Goal: Navigation & Orientation: Find specific page/section

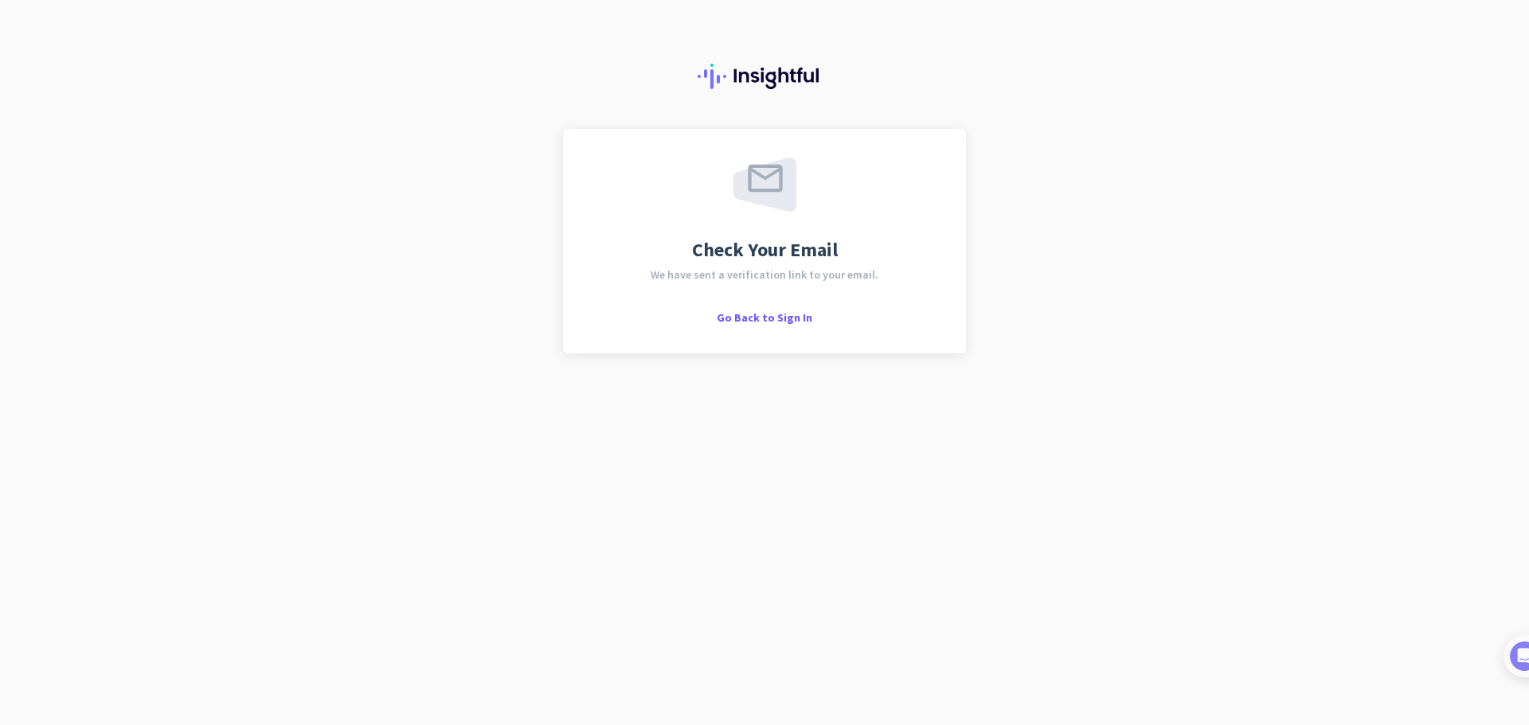
click at [772, 326] on div "Check Your Email We have sent a verification link to your email. Go Back to Sig…" at bounding box center [764, 241] width 403 height 225
click at [769, 322] on span "Go Back to Sign In" at bounding box center [765, 318] width 96 height 14
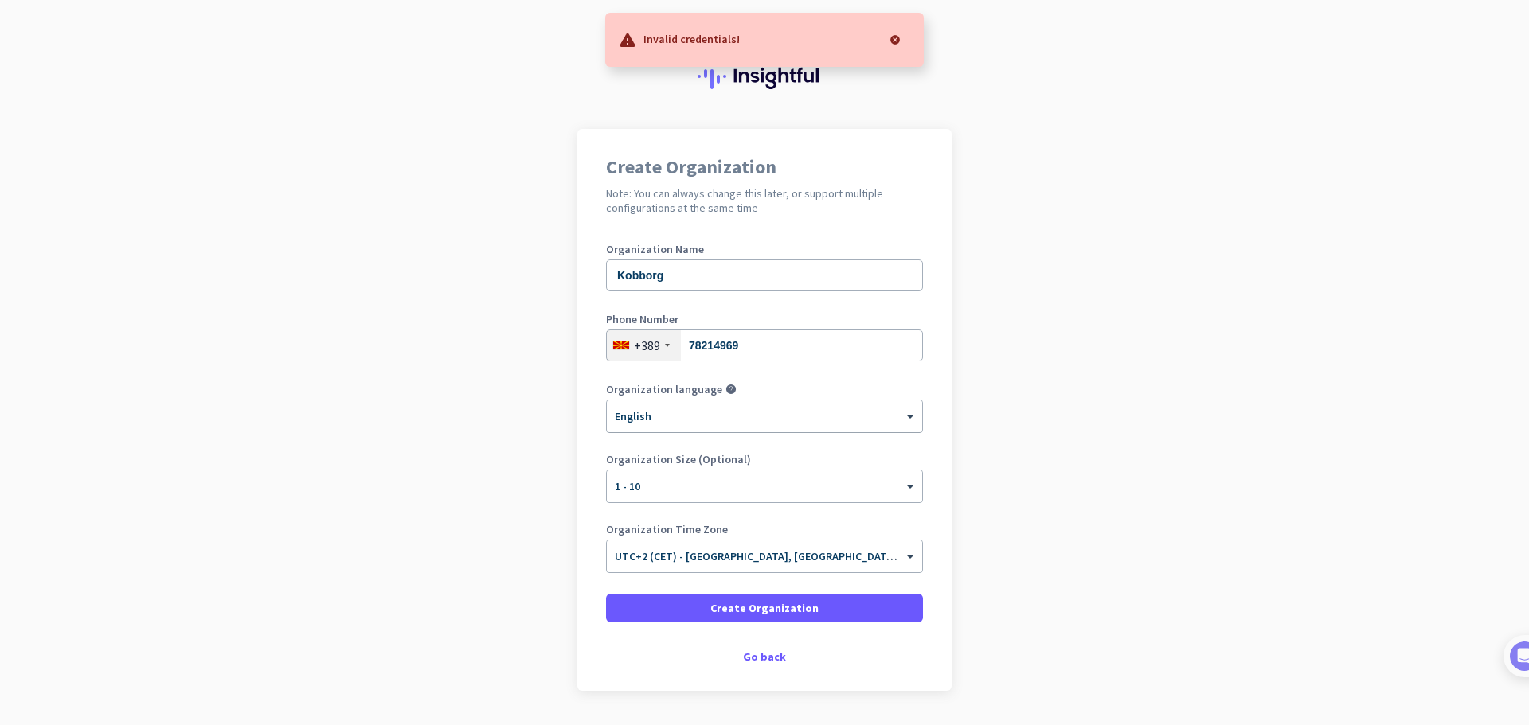
click at [708, 419] on div "× English" at bounding box center [754, 417] width 295 height 14
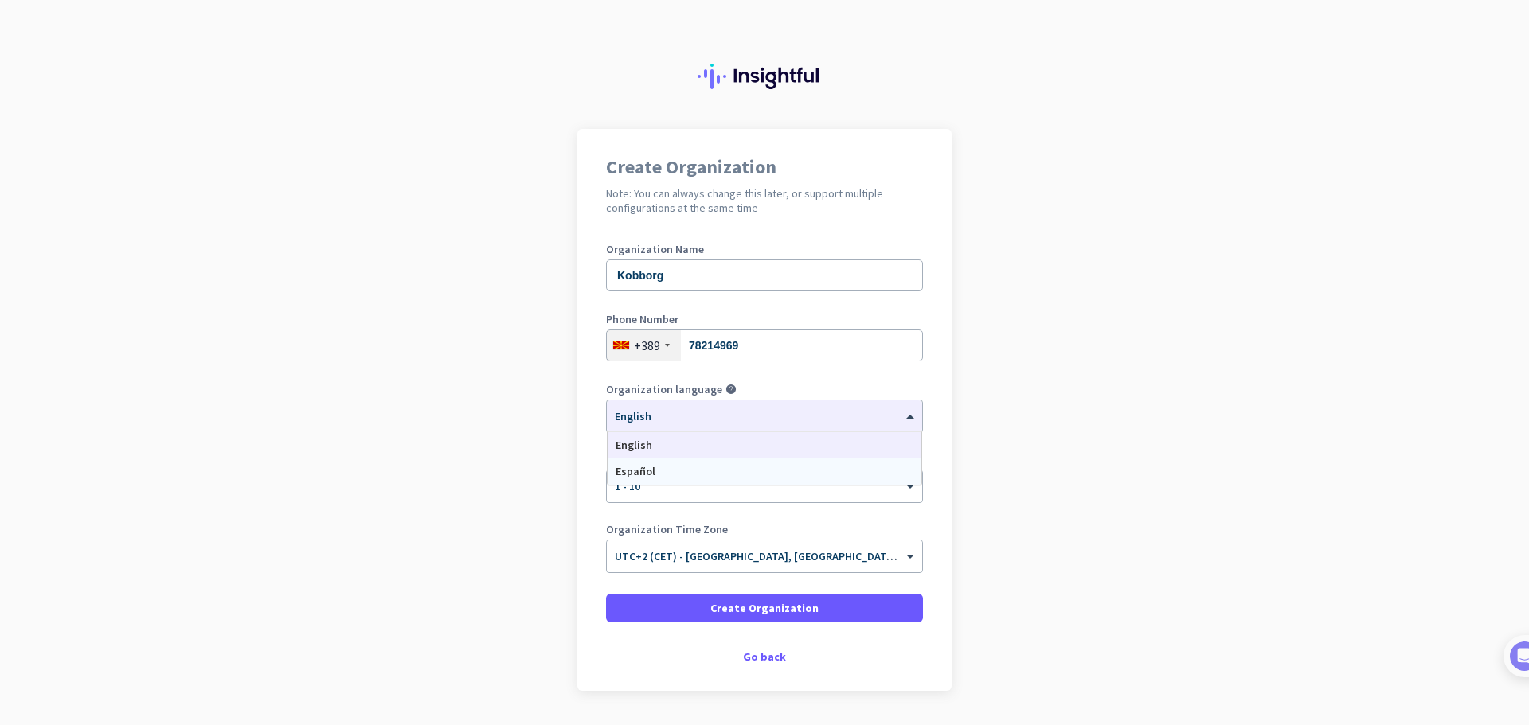
click at [577, 491] on div "Create Organization Note: You can always change this later, or support multiple…" at bounding box center [764, 410] width 374 height 562
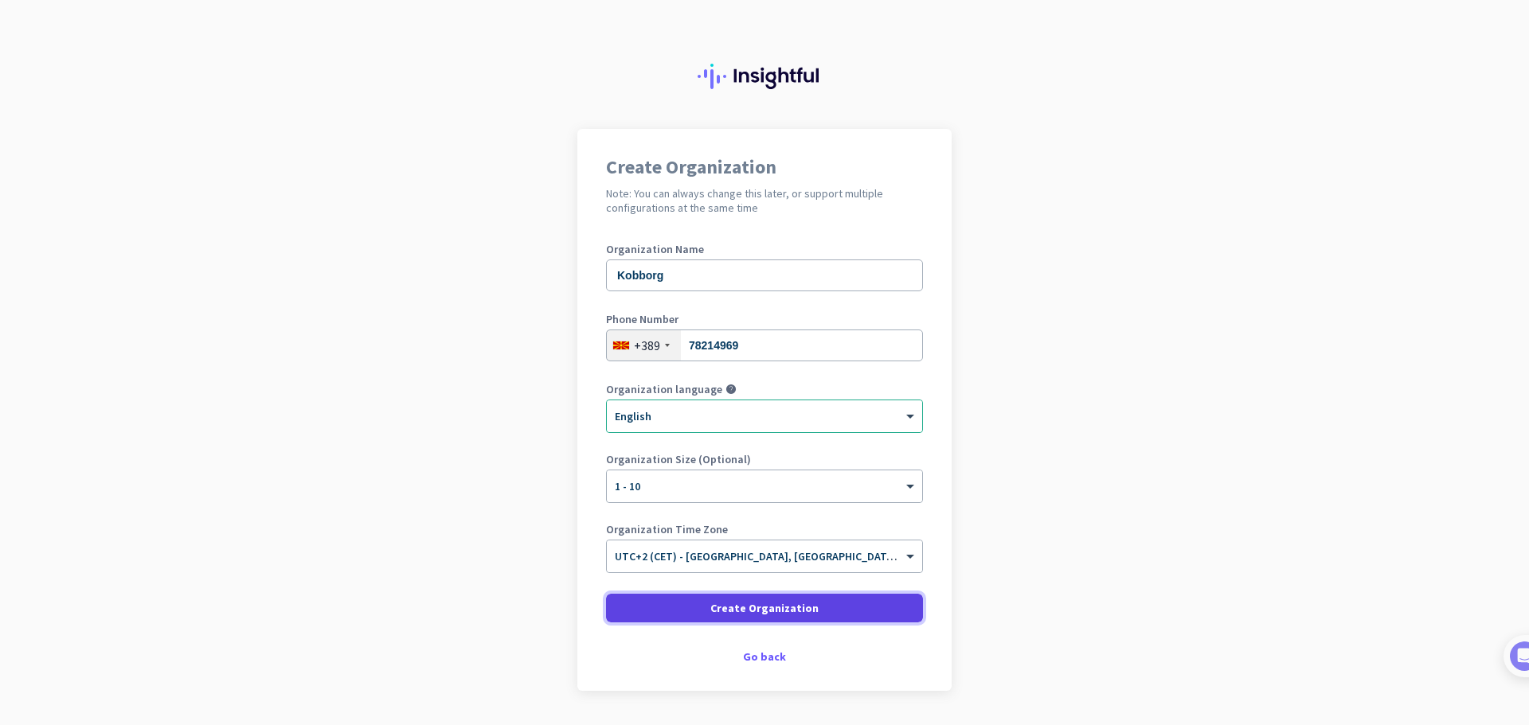
click at [688, 617] on span at bounding box center [764, 608] width 317 height 38
click at [707, 603] on span at bounding box center [764, 608] width 317 height 38
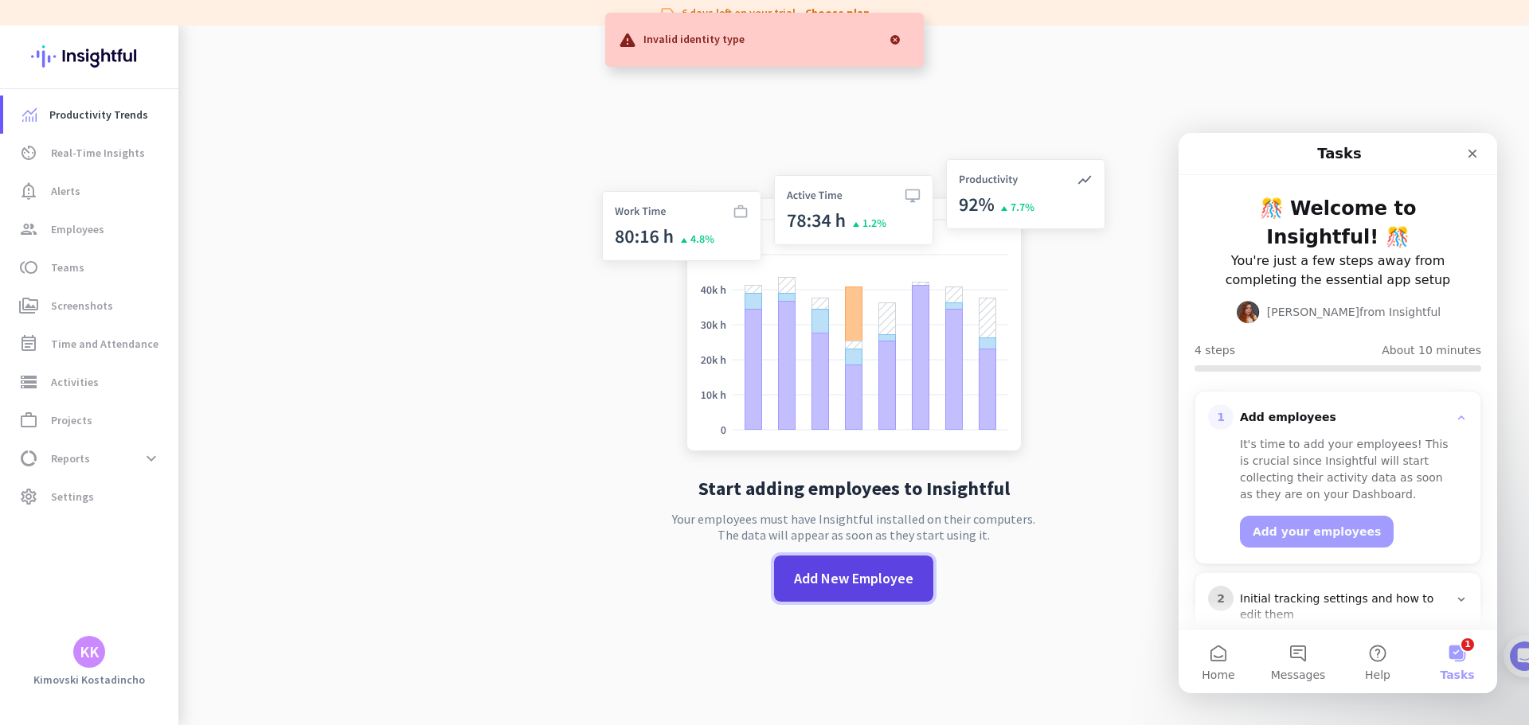
click at [799, 570] on span "Add New Employee" at bounding box center [853, 579] width 119 height 21
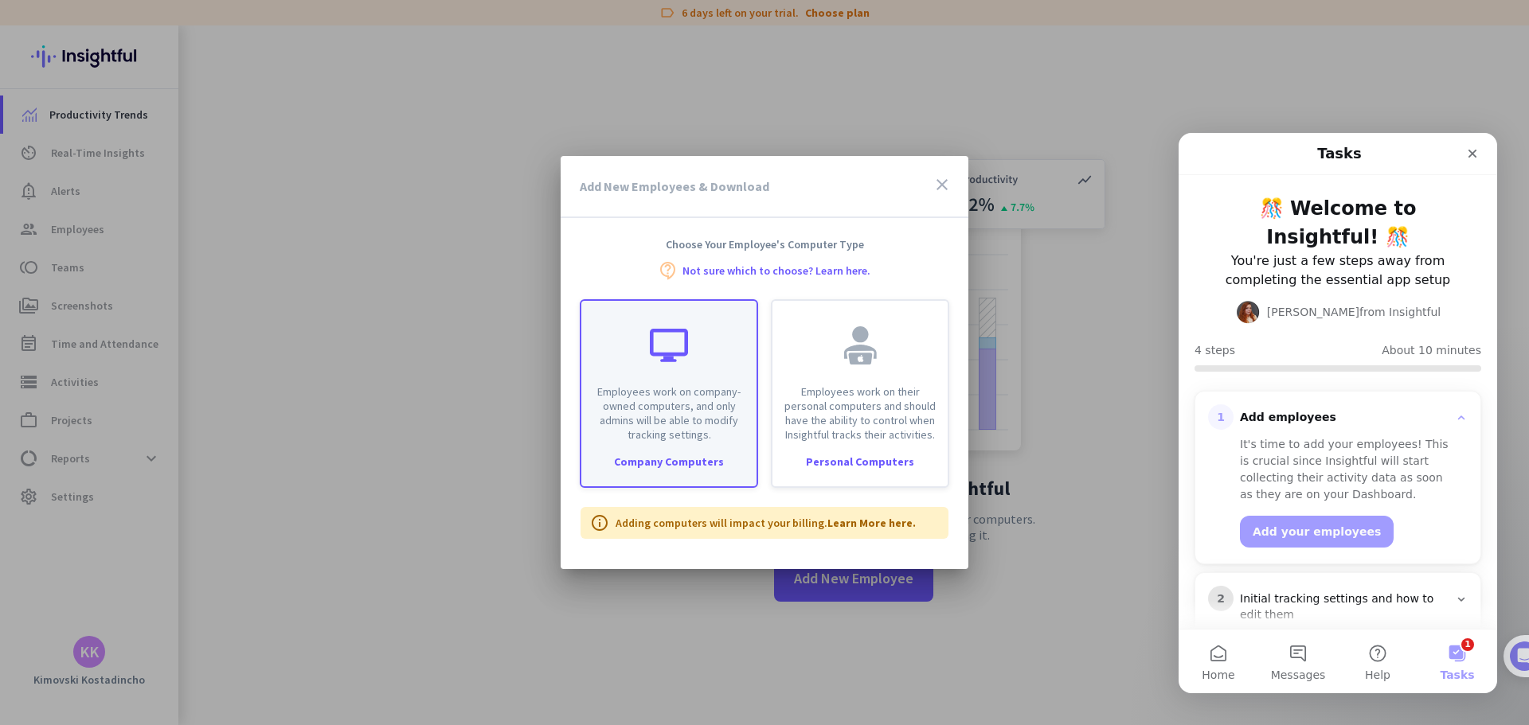
click at [717, 427] on p "Employees work on company-owned computers, and only admins will be able to modi…" at bounding box center [669, 413] width 156 height 57
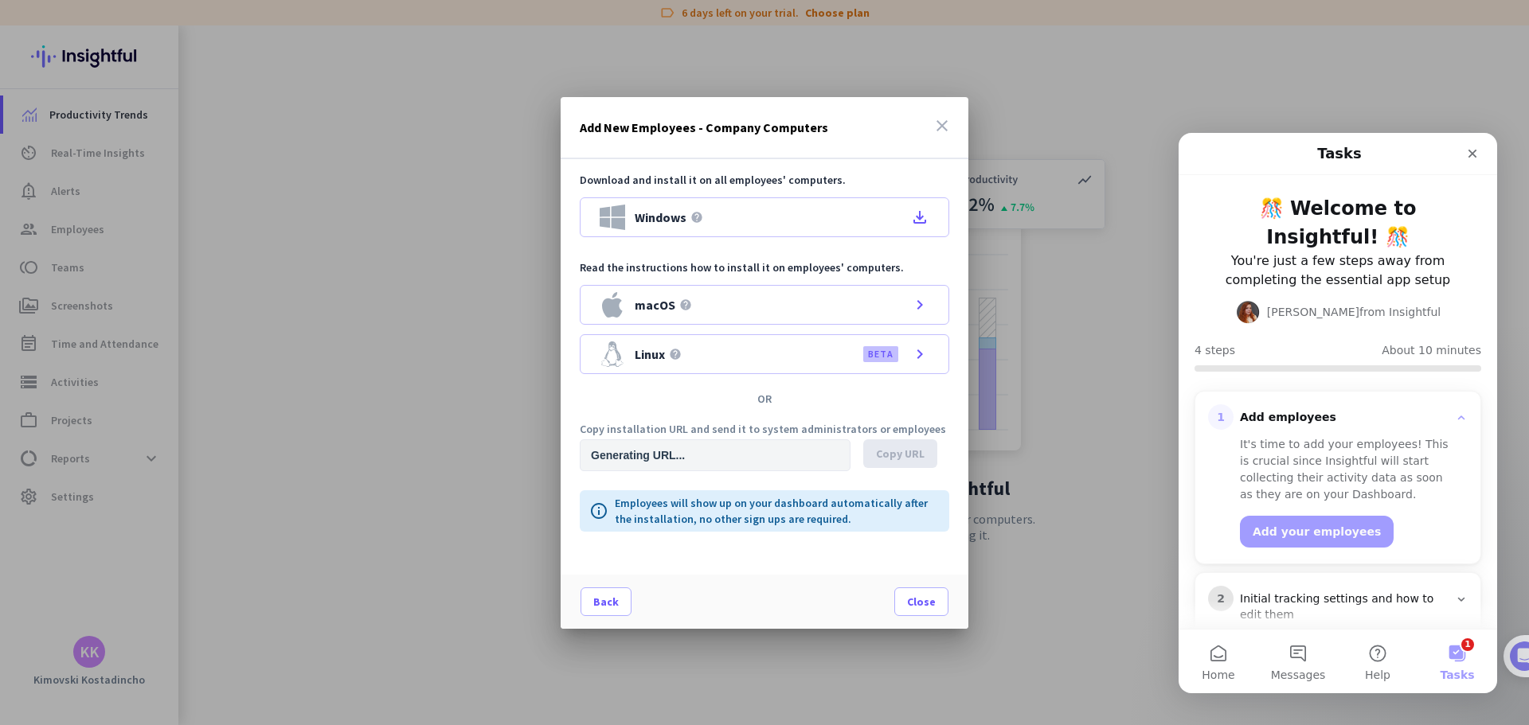
type input "https://app.insightful.io/#/installation/company?token=eyJhbGciOiJIUzI1NiIsInR5…"
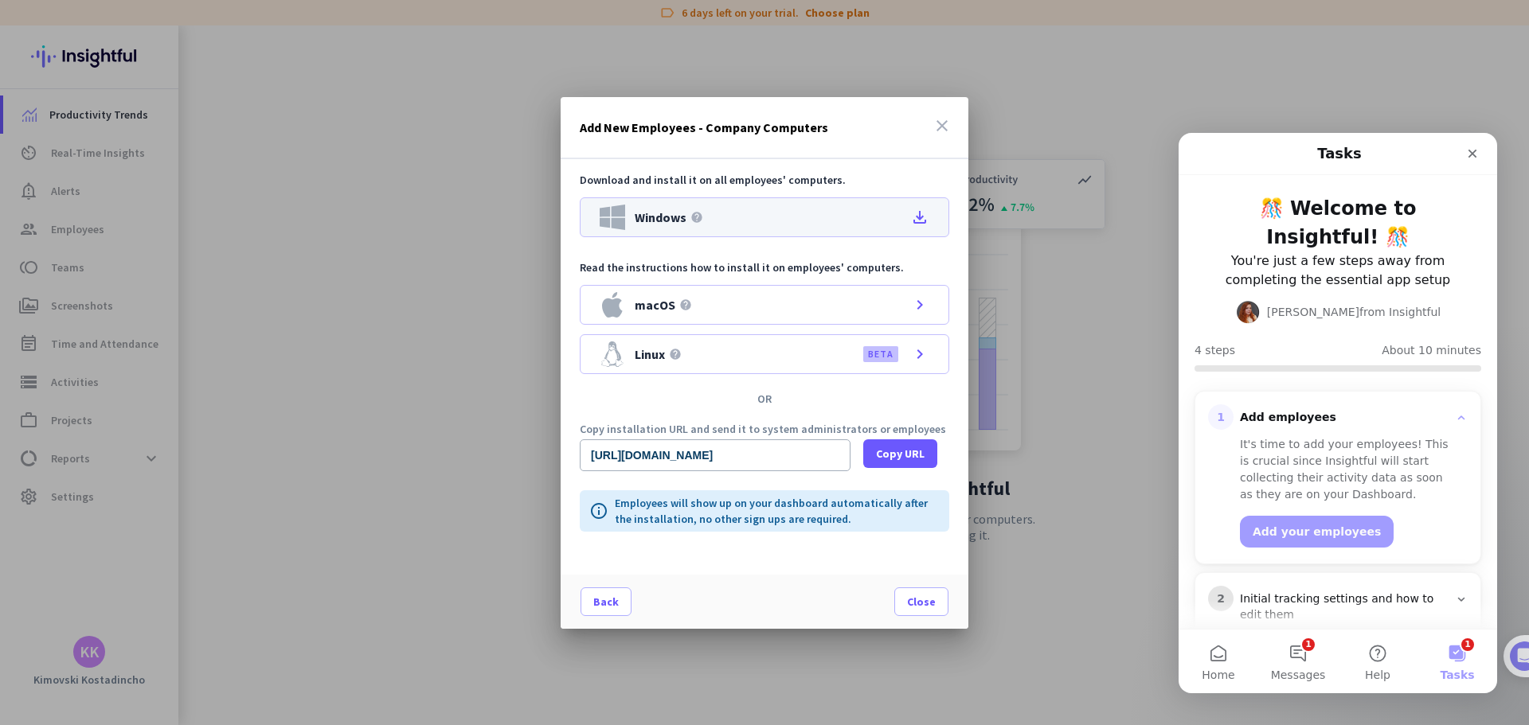
click at [914, 220] on icon "file_download" at bounding box center [919, 217] width 19 height 19
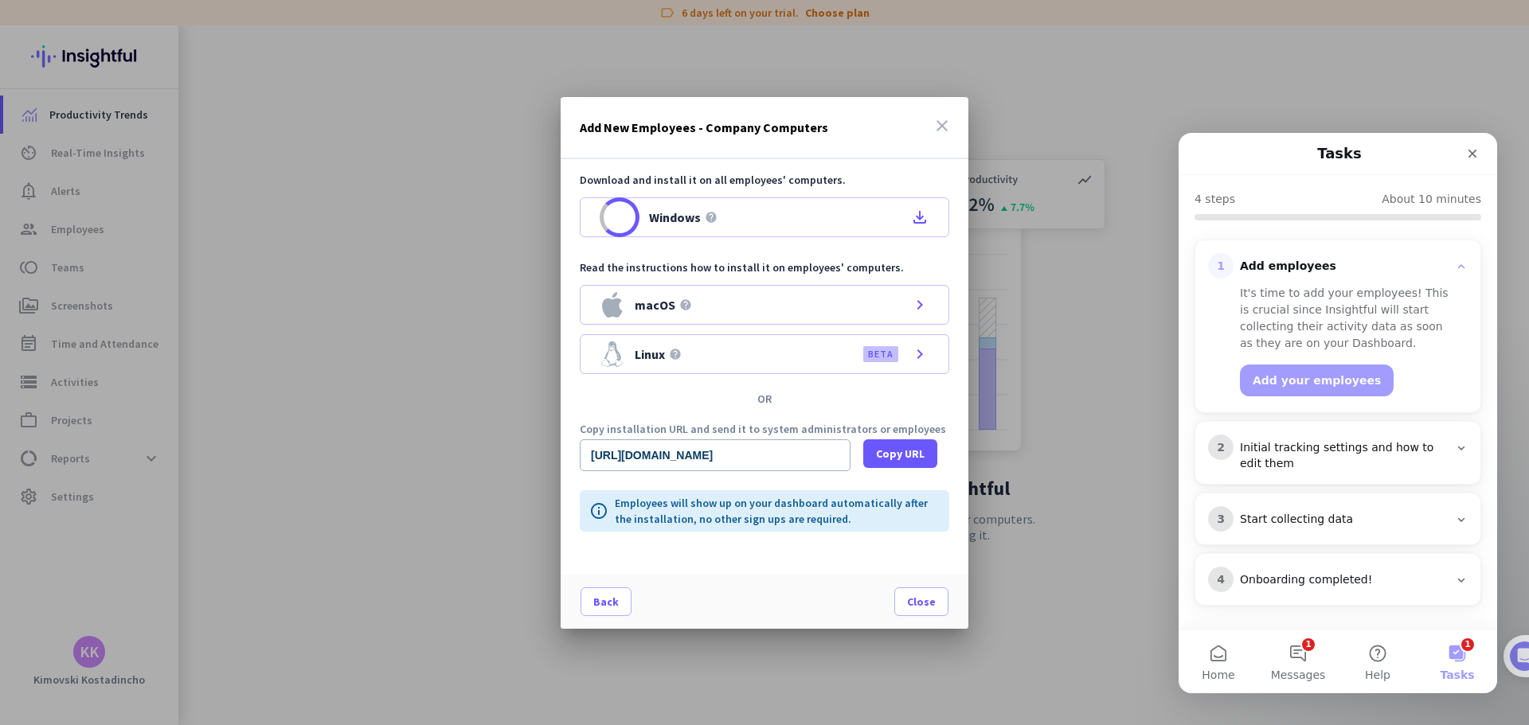
scroll to position [152, 0]
click at [901, 444] on span at bounding box center [900, 454] width 74 height 38
click at [636, 470] on input "https://app.insightful.io/#/installation/company?token=eyJhbGciOiJIUzI1NiIsInR5…" at bounding box center [715, 456] width 271 height 32
click at [628, 460] on input "https://app.insightful.io/#/installation/company?token=eyJhbGciOiJIUzI1NiIsInR5…" at bounding box center [715, 456] width 271 height 32
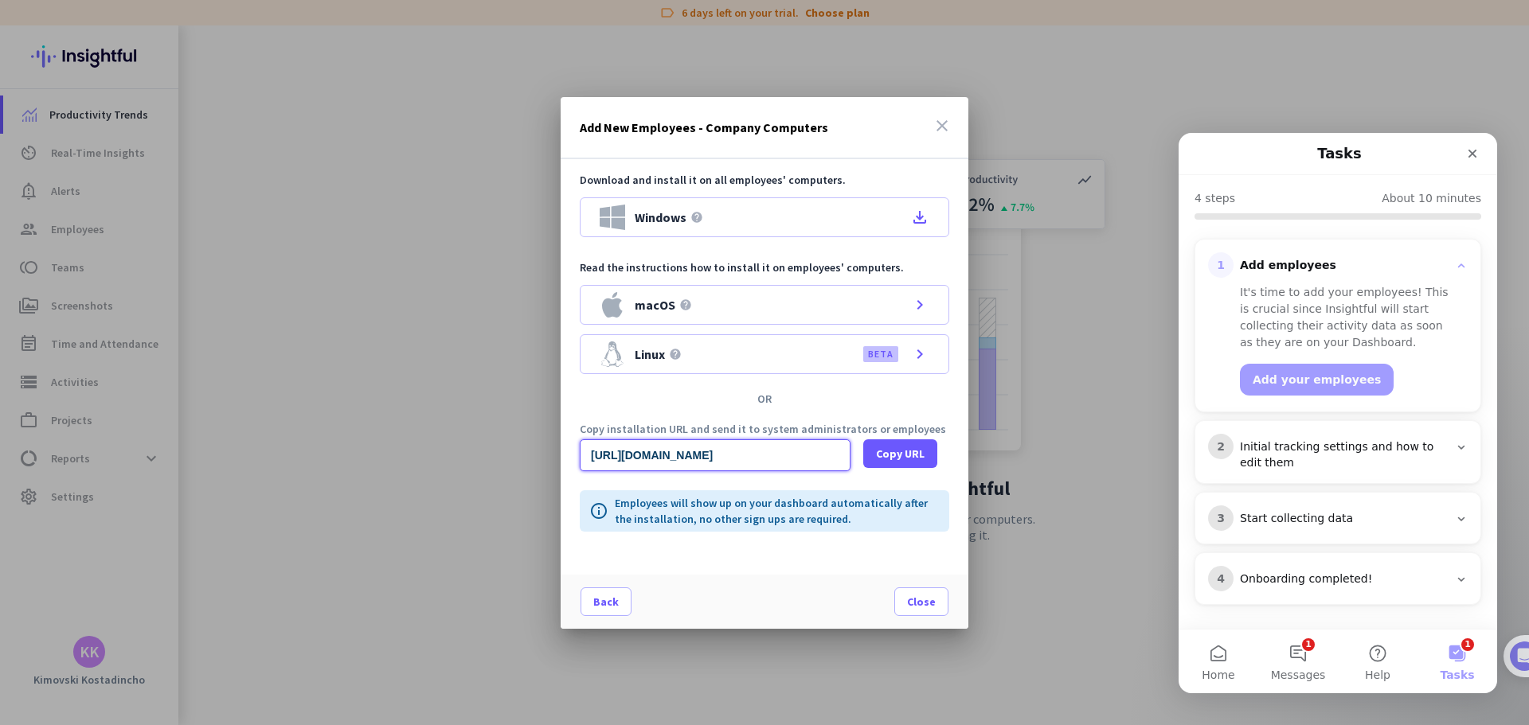
click at [628, 460] on input "https://app.insightful.io/#/installation/company?token=eyJhbGciOiJIUzI1NiIsInR5…" at bounding box center [715, 456] width 271 height 32
click at [901, 455] on span "Copy URL" at bounding box center [900, 454] width 49 height 16
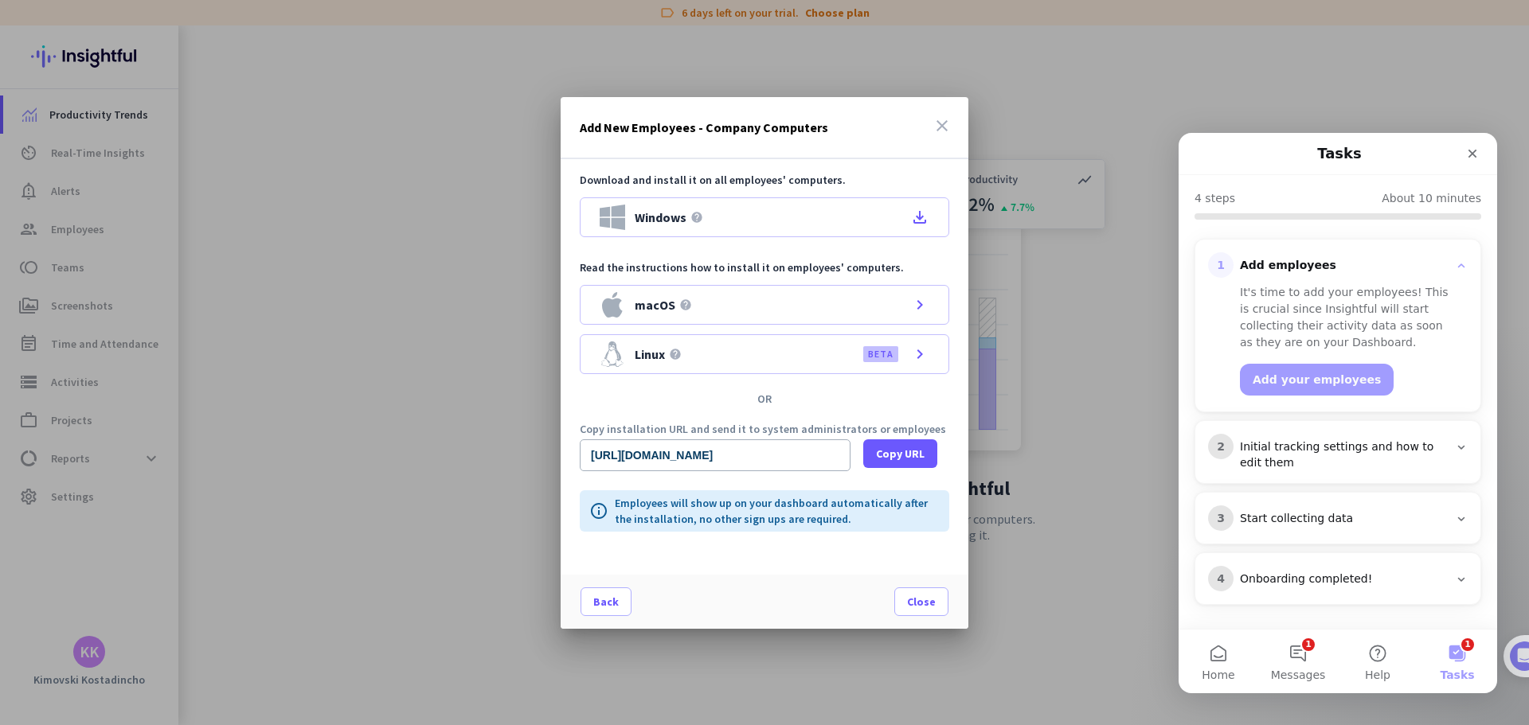
click at [1412, 523] on div "Start collecting data" at bounding box center [1344, 519] width 209 height 16
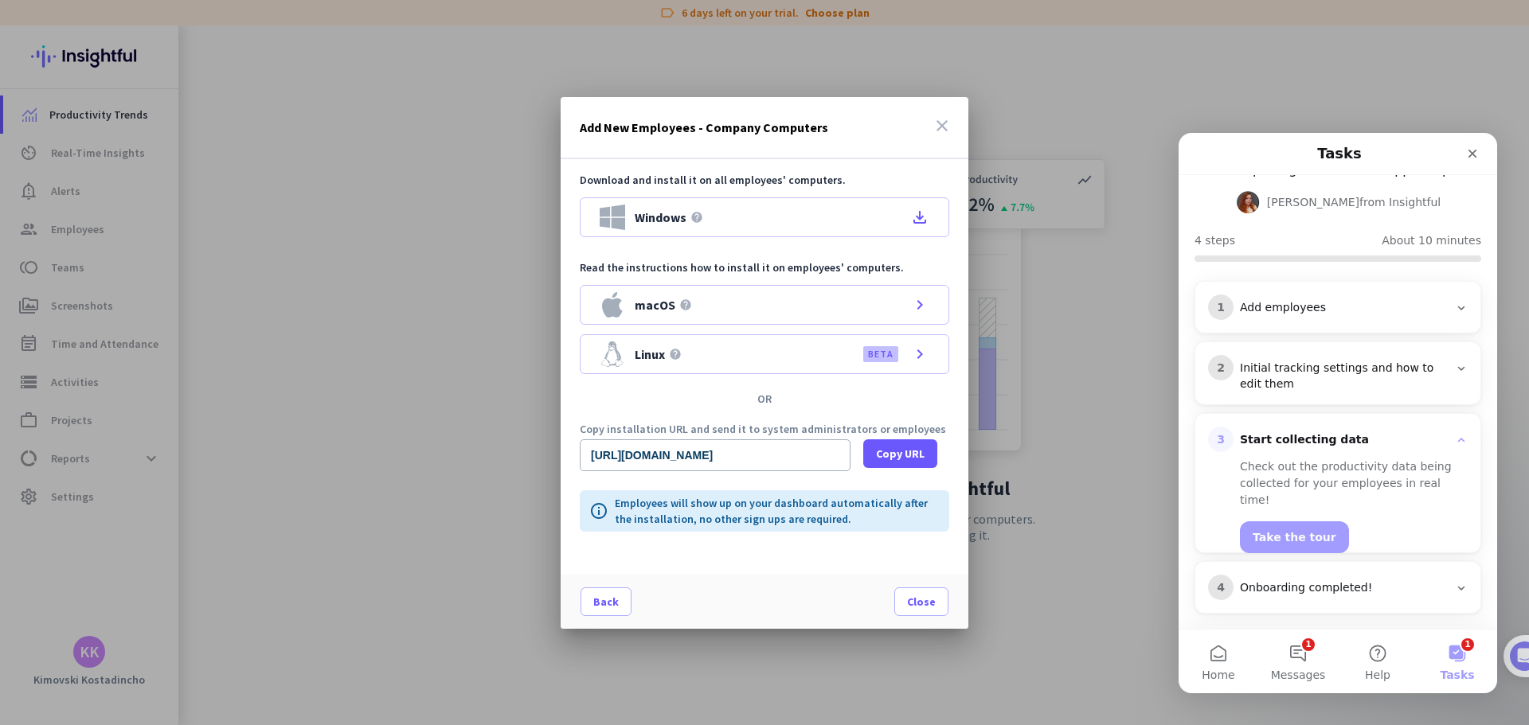
scroll to position [119, 0]
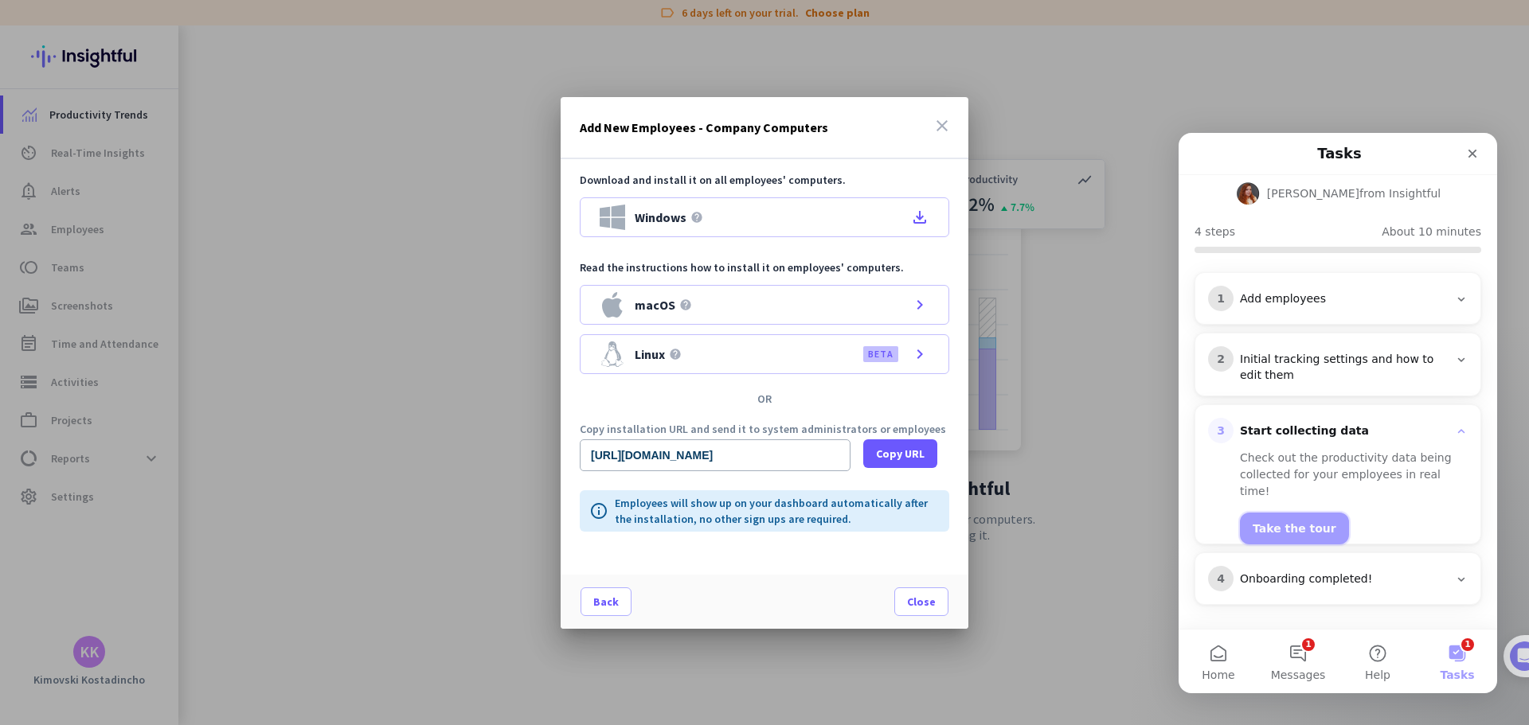
click at [1312, 518] on button "Take the tour" at bounding box center [1294, 529] width 109 height 32
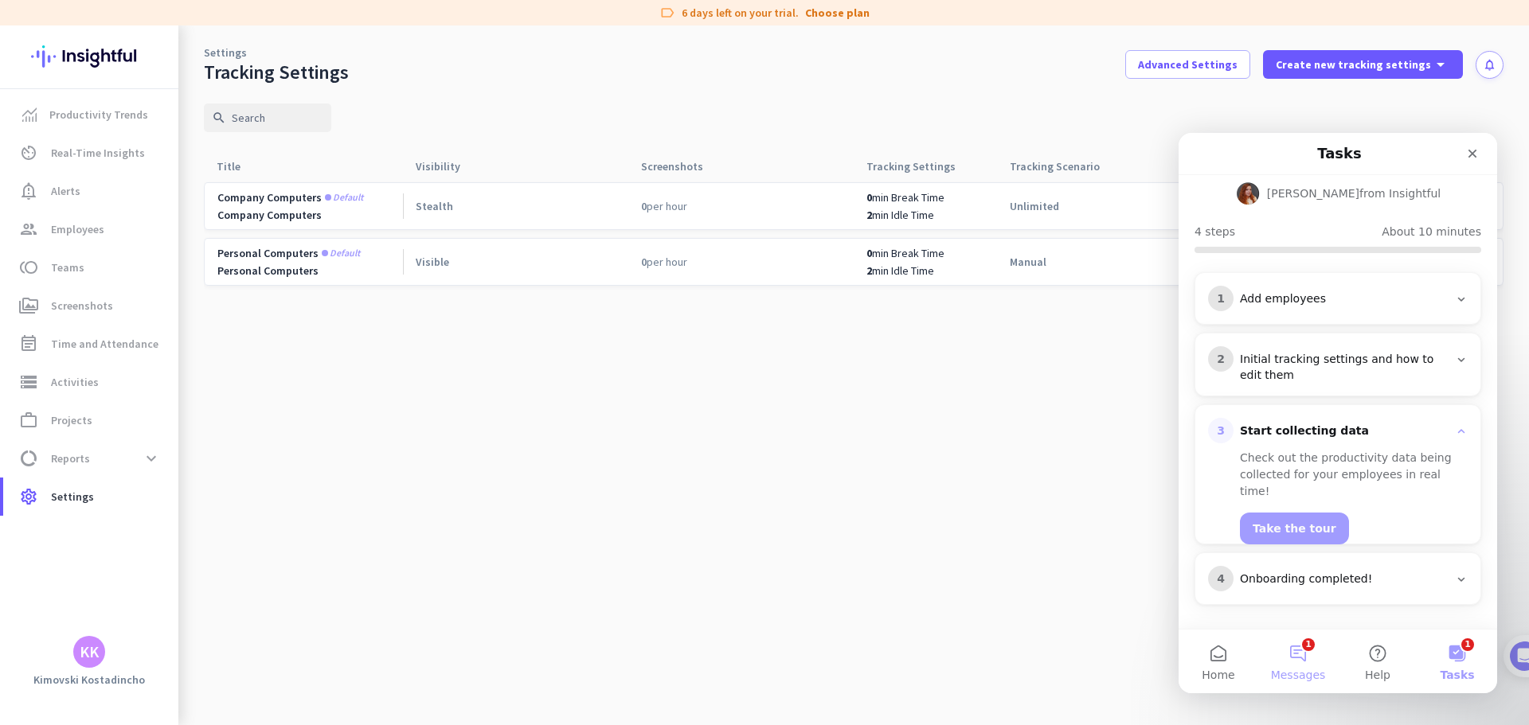
click at [1320, 656] on button "1 Messages" at bounding box center [1298, 662] width 80 height 64
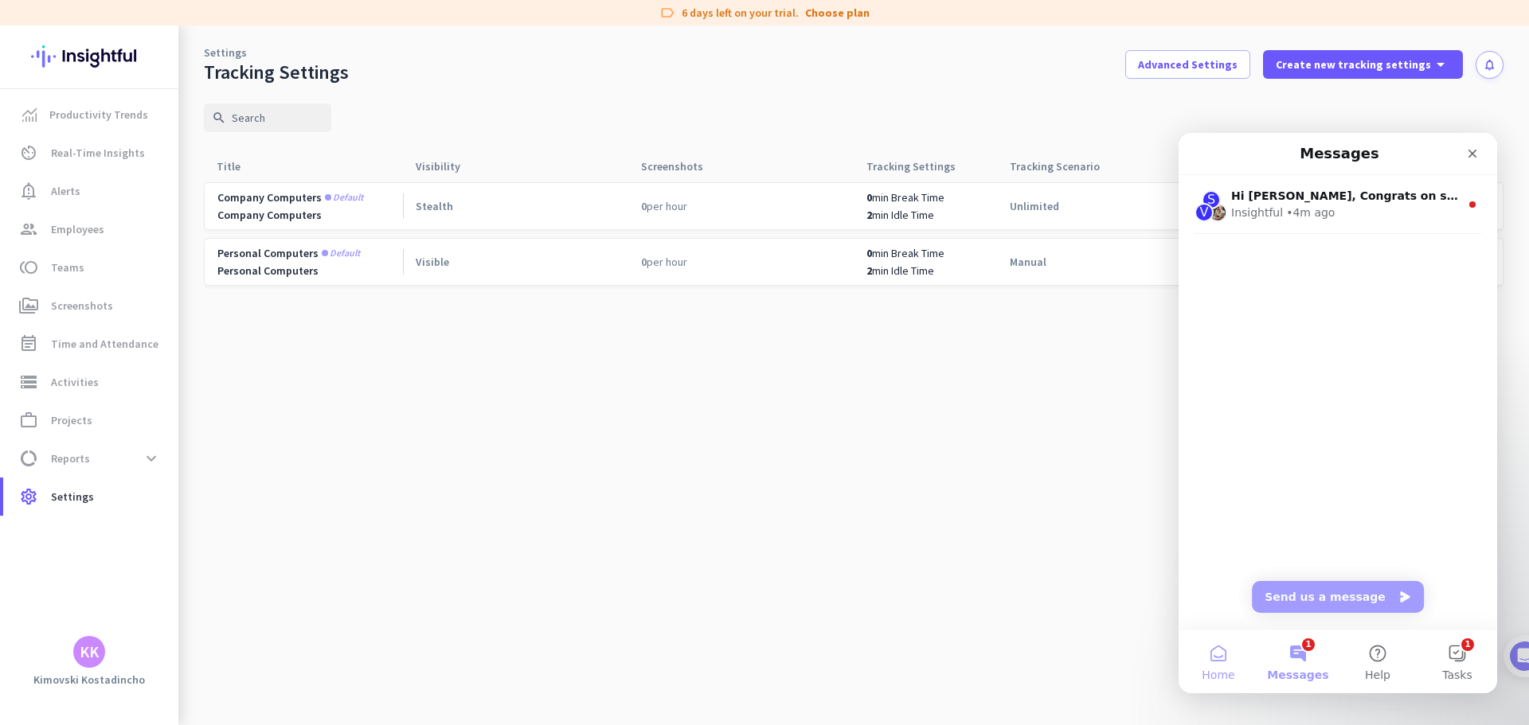
click at [1208, 648] on button "Home" at bounding box center [1219, 662] width 80 height 64
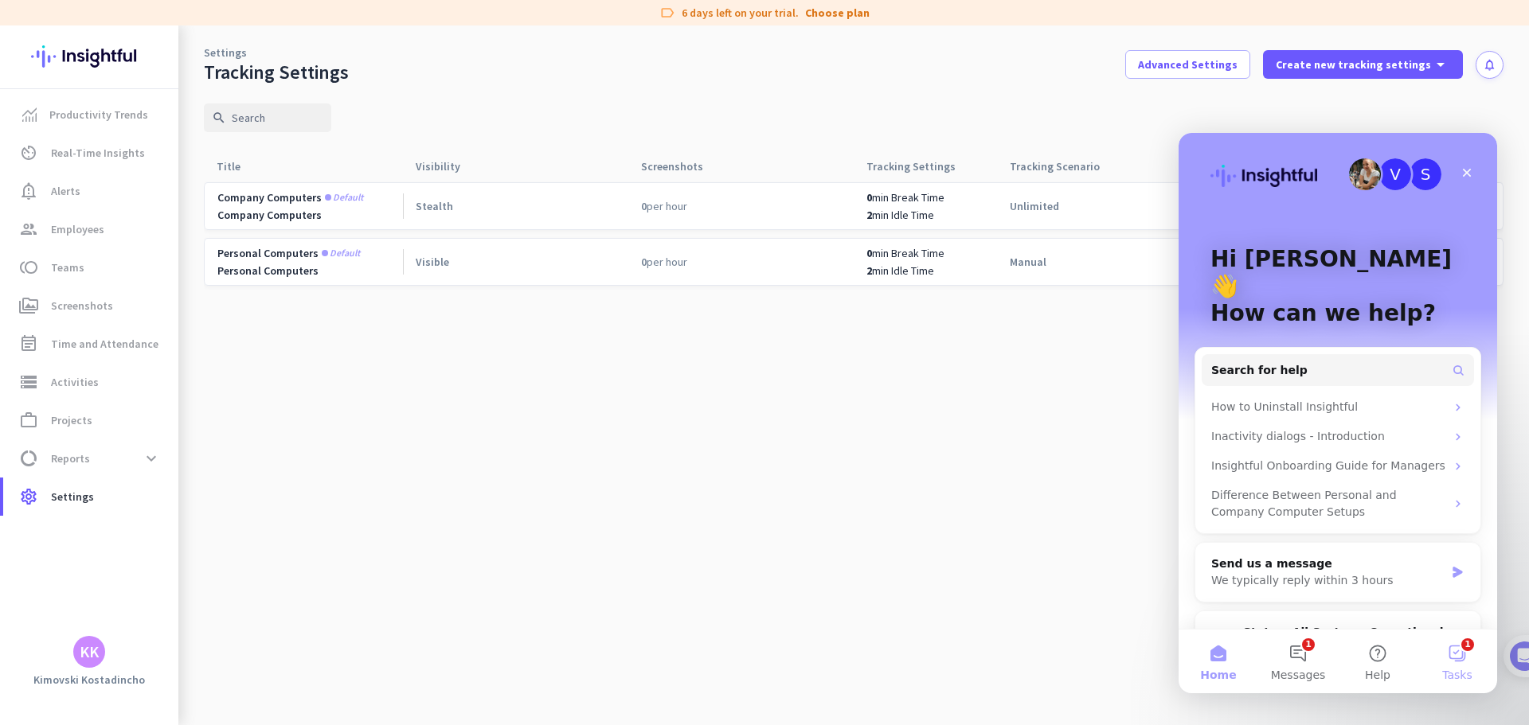
click at [1450, 662] on button "1 Tasks" at bounding box center [1457, 662] width 80 height 64
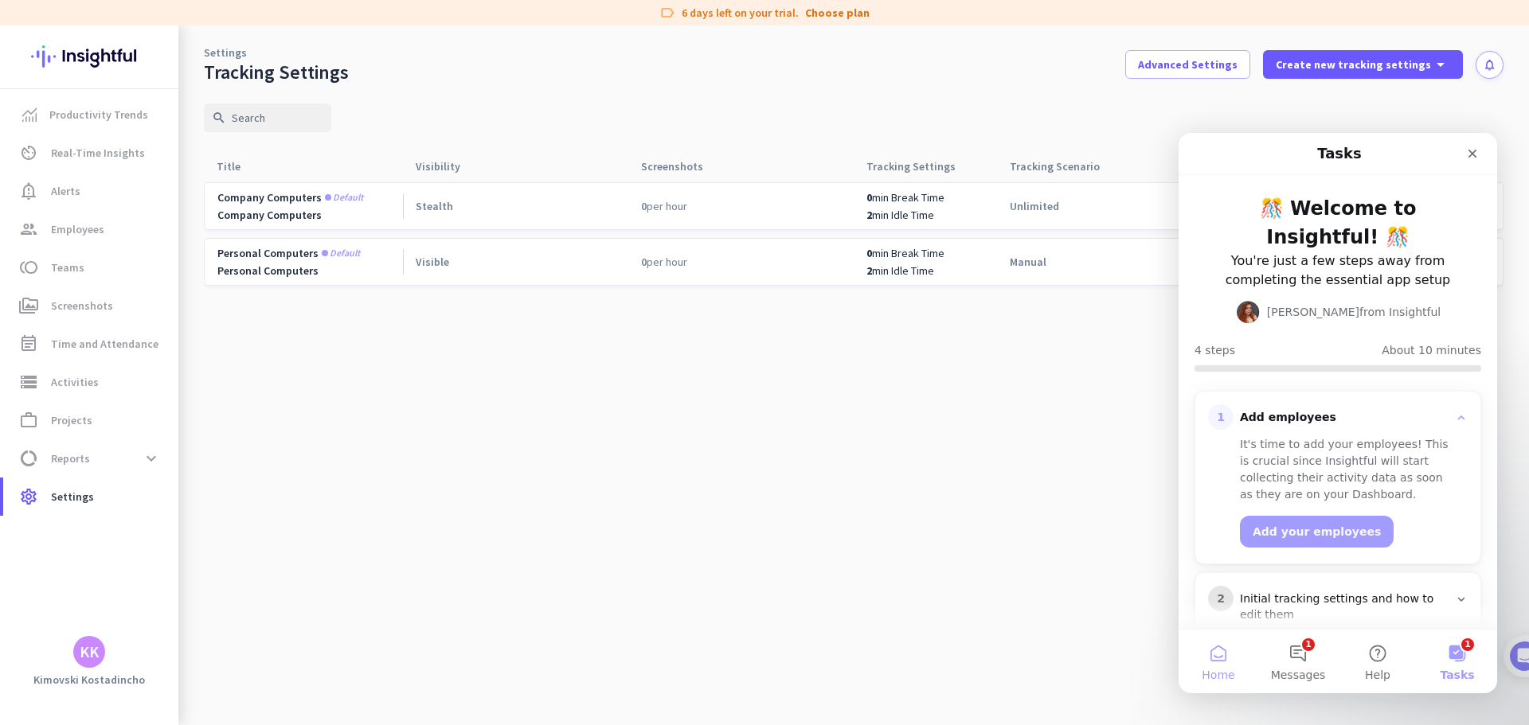
click at [1239, 667] on button "Home" at bounding box center [1219, 662] width 80 height 64
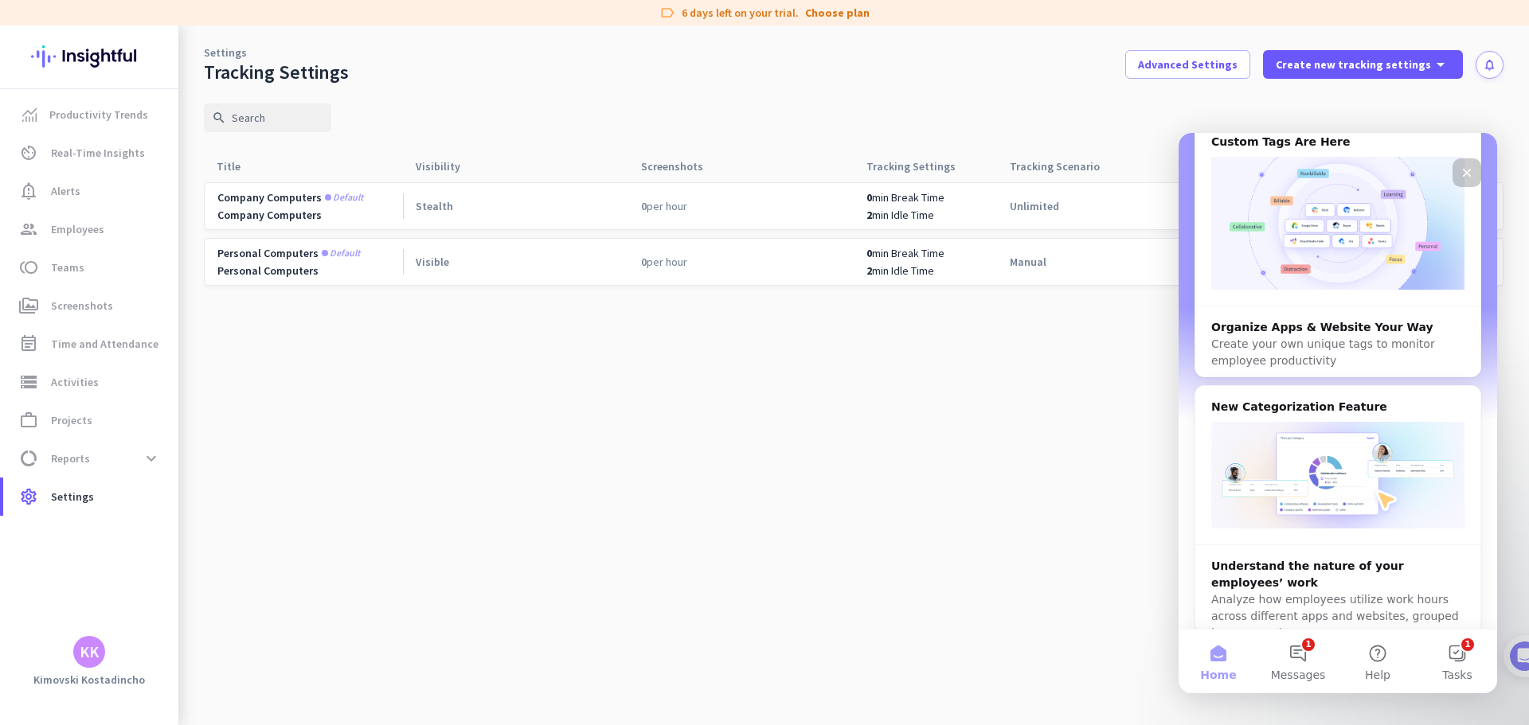
scroll to position [689, 0]
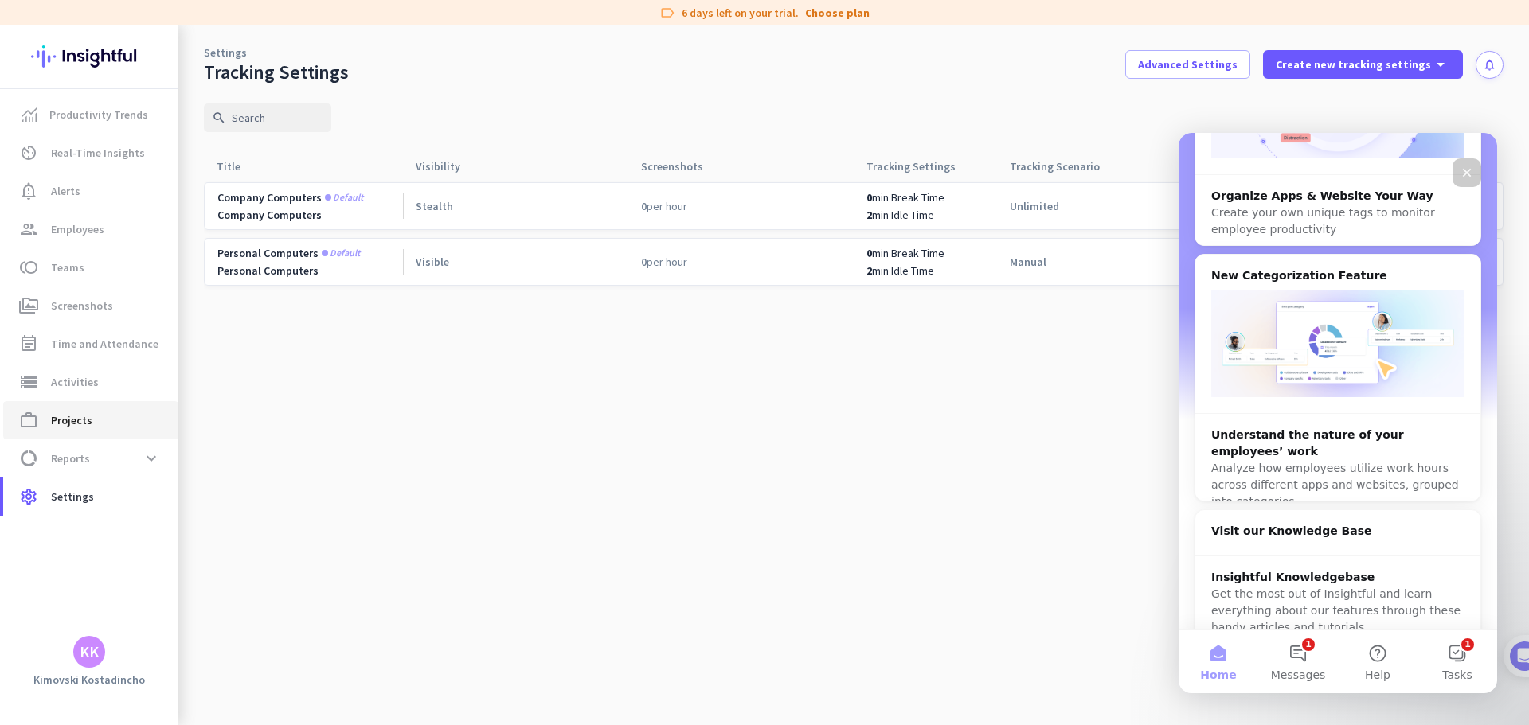
click at [50, 436] on link "work_outline Projects" at bounding box center [90, 420] width 175 height 38
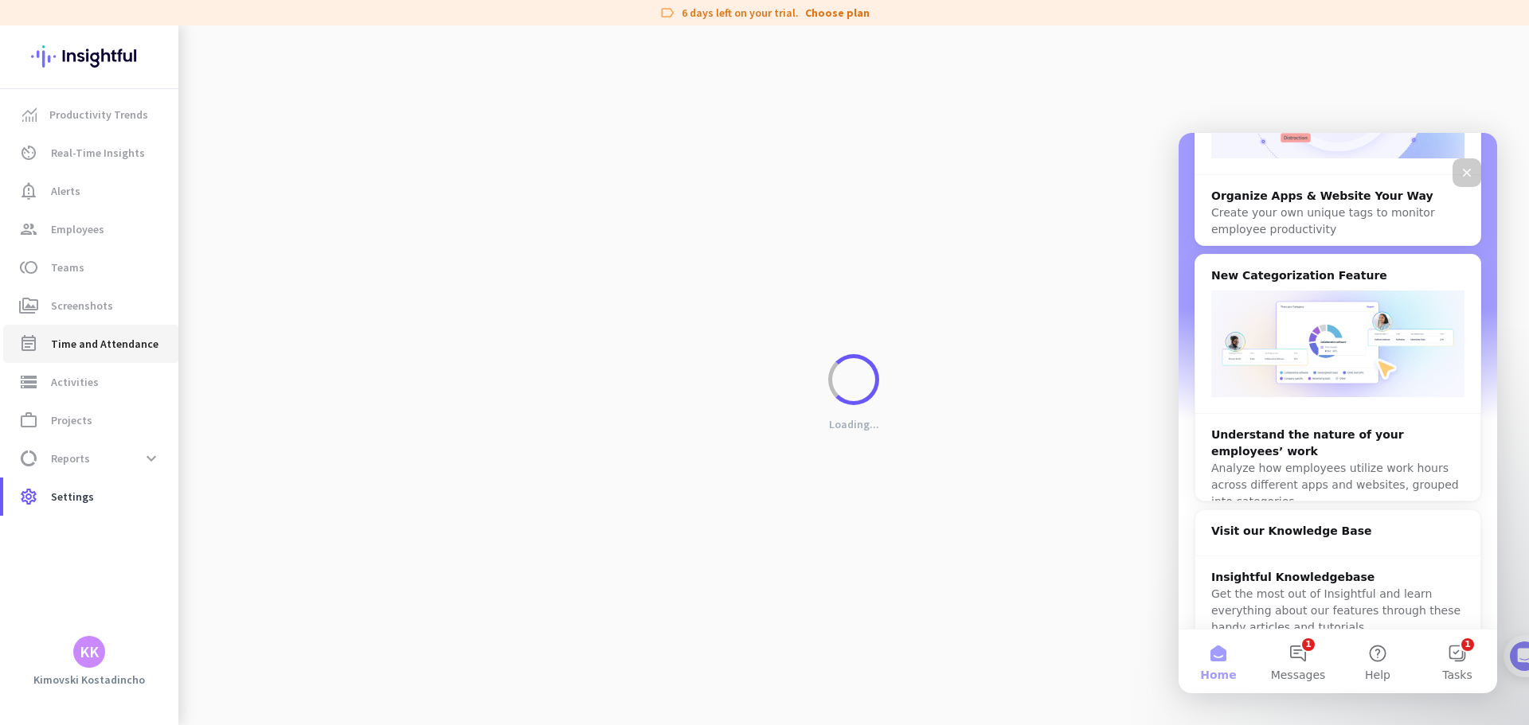
click at [127, 347] on span "Time and Attendance" at bounding box center [104, 343] width 107 height 19
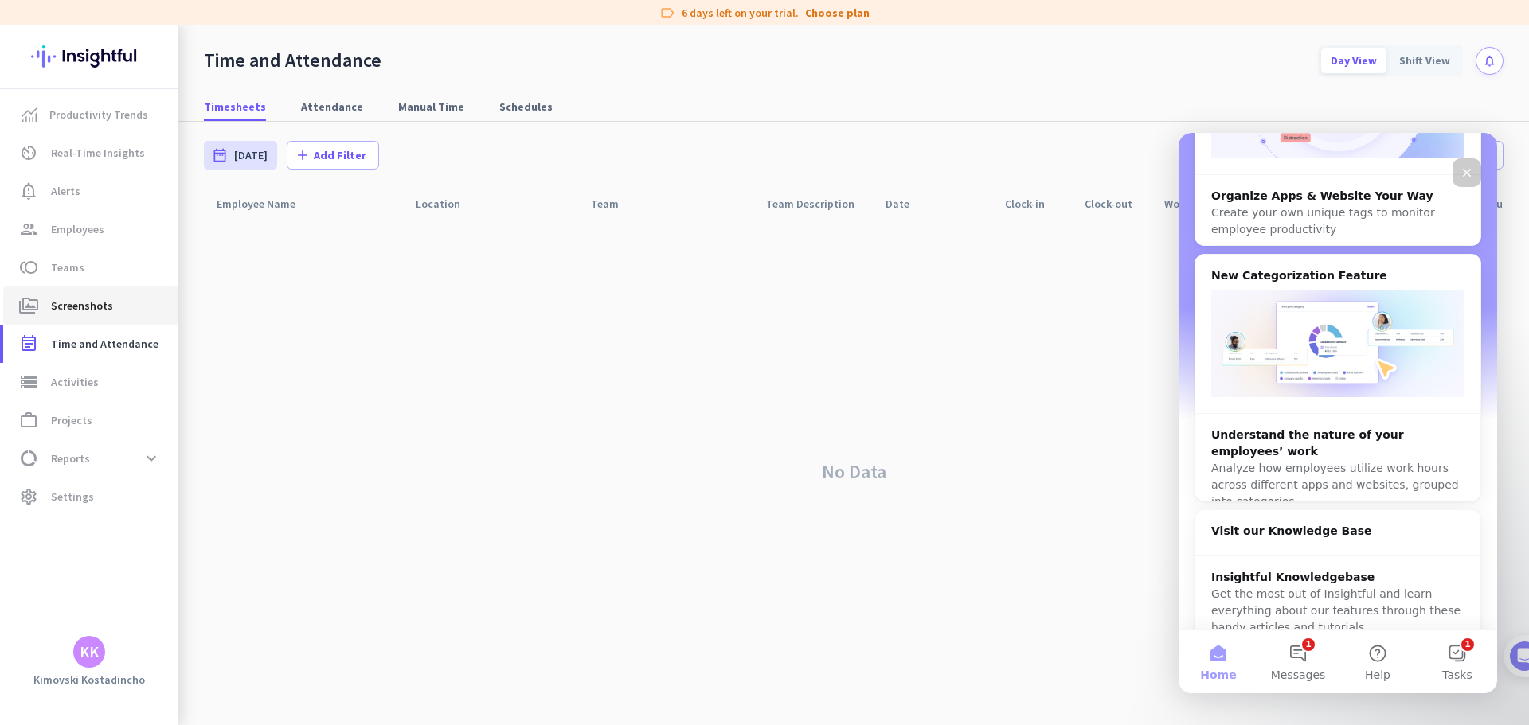
click at [100, 306] on span "Screenshots" at bounding box center [82, 305] width 62 height 19
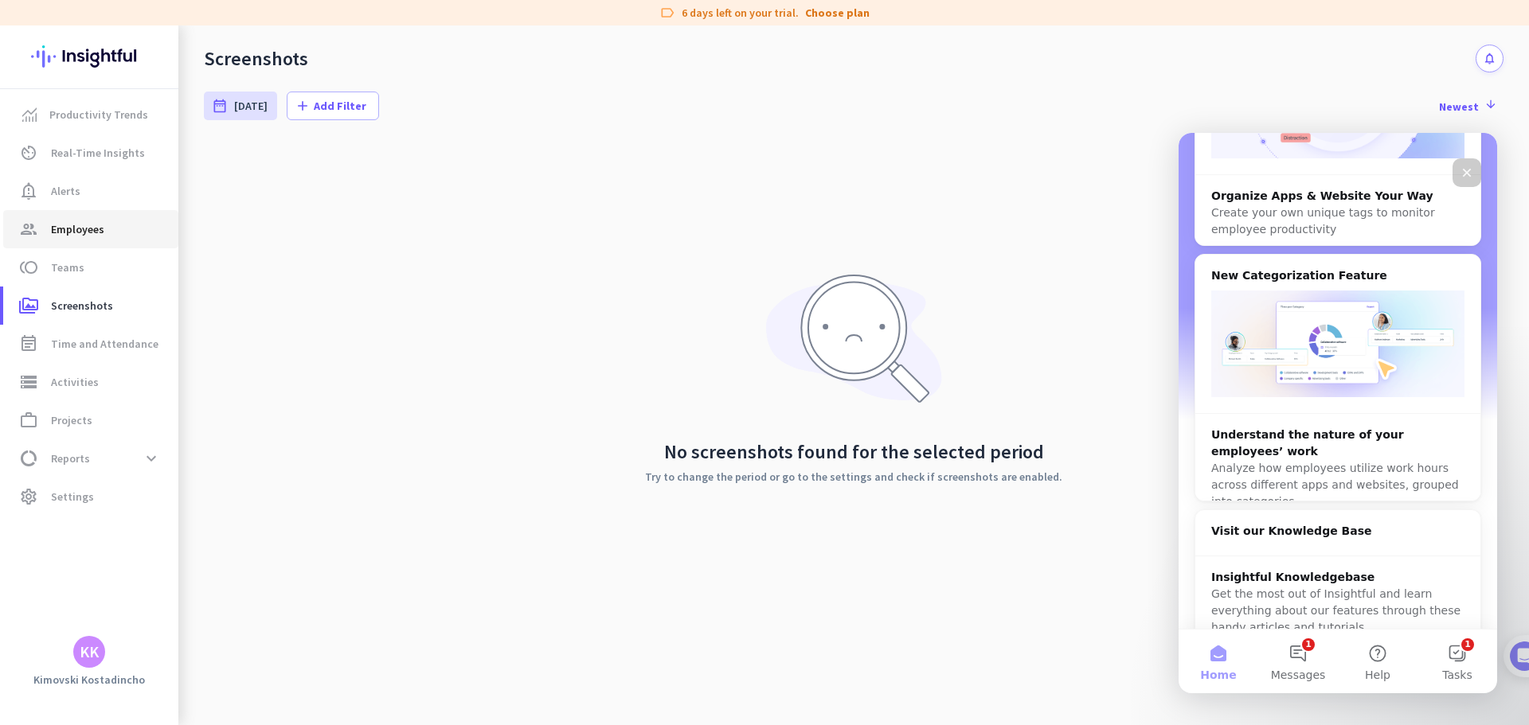
click at [92, 234] on span "Employees" at bounding box center [77, 229] width 53 height 19
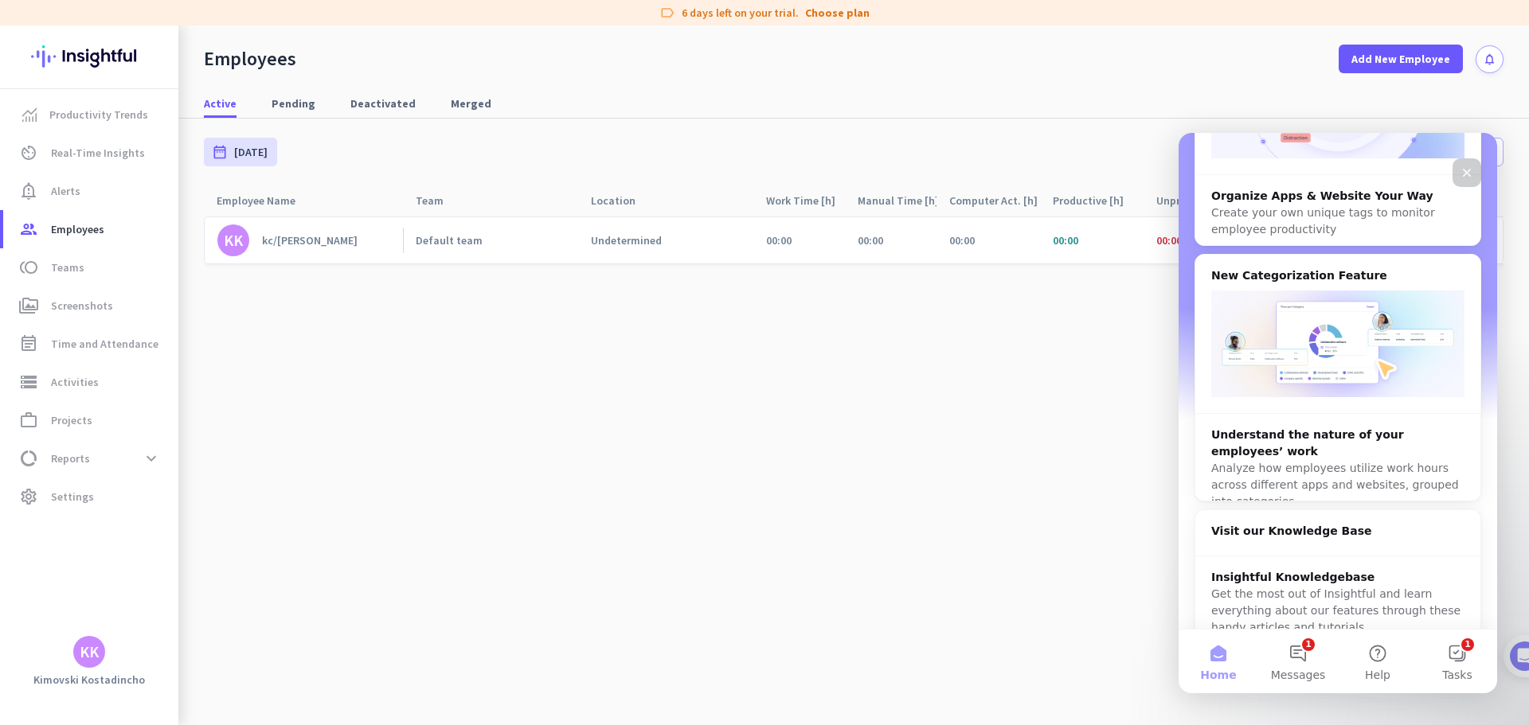
click at [1478, 162] on div "Close" at bounding box center [1466, 172] width 29 height 29
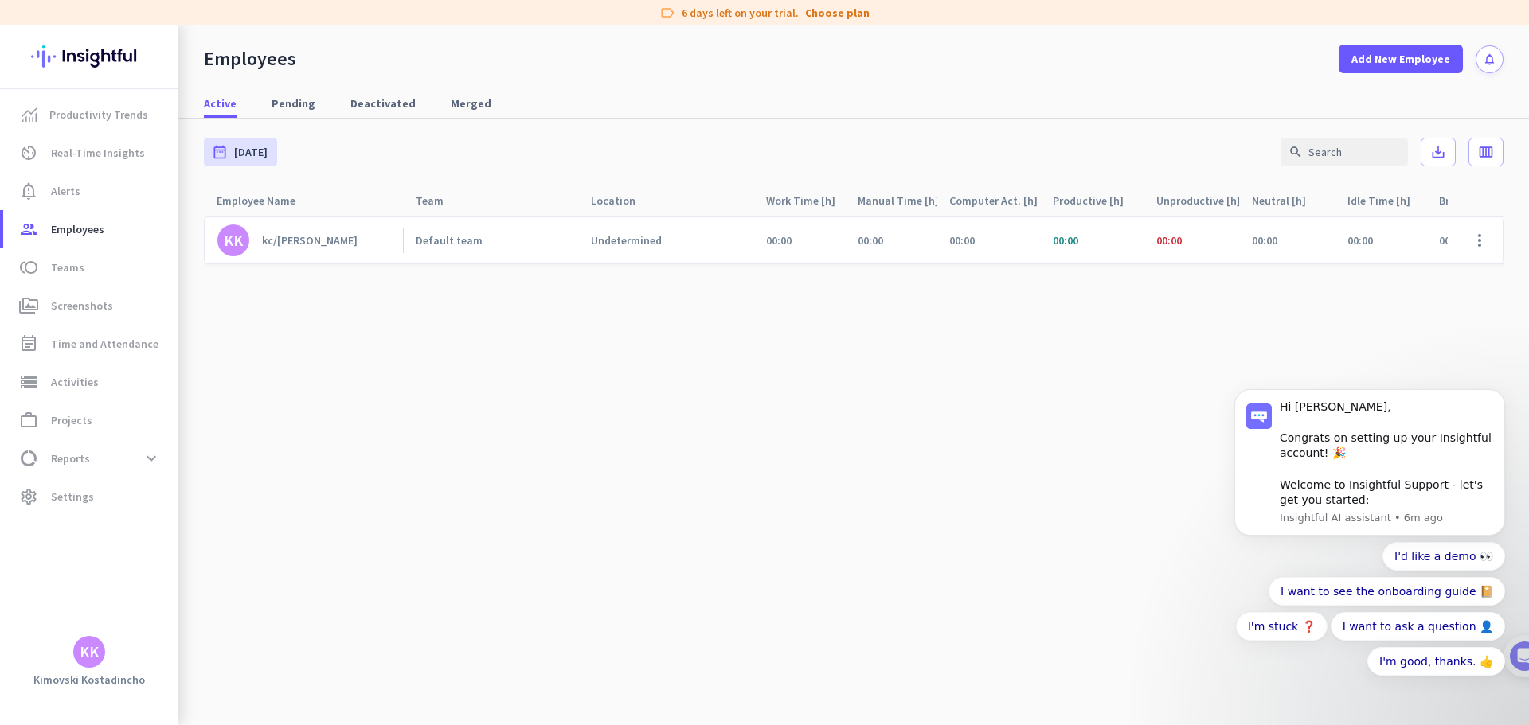
click at [358, 236] on div "kc/kostadincho kimovski" at bounding box center [310, 240] width 96 height 14
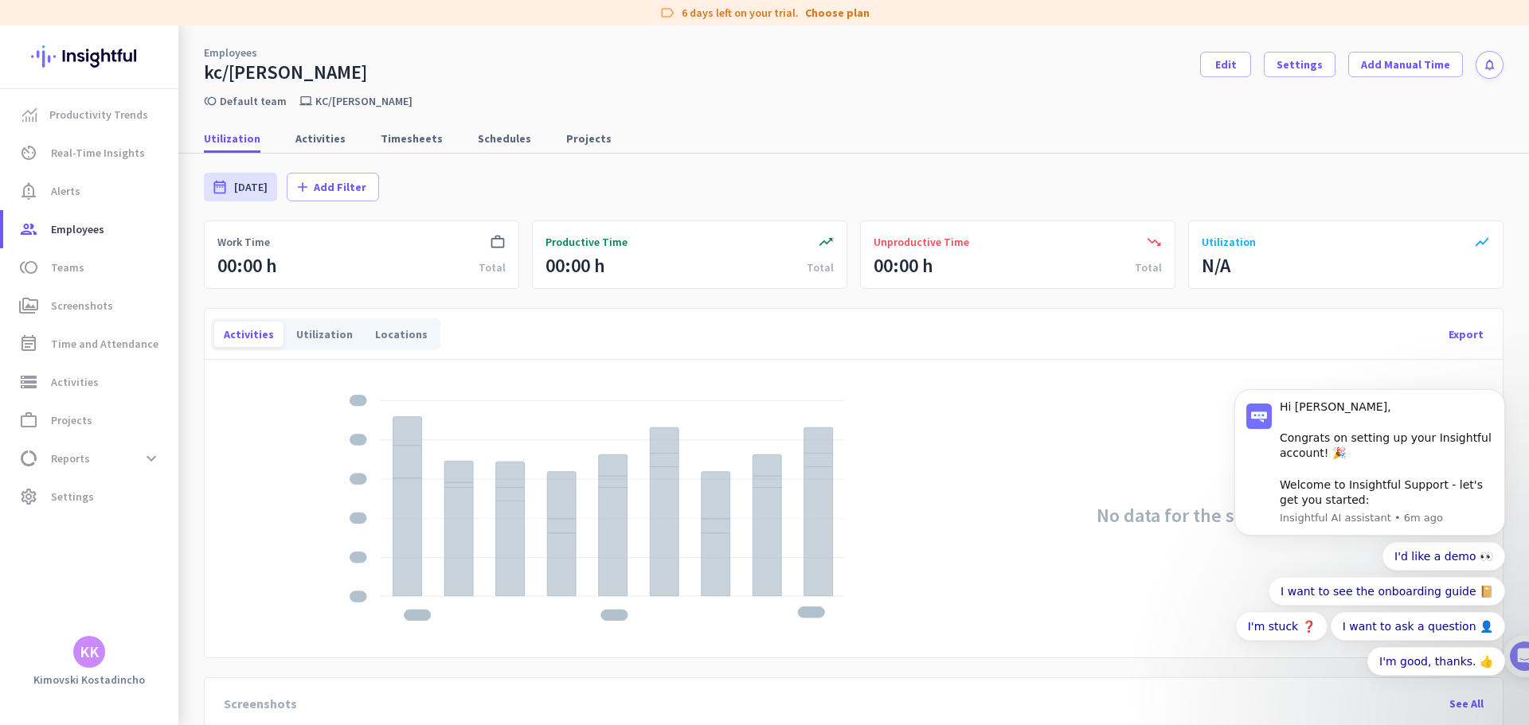
click at [350, 140] on div "Utilization Activities Timesheets Schedules Projects" at bounding box center [853, 138] width 1351 height 29
click at [329, 140] on span "Activities" at bounding box center [320, 139] width 50 height 16
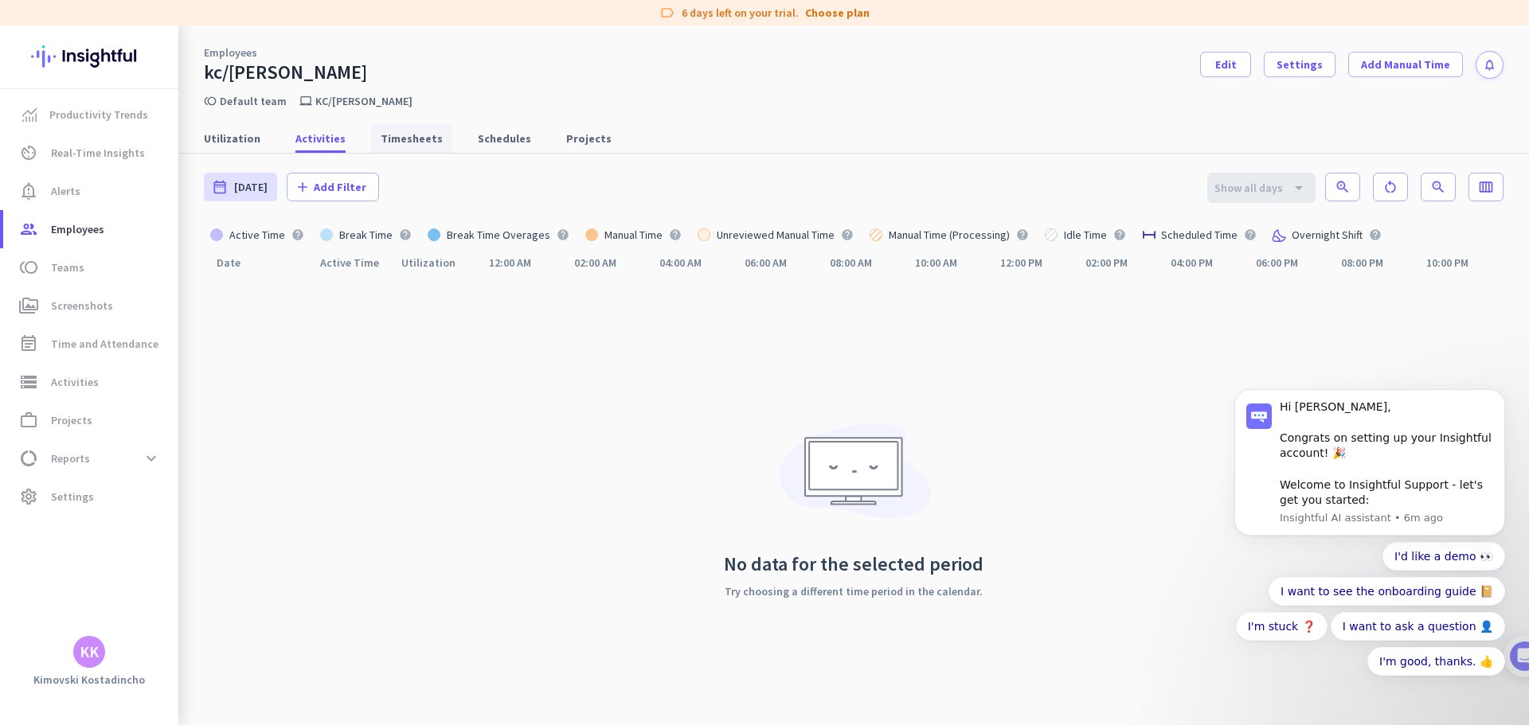
click at [391, 148] on span "Timesheets" at bounding box center [412, 138] width 62 height 29
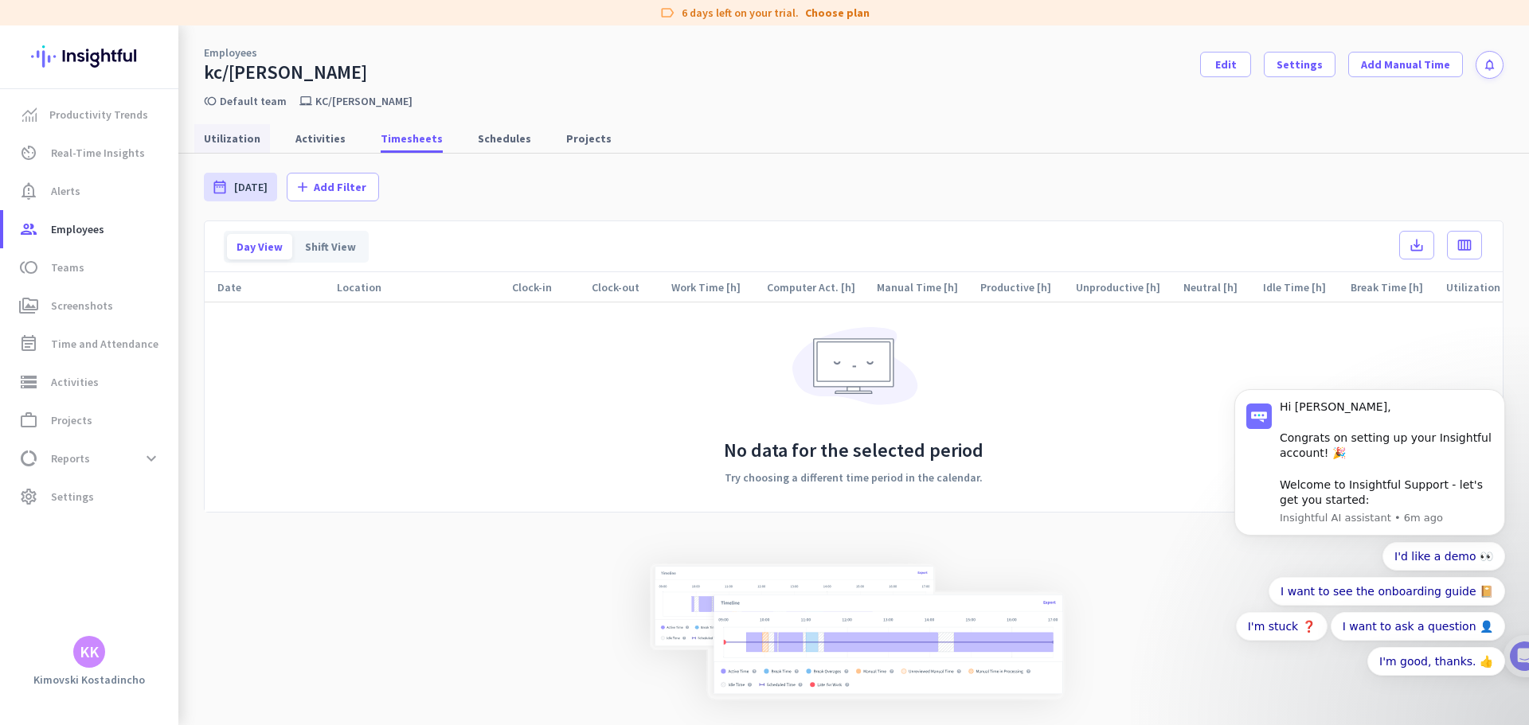
click at [220, 133] on span "Utilization" at bounding box center [232, 139] width 57 height 16
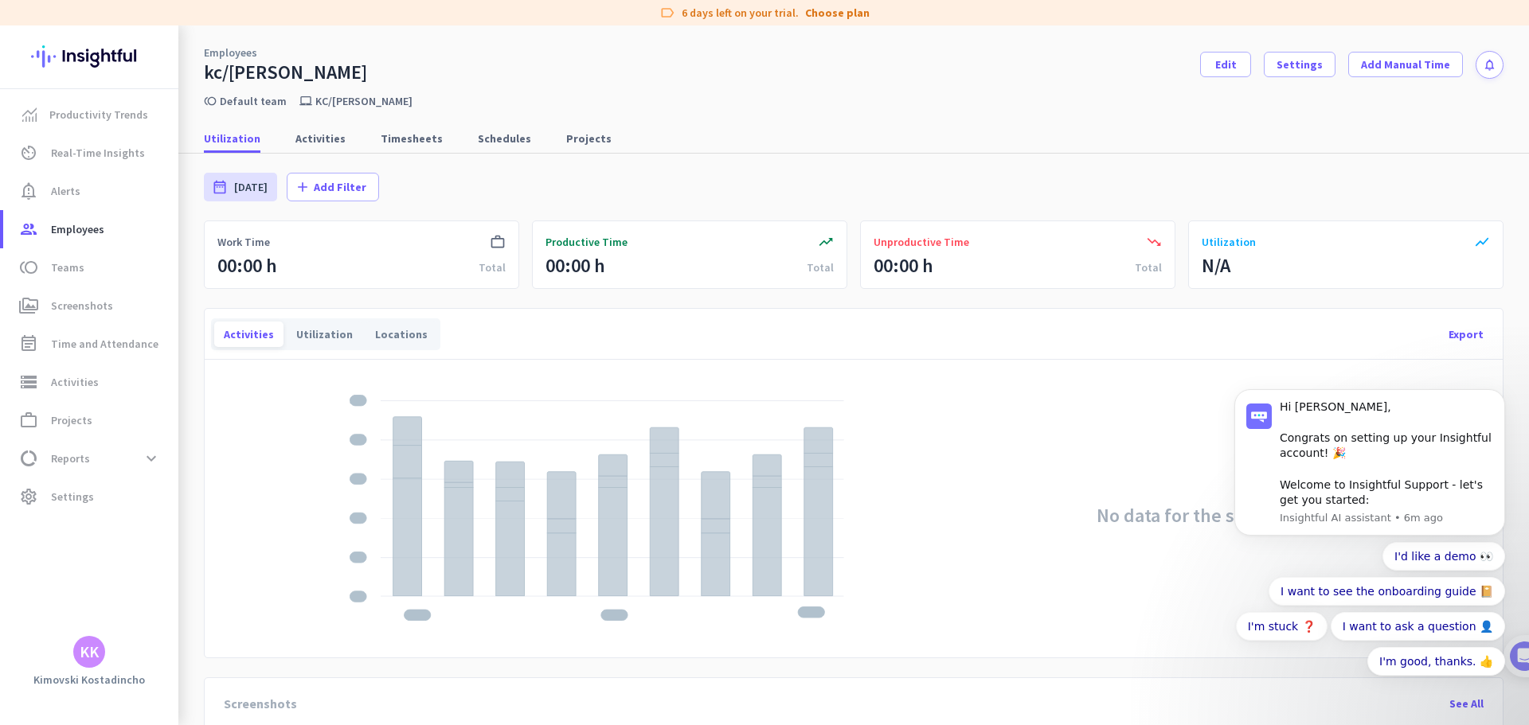
click at [314, 319] on div "Activities Utilization Locations" at bounding box center [325, 335] width 229 height 32
click at [335, 336] on div "Utilization" at bounding box center [325, 334] width 76 height 25
click at [399, 329] on div "Locations" at bounding box center [401, 334] width 72 height 25
click at [93, 121] on span "Productivity Trends" at bounding box center [98, 114] width 99 height 19
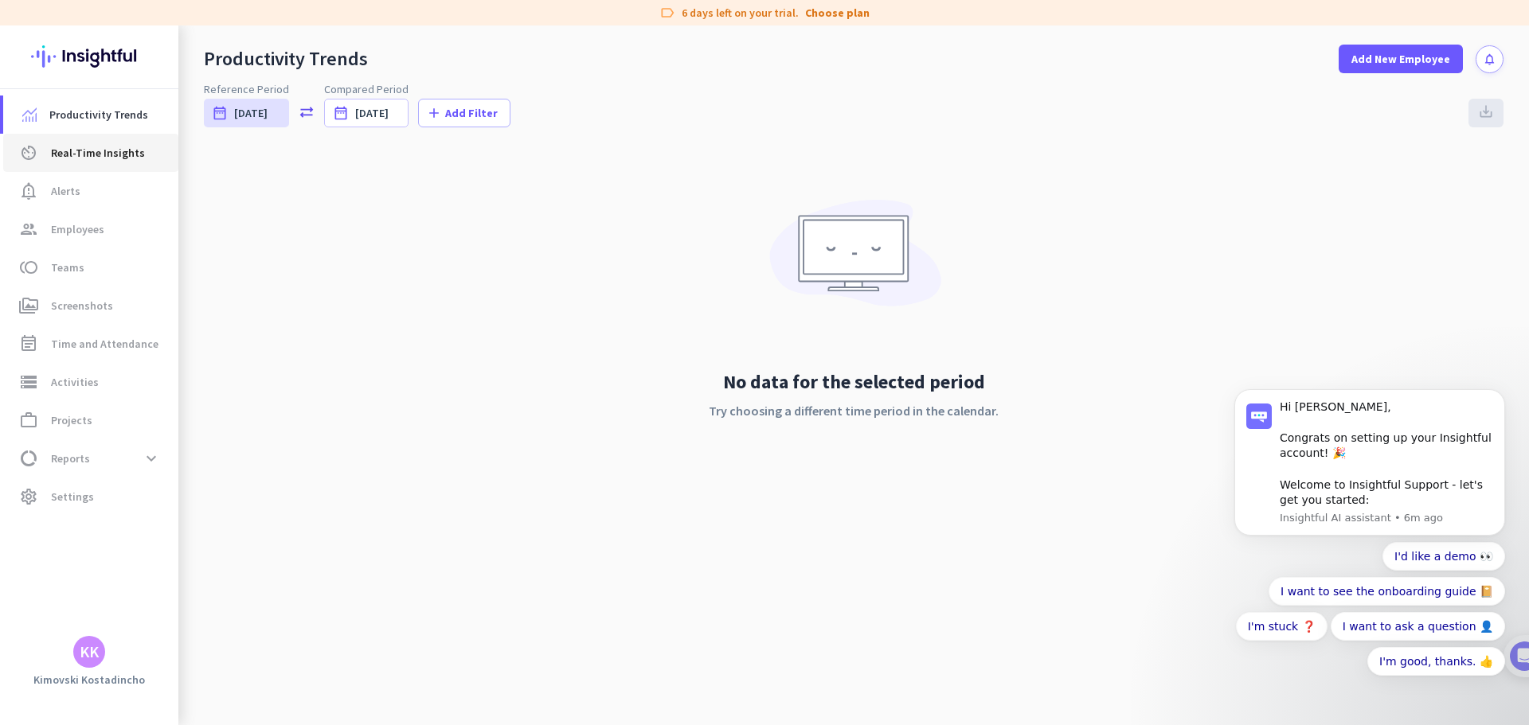
click at [76, 143] on link "av_timer Real-Time Insights" at bounding box center [90, 153] width 175 height 38
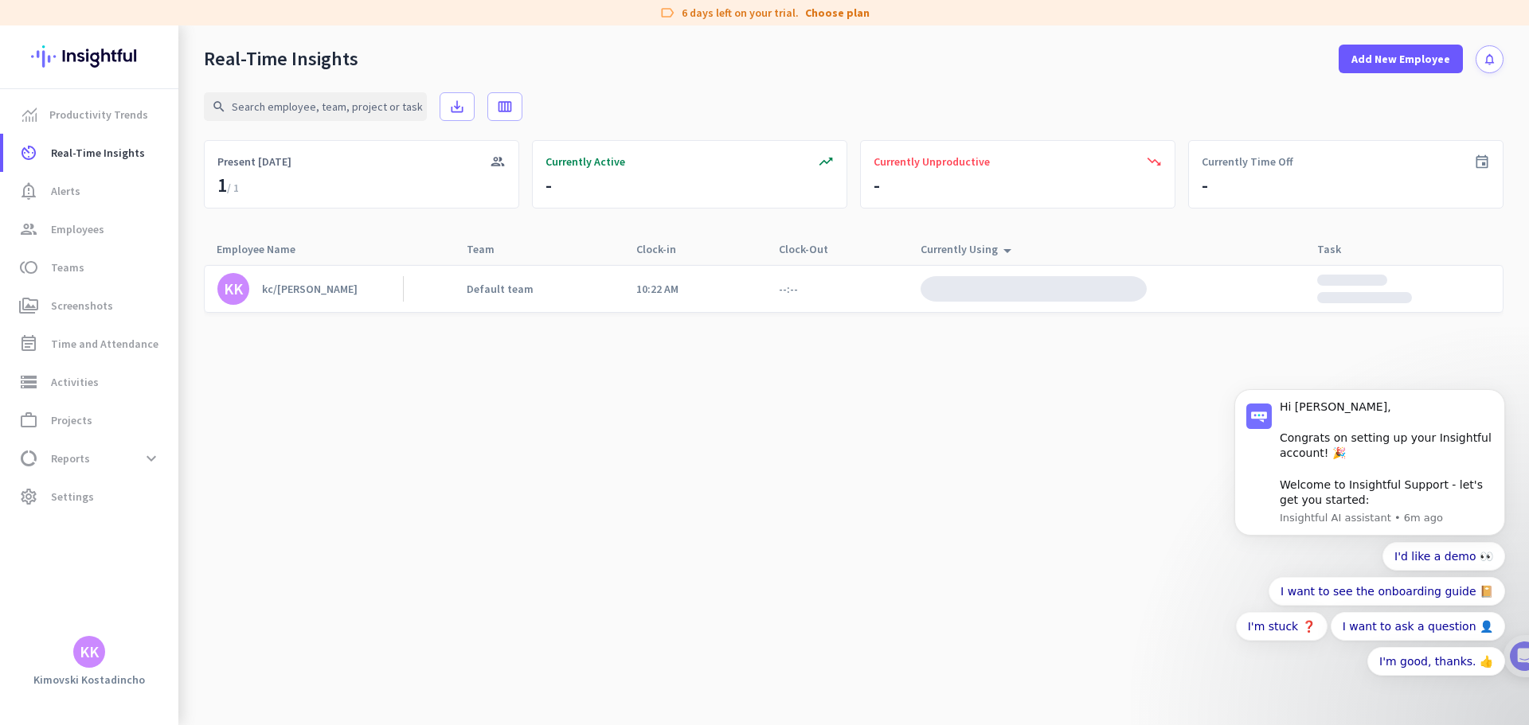
click at [1069, 297] on img at bounding box center [1034, 288] width 226 height 25
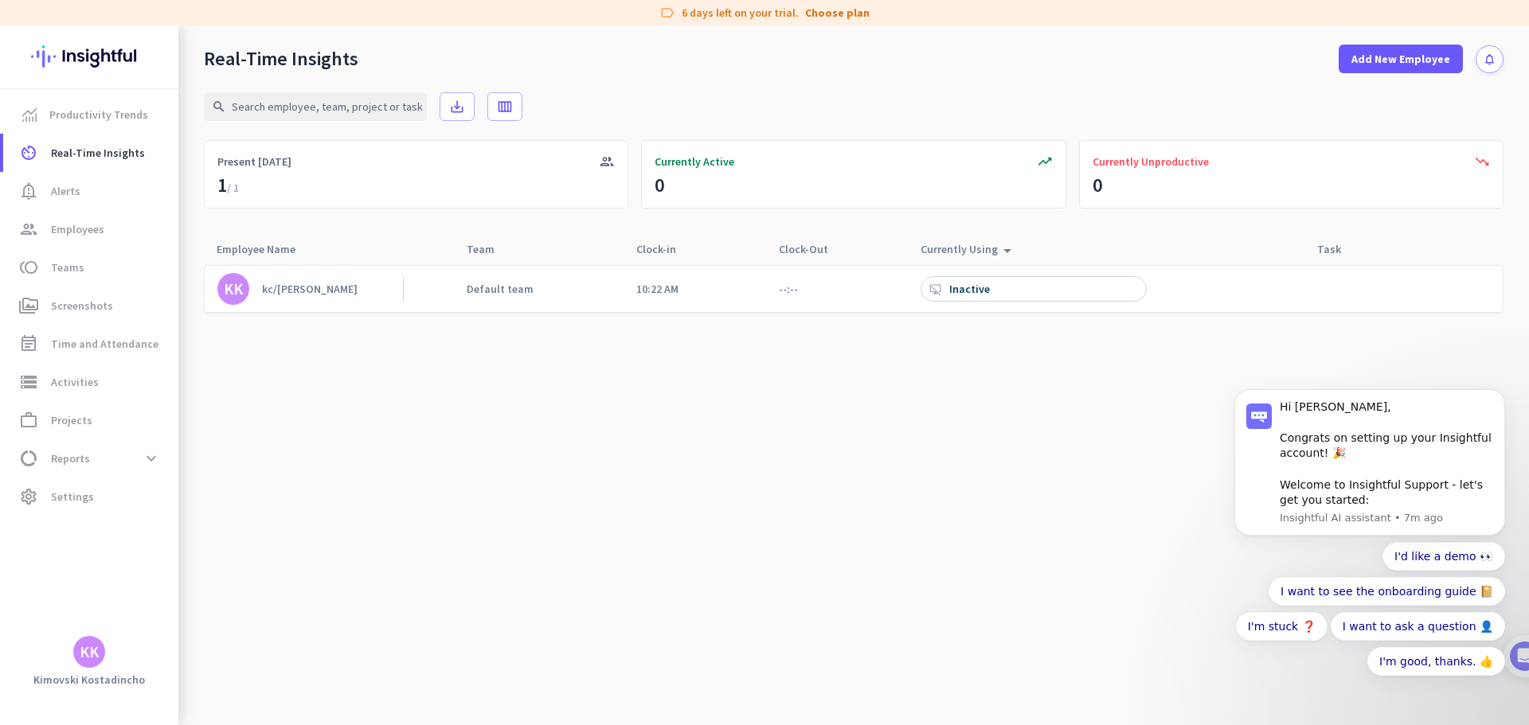
click at [1182, 295] on div "KK kc/kostadincho kimovski Default team 10:22 AM --:-- desktop_access_disabled …" at bounding box center [854, 289] width 1300 height 48
click at [292, 291] on div "kc/kostadincho kimovski" at bounding box center [310, 289] width 96 height 14
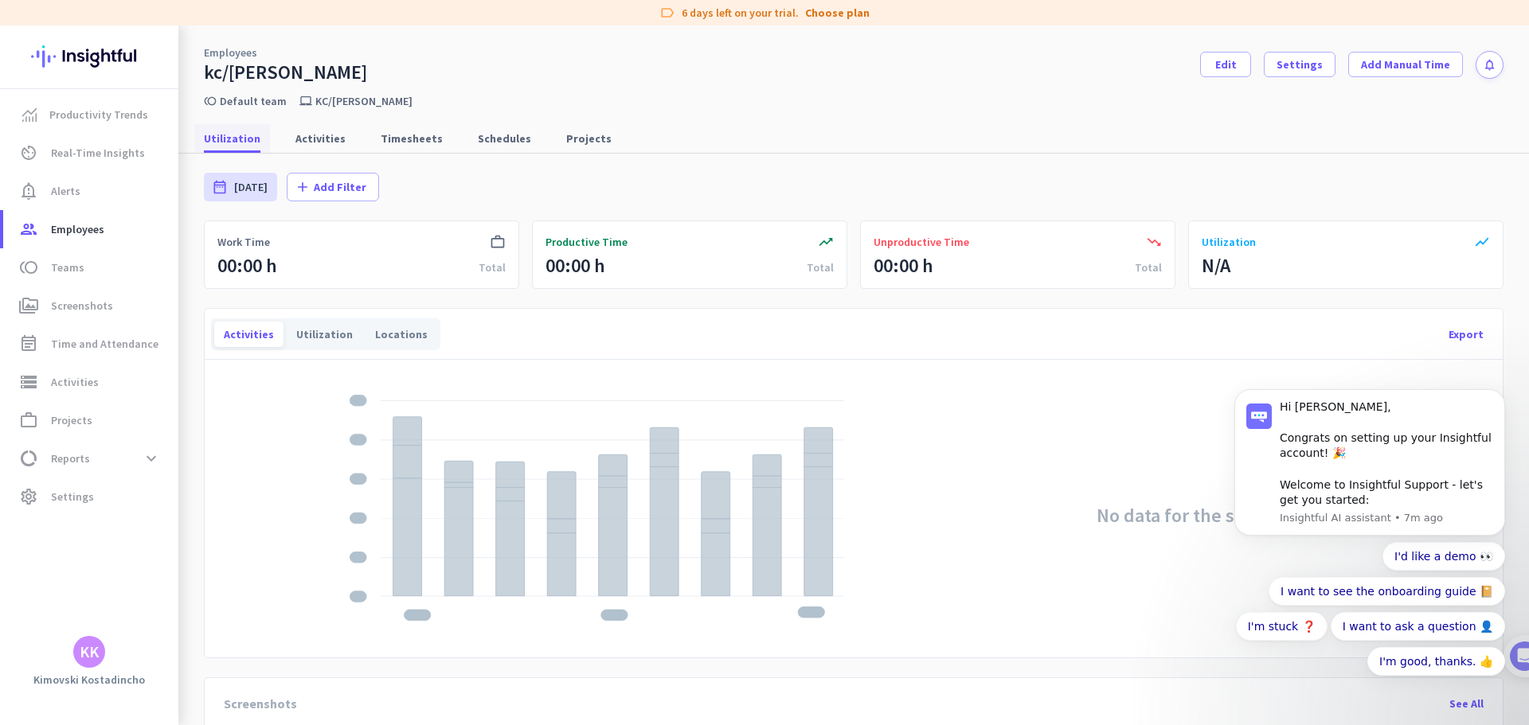
click at [244, 134] on span "Utilization" at bounding box center [232, 139] width 57 height 16
click at [325, 151] on span "Activities" at bounding box center [320, 138] width 50 height 29
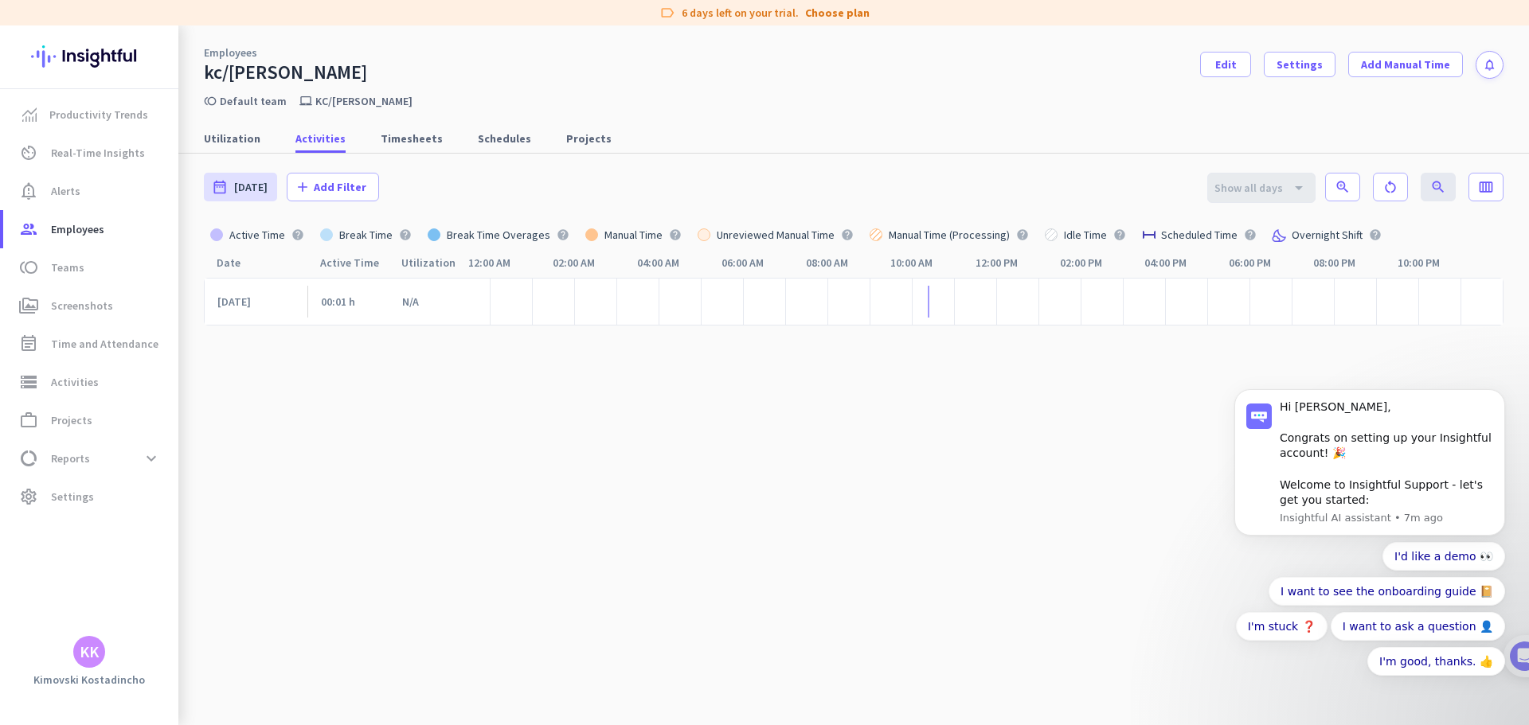
click at [346, 129] on div "Utilization Activities Timesheets Schedules Projects" at bounding box center [853, 138] width 1351 height 29
click at [412, 137] on span "Timesheets" at bounding box center [412, 139] width 62 height 16
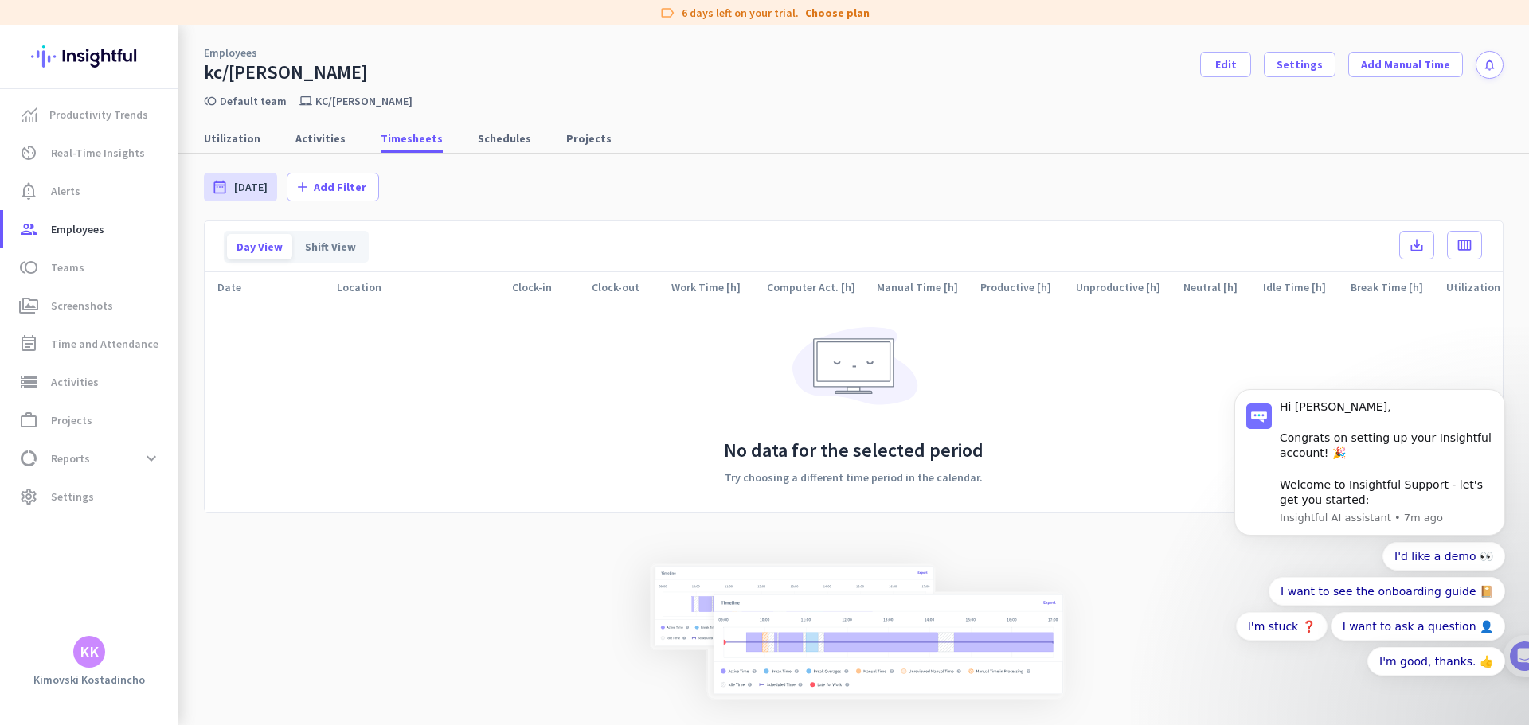
click at [514, 122] on nav "Utilization Activities Timesheets Schedules Projects" at bounding box center [853, 130] width 1351 height 45
click at [520, 132] on link "Schedules" at bounding box center [504, 138] width 72 height 29
type input "Fri, Aug 1 - Sun, Aug 31"
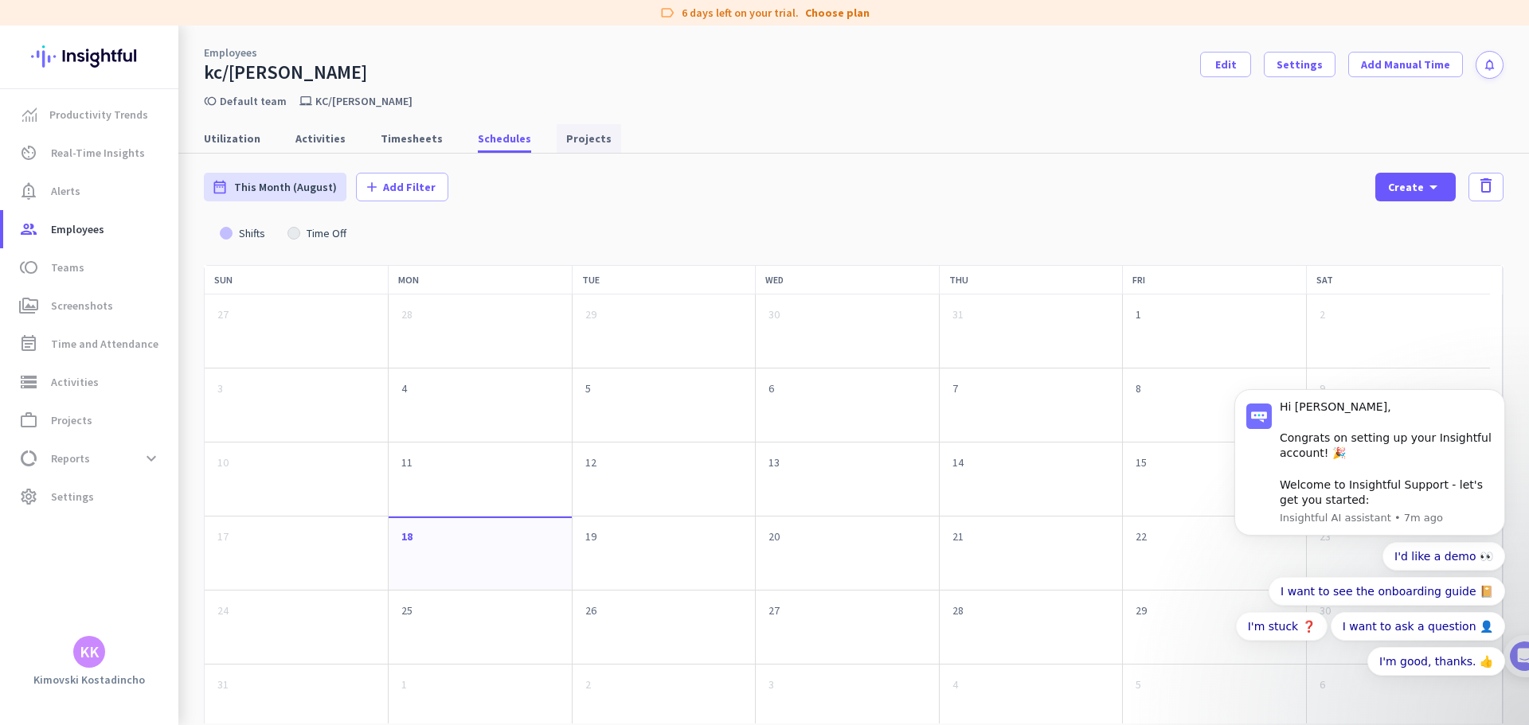
click at [575, 139] on span "Projects" at bounding box center [588, 139] width 45 height 16
type input "Mon, Aug 18 - Mon, Aug 18"
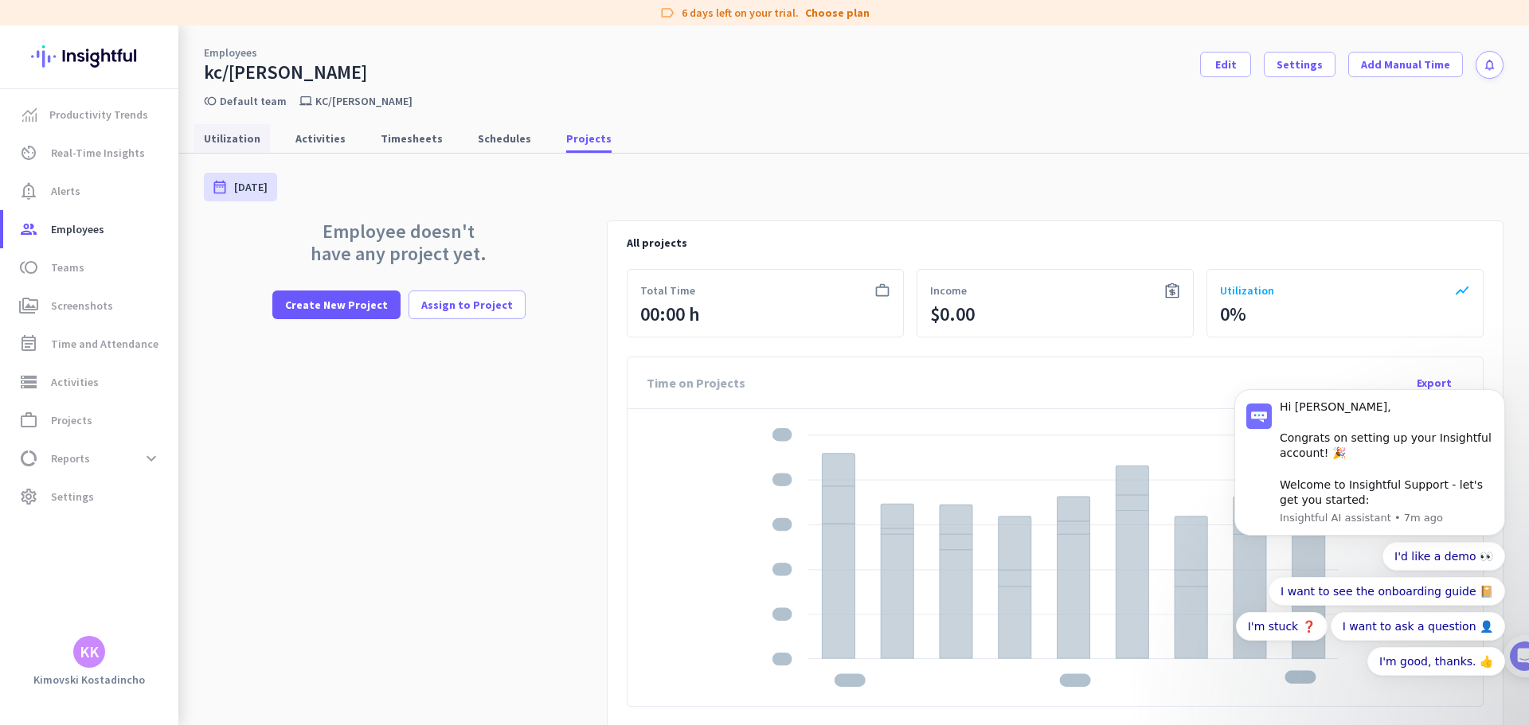
click at [205, 148] on span "Utilization" at bounding box center [232, 138] width 57 height 29
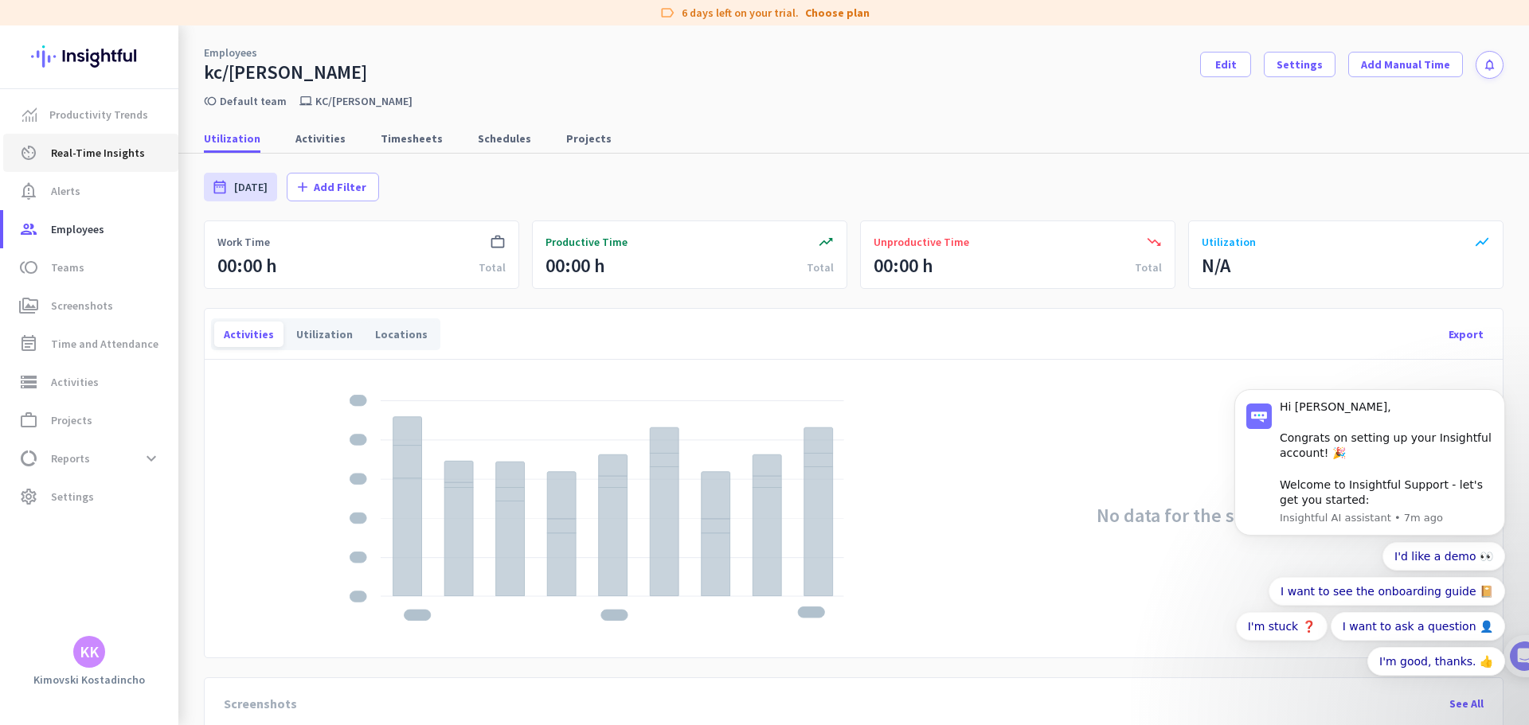
click at [52, 158] on span "Real-Time Insights" at bounding box center [98, 152] width 94 height 19
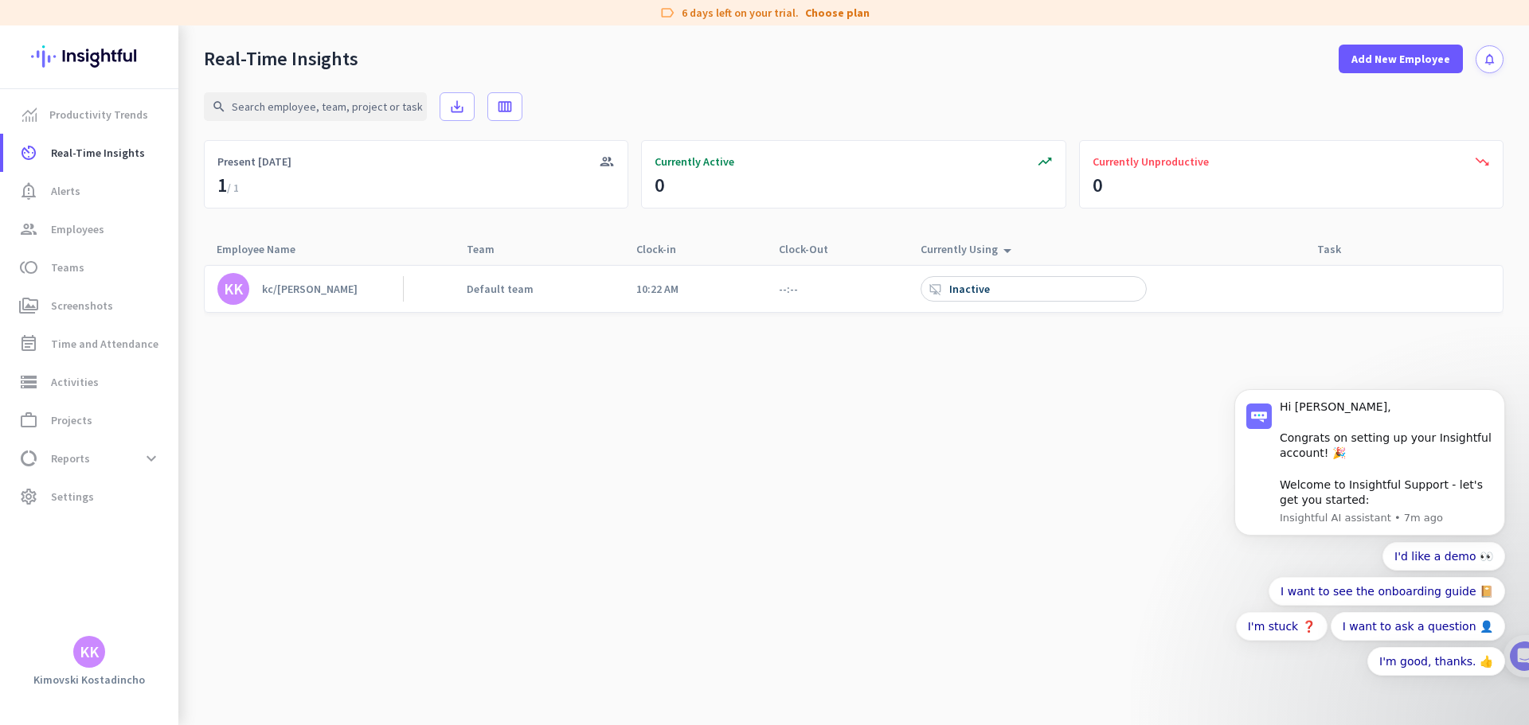
click at [972, 285] on div "Inactive" at bounding box center [971, 289] width 44 height 14
click at [117, 297] on span "perm_media Screenshots" at bounding box center [91, 305] width 150 height 19
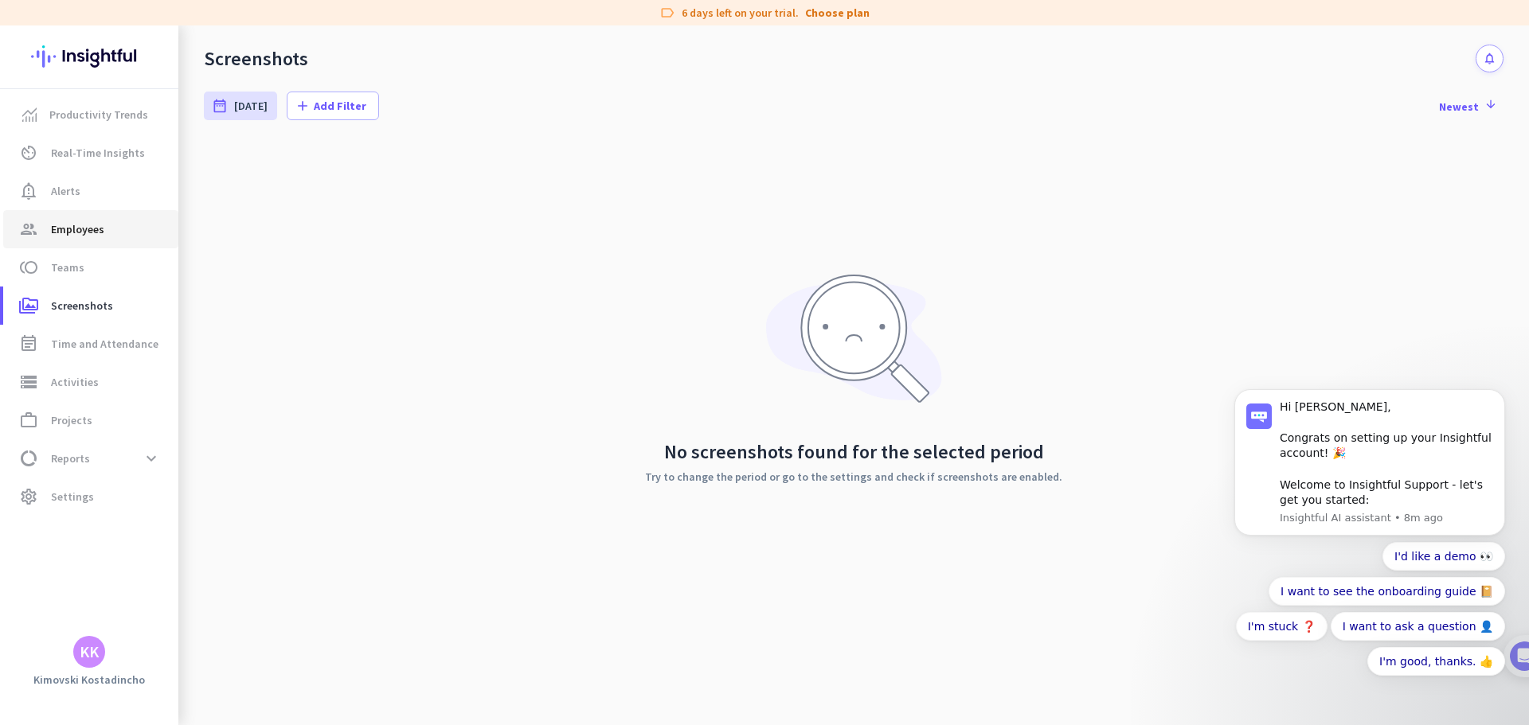
click at [106, 244] on link "group Employees" at bounding box center [90, 229] width 175 height 38
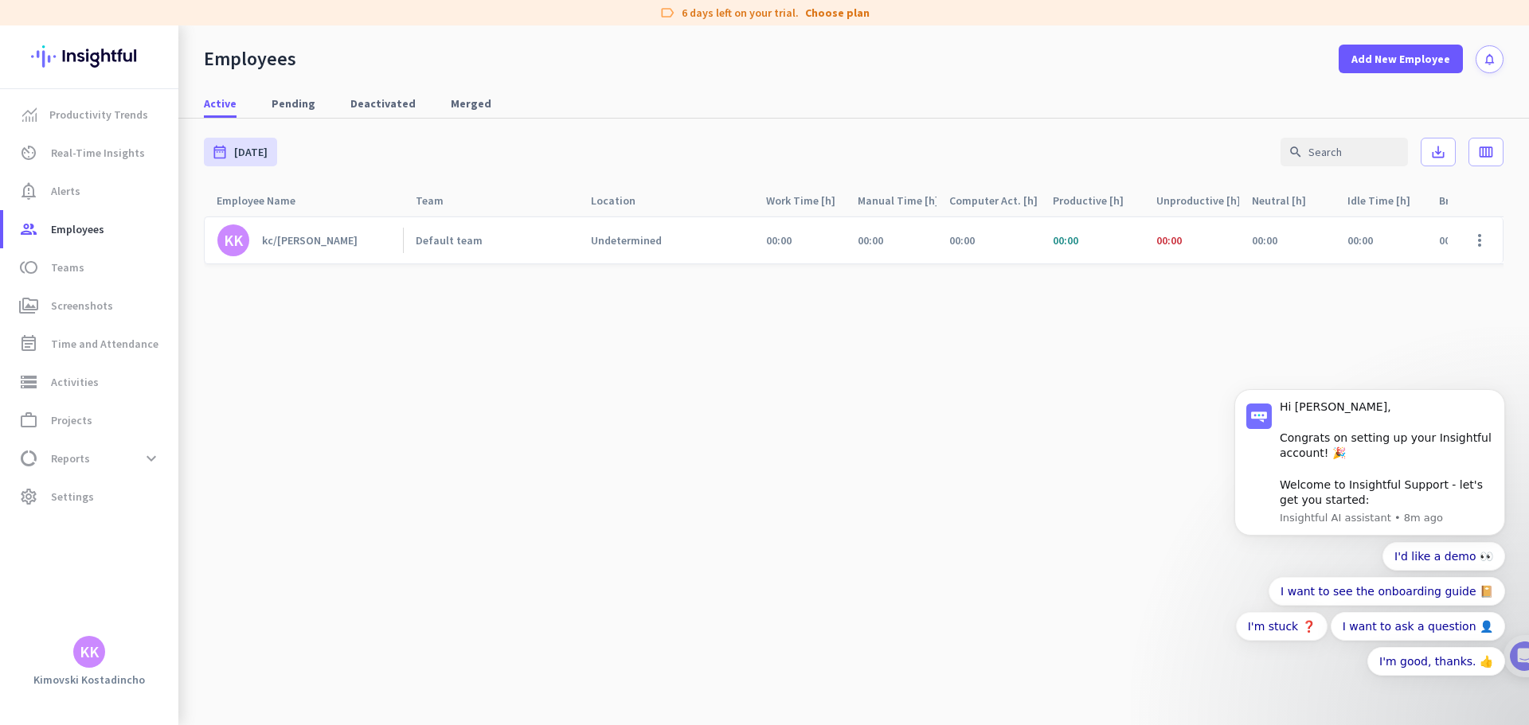
click at [688, 233] on div "Undetermined" at bounding box center [665, 240] width 175 height 46
click at [279, 108] on span "Pending" at bounding box center [294, 104] width 44 height 16
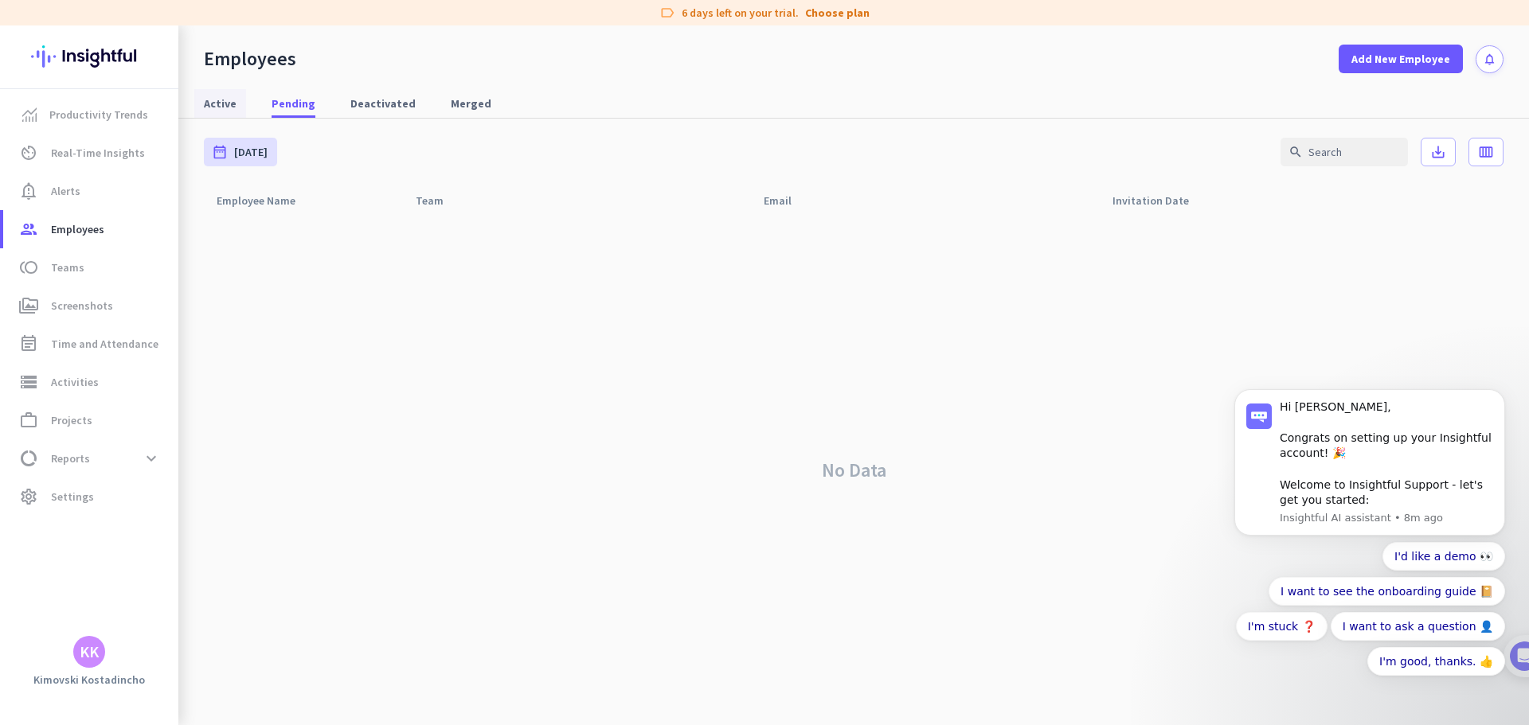
click at [236, 99] on link "Active" at bounding box center [220, 103] width 52 height 29
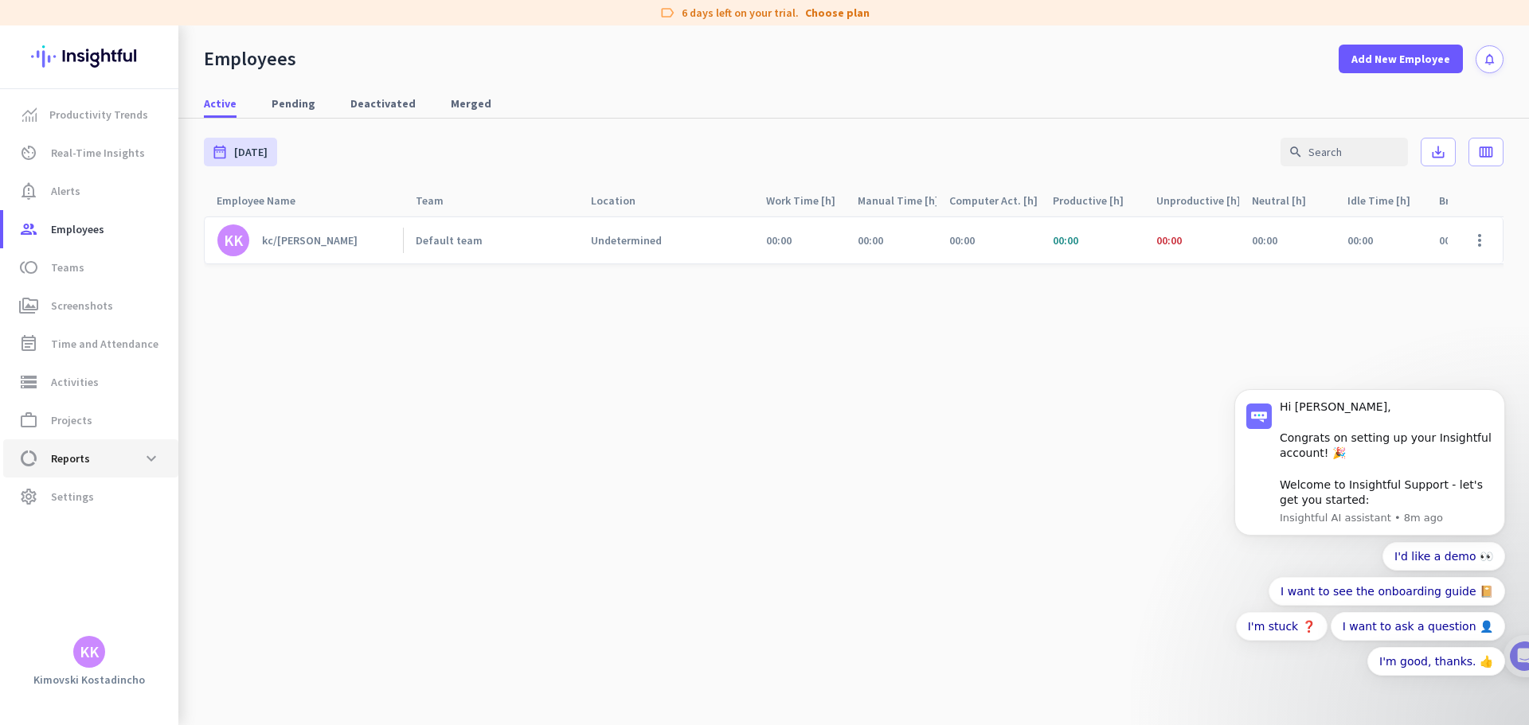
click at [31, 471] on span "data_usage Reports expand_more" at bounding box center [91, 458] width 150 height 29
click at [105, 488] on span "Work Type" at bounding box center [91, 497] width 150 height 38
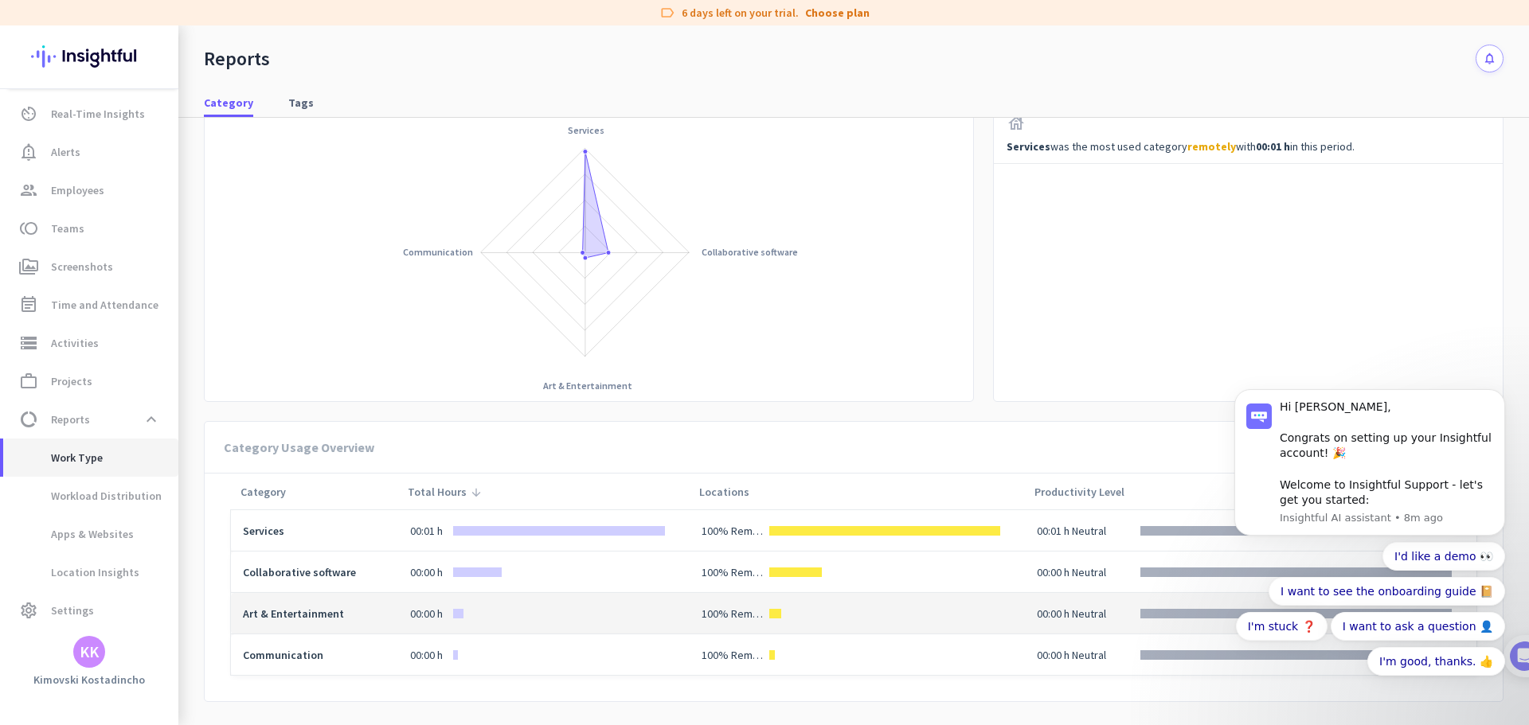
scroll to position [134, 0]
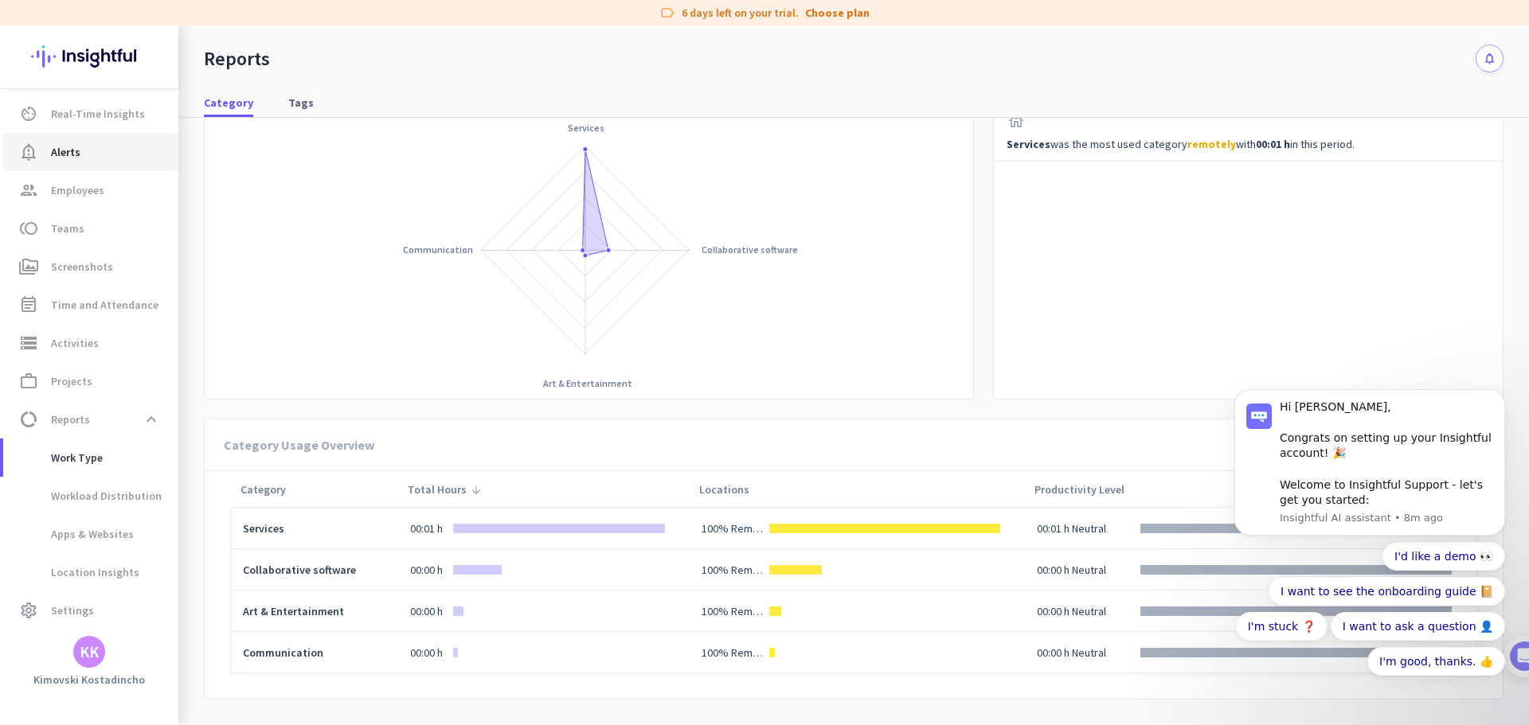
click at [79, 133] on link "notification_important Alerts" at bounding box center [90, 152] width 175 height 38
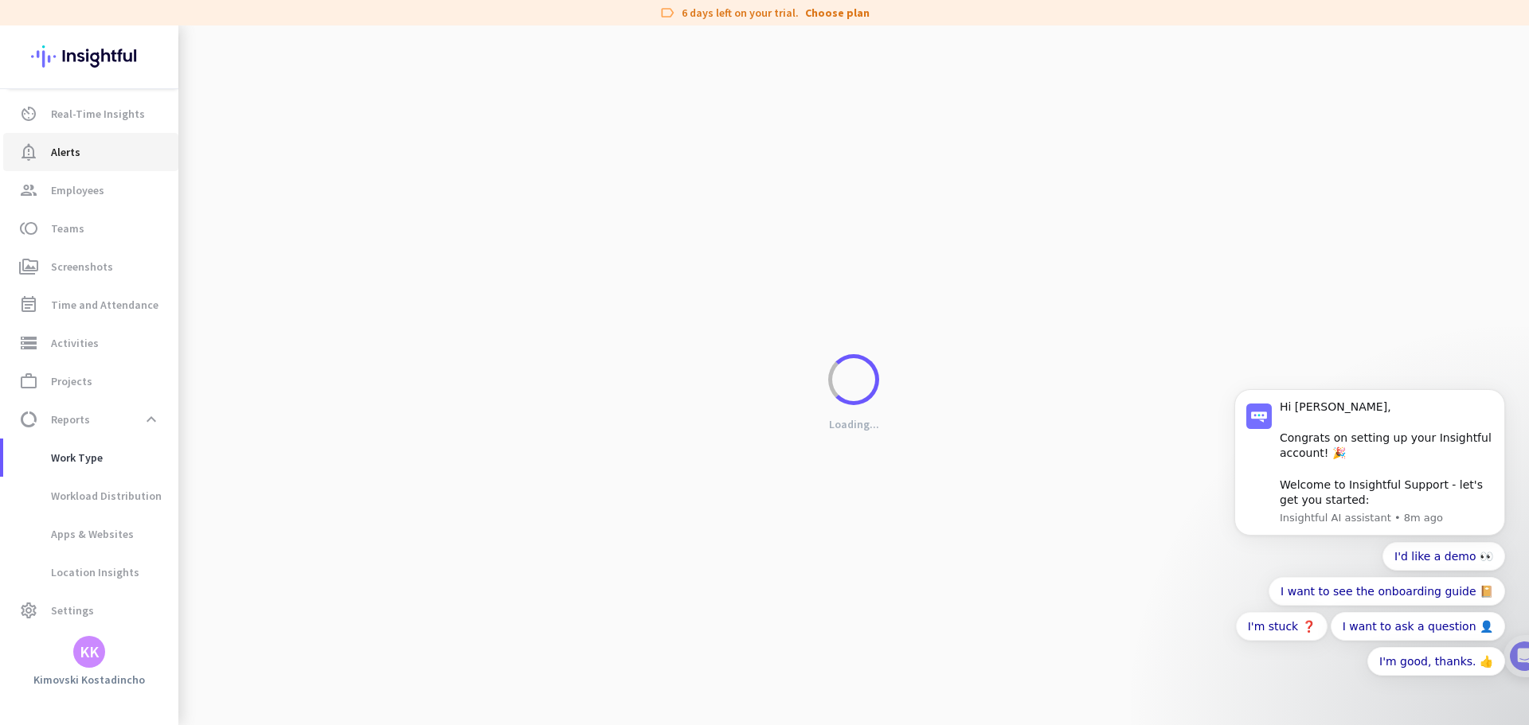
click at [93, 150] on span "notification_important Alerts" at bounding box center [91, 152] width 150 height 19
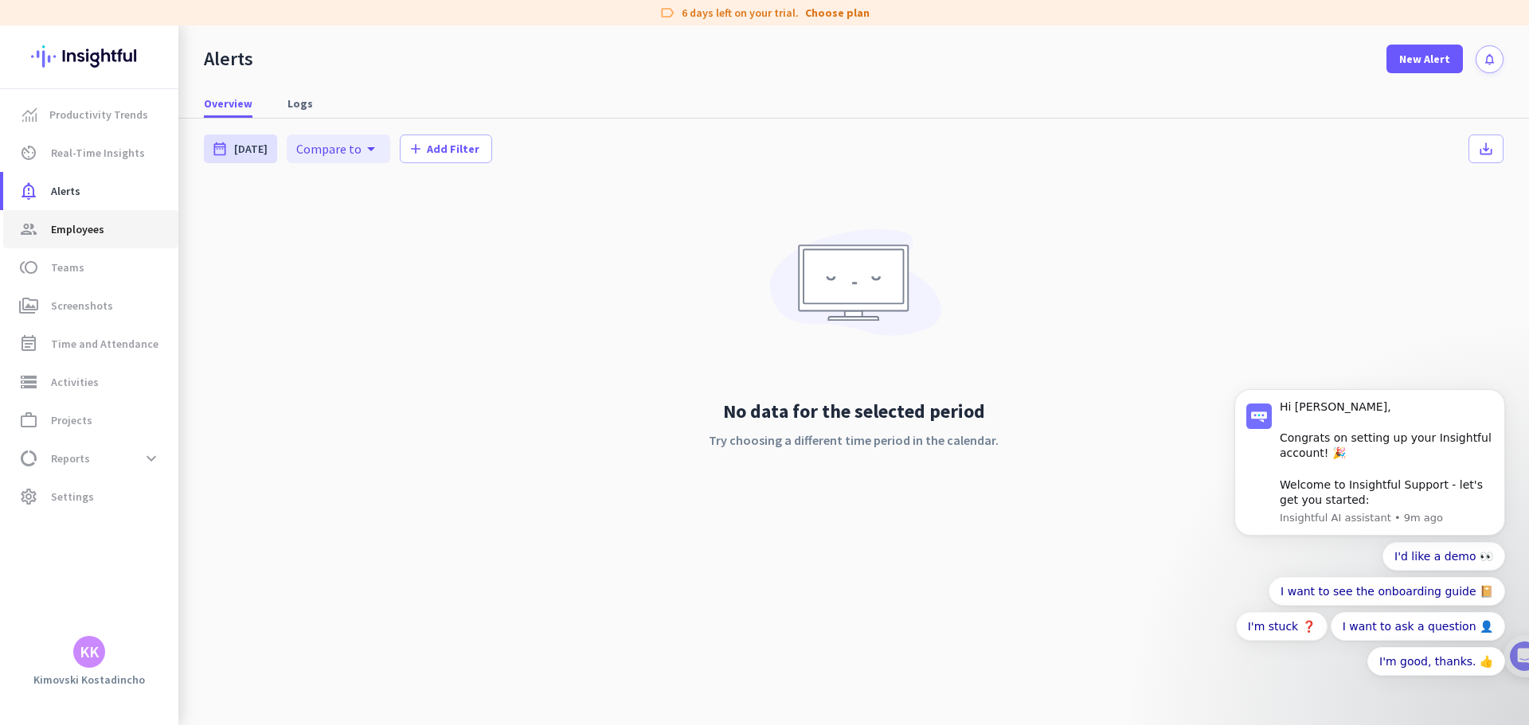
click at [62, 222] on span "Employees" at bounding box center [77, 229] width 53 height 19
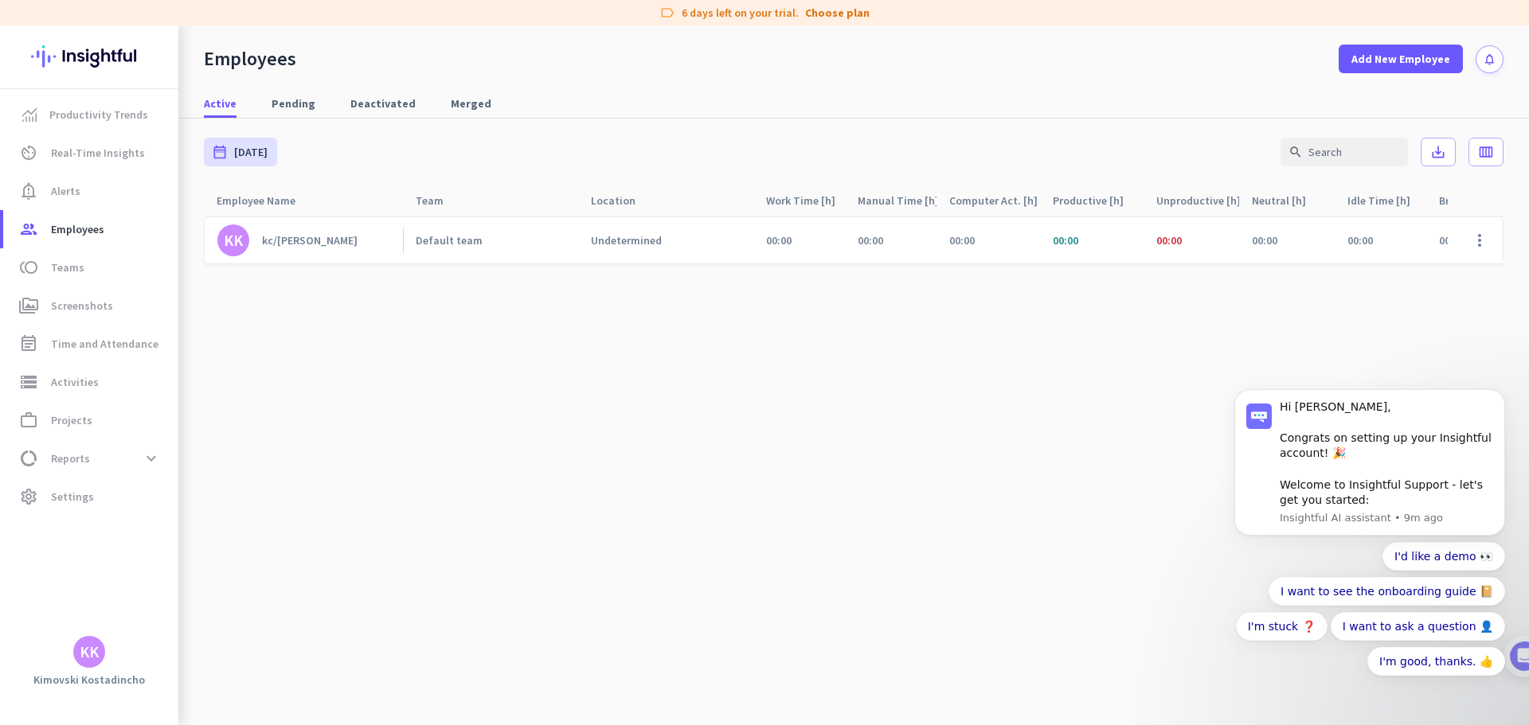
click at [279, 234] on div "kc/kostadincho kimovski" at bounding box center [310, 240] width 96 height 14
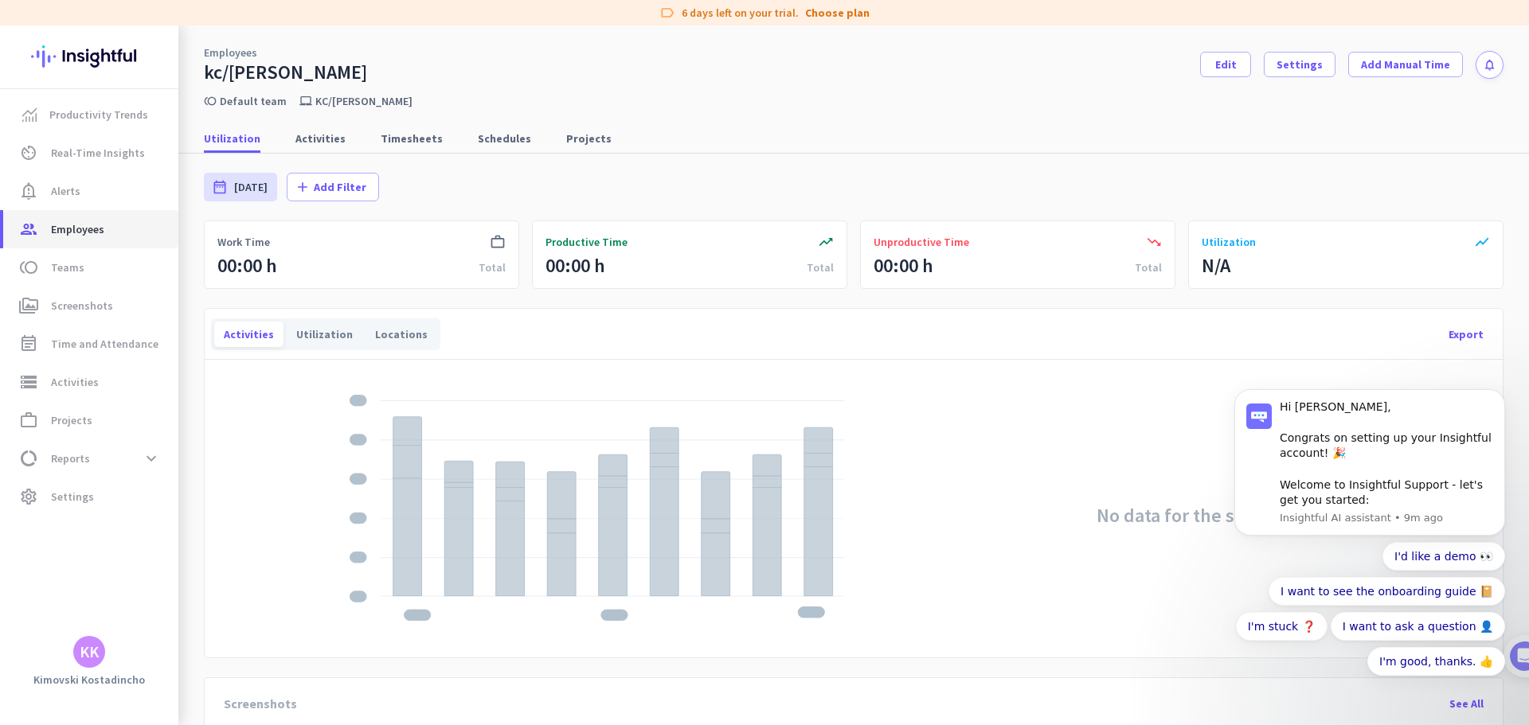
click at [84, 217] on link "group Employees" at bounding box center [90, 229] width 175 height 38
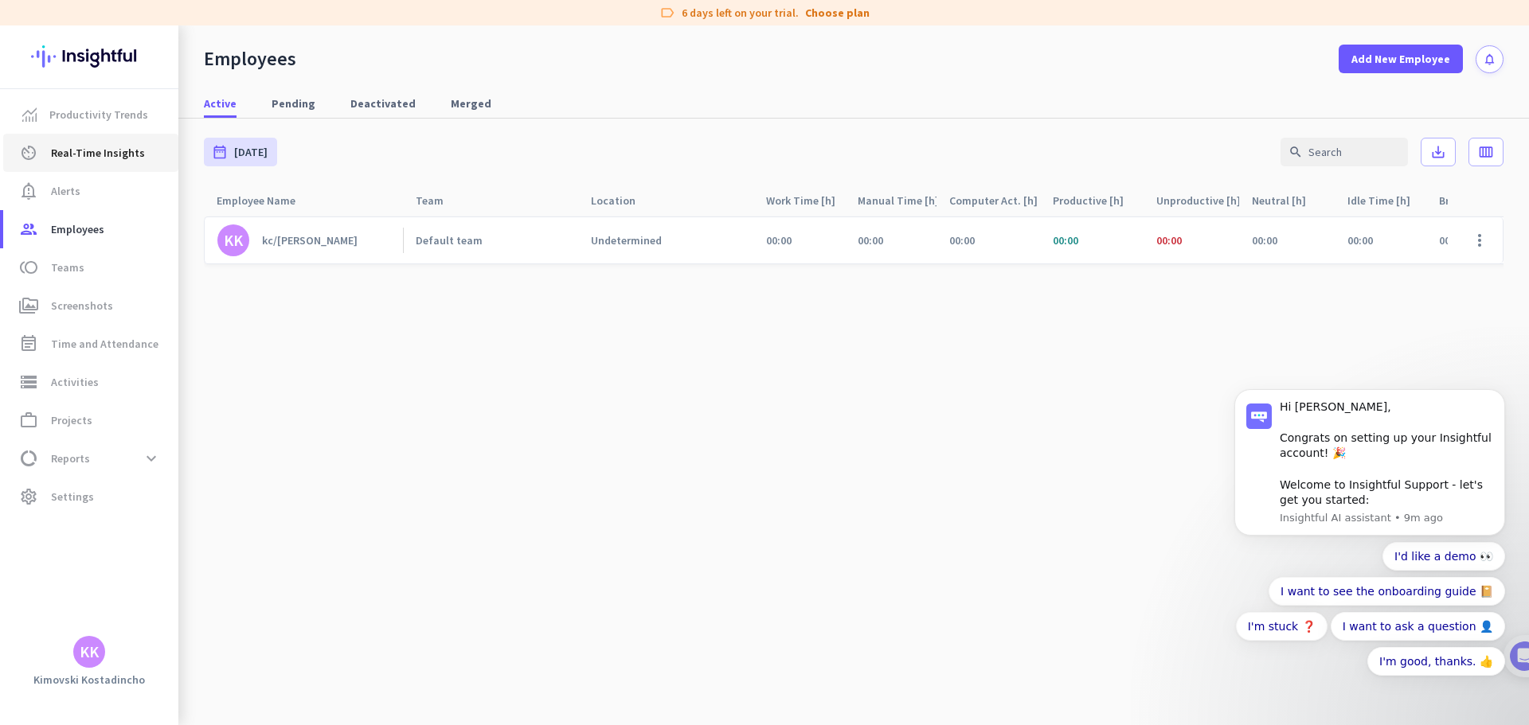
click at [61, 146] on span "Real-Time Insights" at bounding box center [98, 152] width 94 height 19
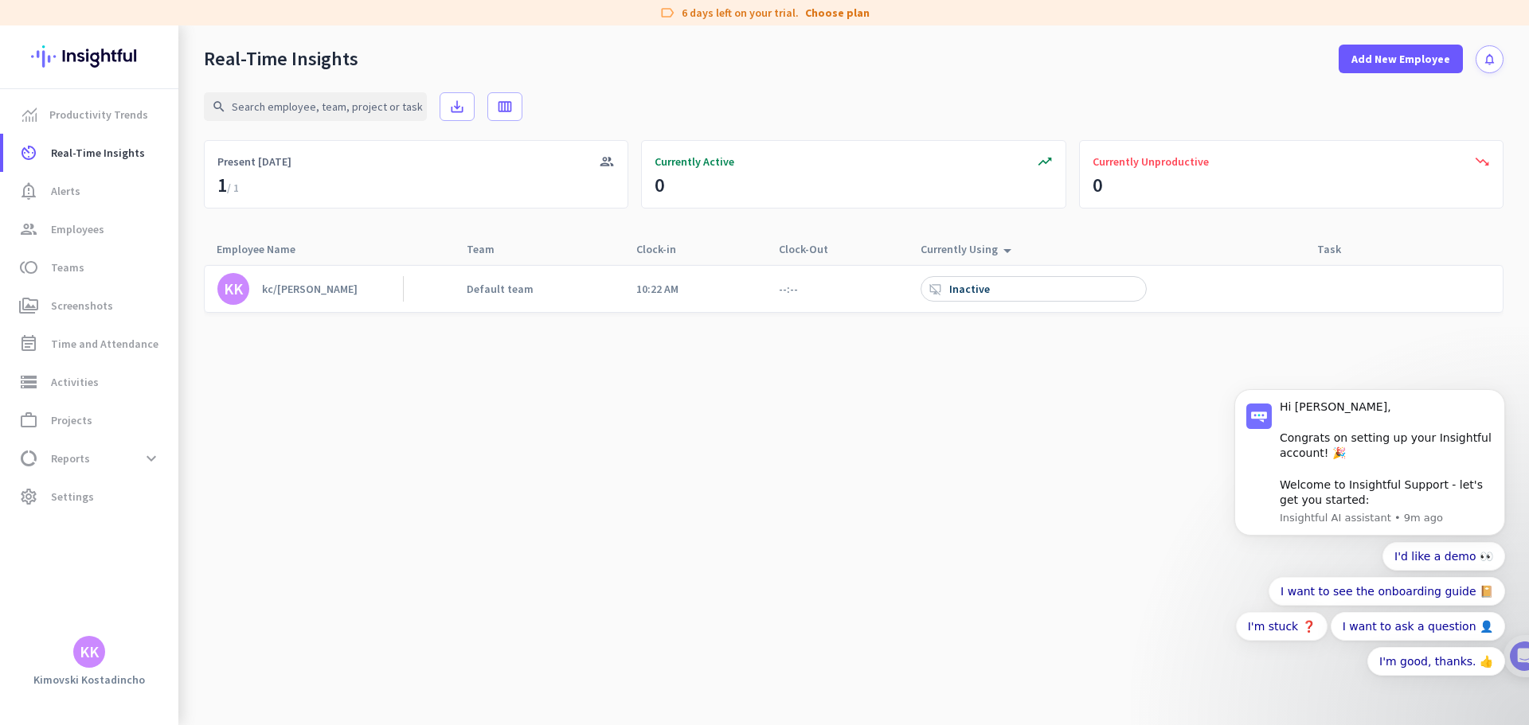
click at [999, 287] on div "desktop_access_disabled Inactive" at bounding box center [1034, 288] width 226 height 25
click at [924, 280] on div "desktop_access_disabled Inactive" at bounding box center [1034, 288] width 226 height 25
click at [132, 121] on span "Productivity Trends" at bounding box center [98, 114] width 99 height 19
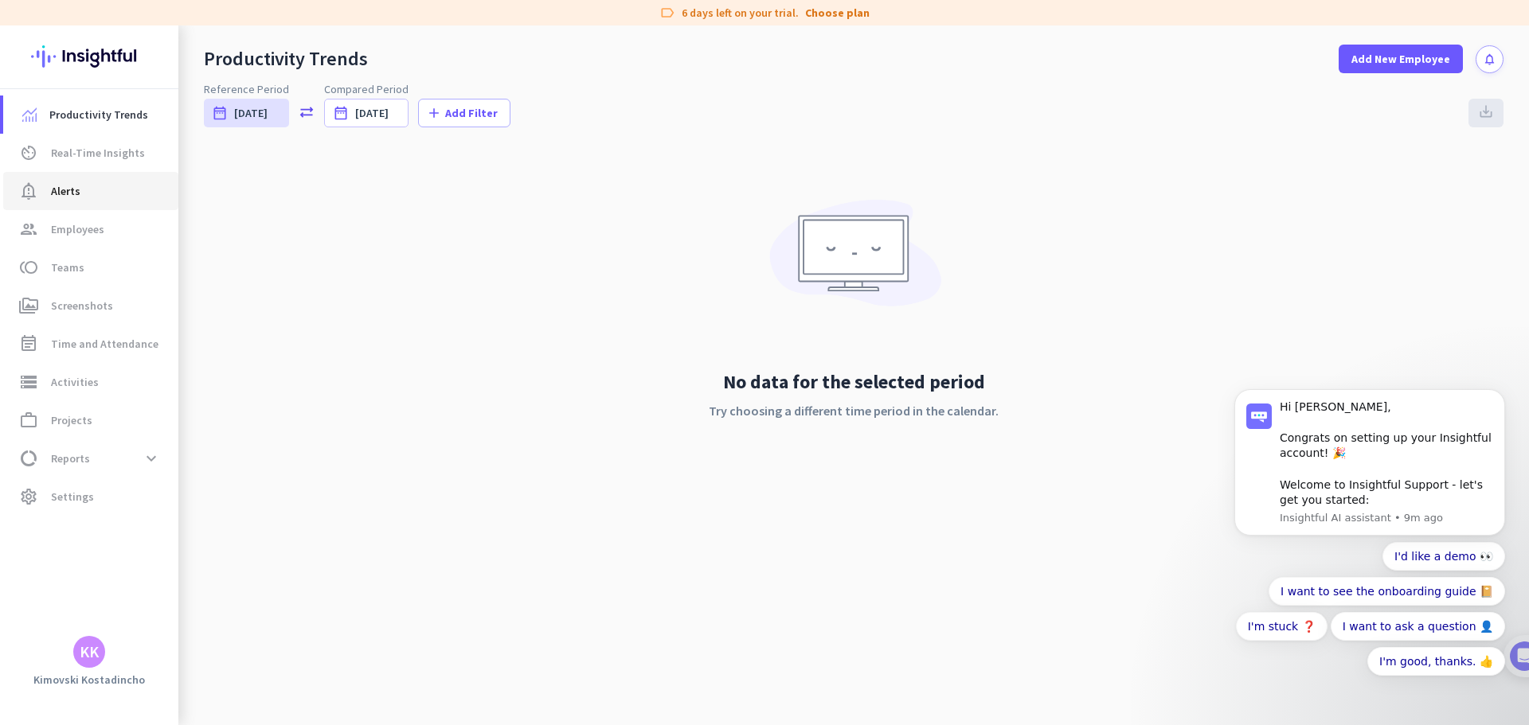
click at [88, 172] on link "notification_important Alerts" at bounding box center [90, 191] width 175 height 38
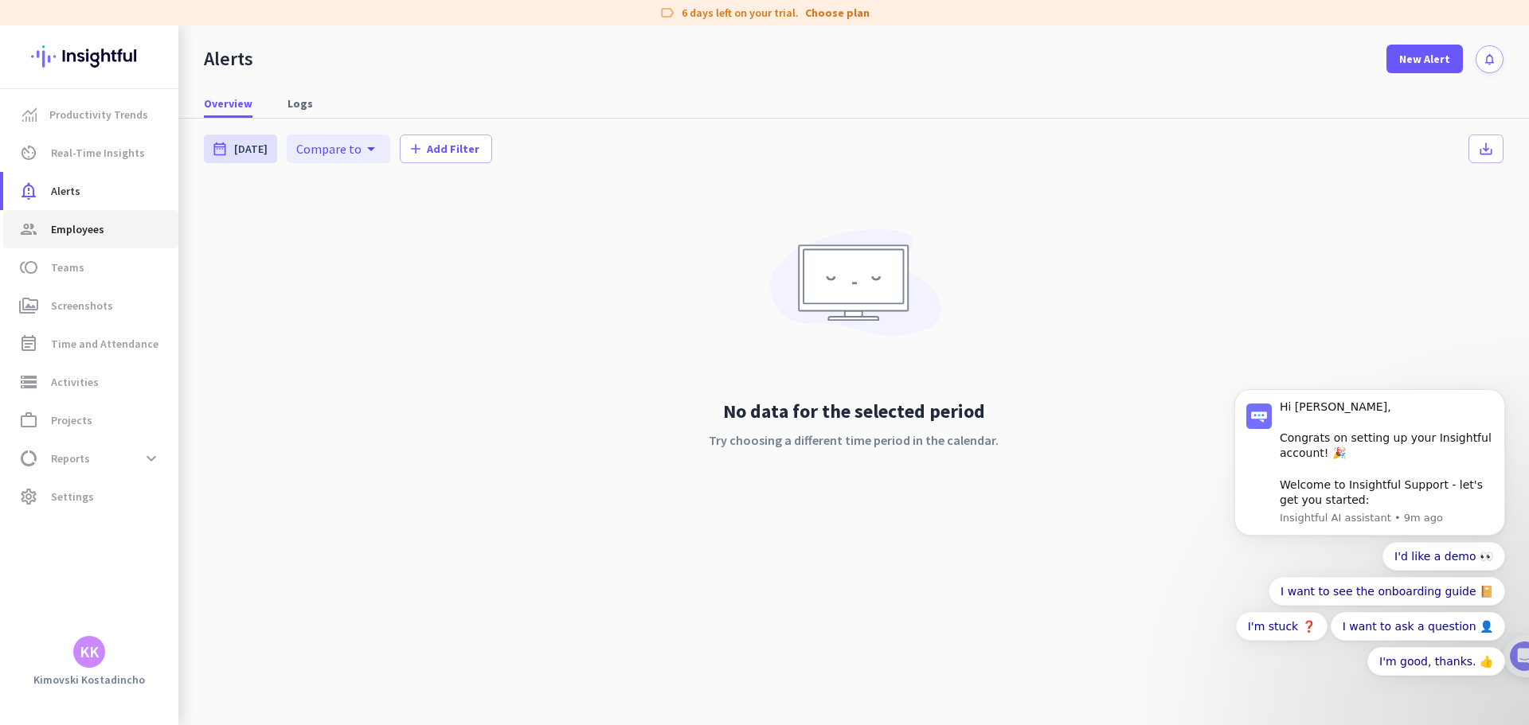
click at [115, 236] on span "group Employees" at bounding box center [91, 229] width 150 height 19
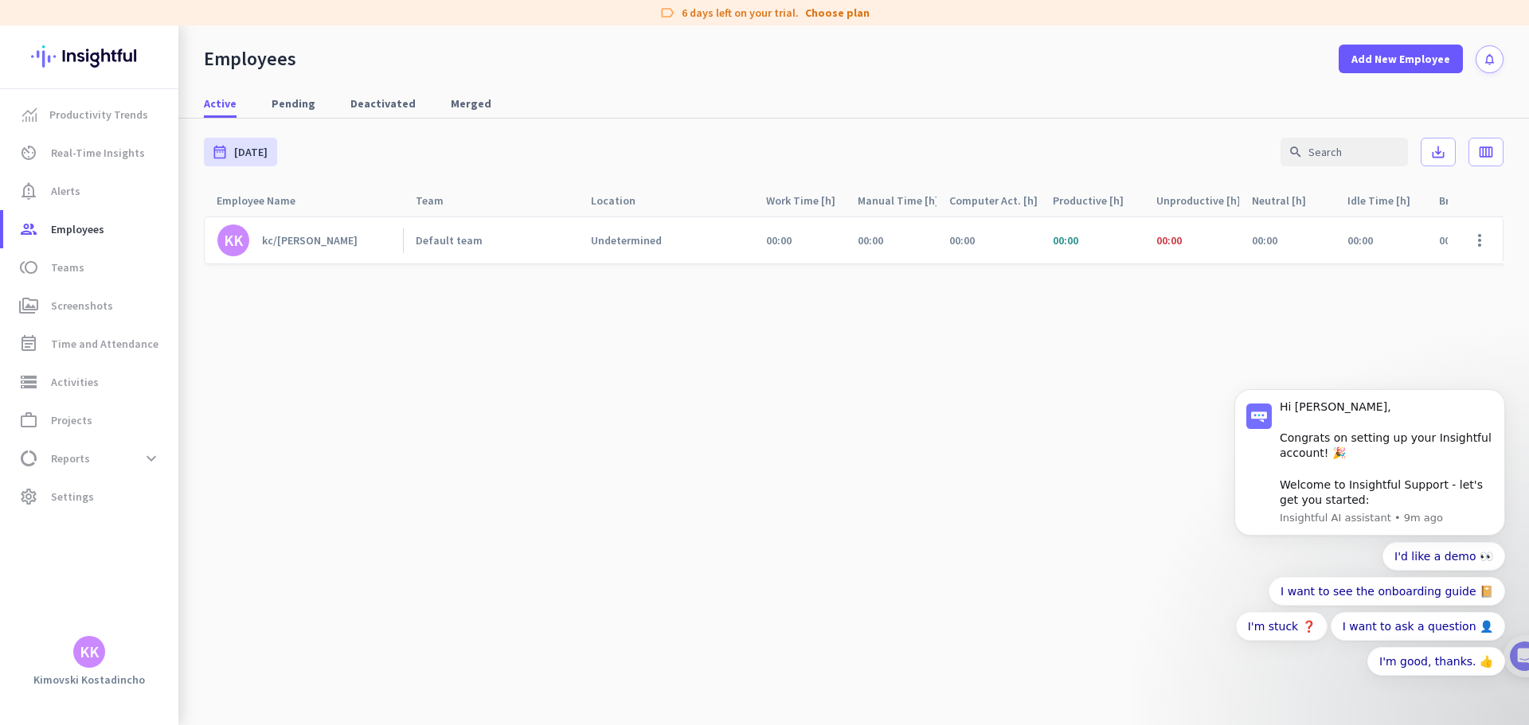
click at [1498, 252] on body "Hi Kimovski, Congrats on setting up your Insightful account! 🎉 Welcome to Insig…" at bounding box center [1370, 474] width 306 height 473
click at [1492, 246] on body "Hi Kimovski, Congrats on setting up your Insightful account! 🎉 Welcome to Insig…" at bounding box center [1370, 474] width 306 height 473
click html "Hi Kimovski, Congrats on setting up your Insightful account! 🎉 Welcome to Insig…"
click at [1483, 249] on body "Hi Kimovski, Congrats on setting up your Insightful account! 🎉 Welcome to Insig…" at bounding box center [1370, 474] width 306 height 473
click at [308, 89] on span "Pending" at bounding box center [294, 103] width 44 height 29
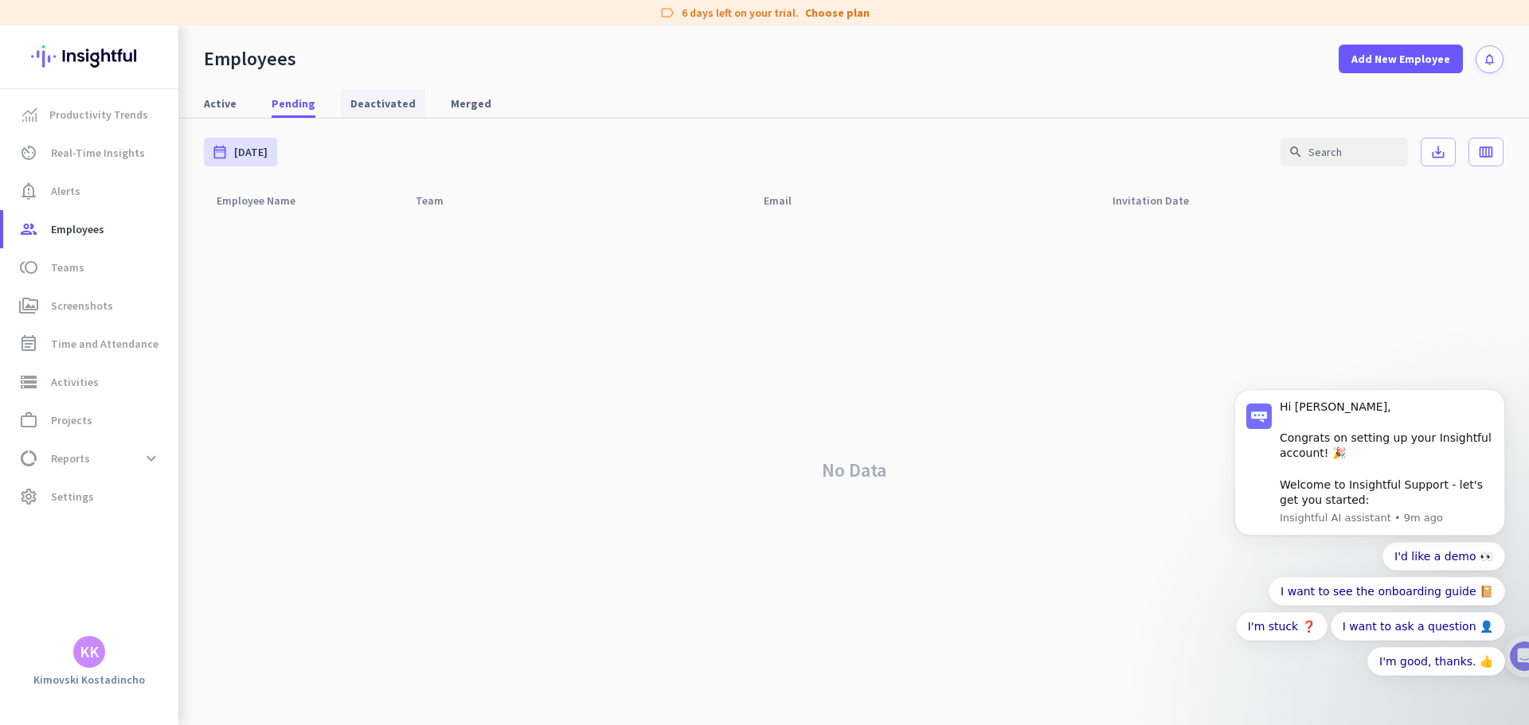
click at [368, 98] on span "Deactivated" at bounding box center [382, 104] width 65 height 16
click at [484, 84] on nav "Active Pending Deactivated Merged" at bounding box center [853, 95] width 1351 height 45
click at [451, 102] on span "Merged" at bounding box center [471, 104] width 41 height 16
click at [217, 107] on span "Active" at bounding box center [220, 104] width 33 height 16
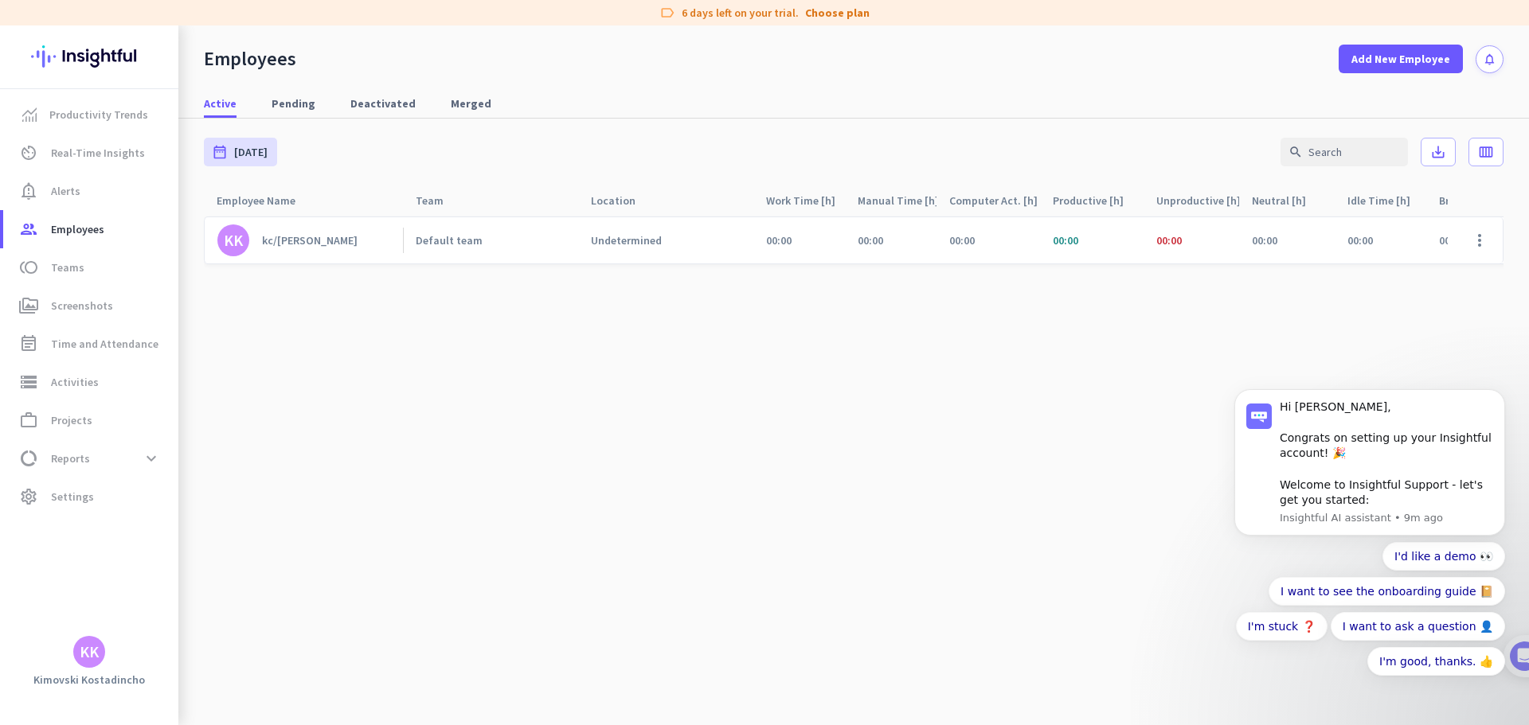
click at [1162, 239] on span "00:00" at bounding box center [1168, 240] width 25 height 14
click at [78, 248] on link "group Employees" at bounding box center [90, 229] width 175 height 38
click at [75, 266] on span "Teams" at bounding box center [67, 267] width 33 height 19
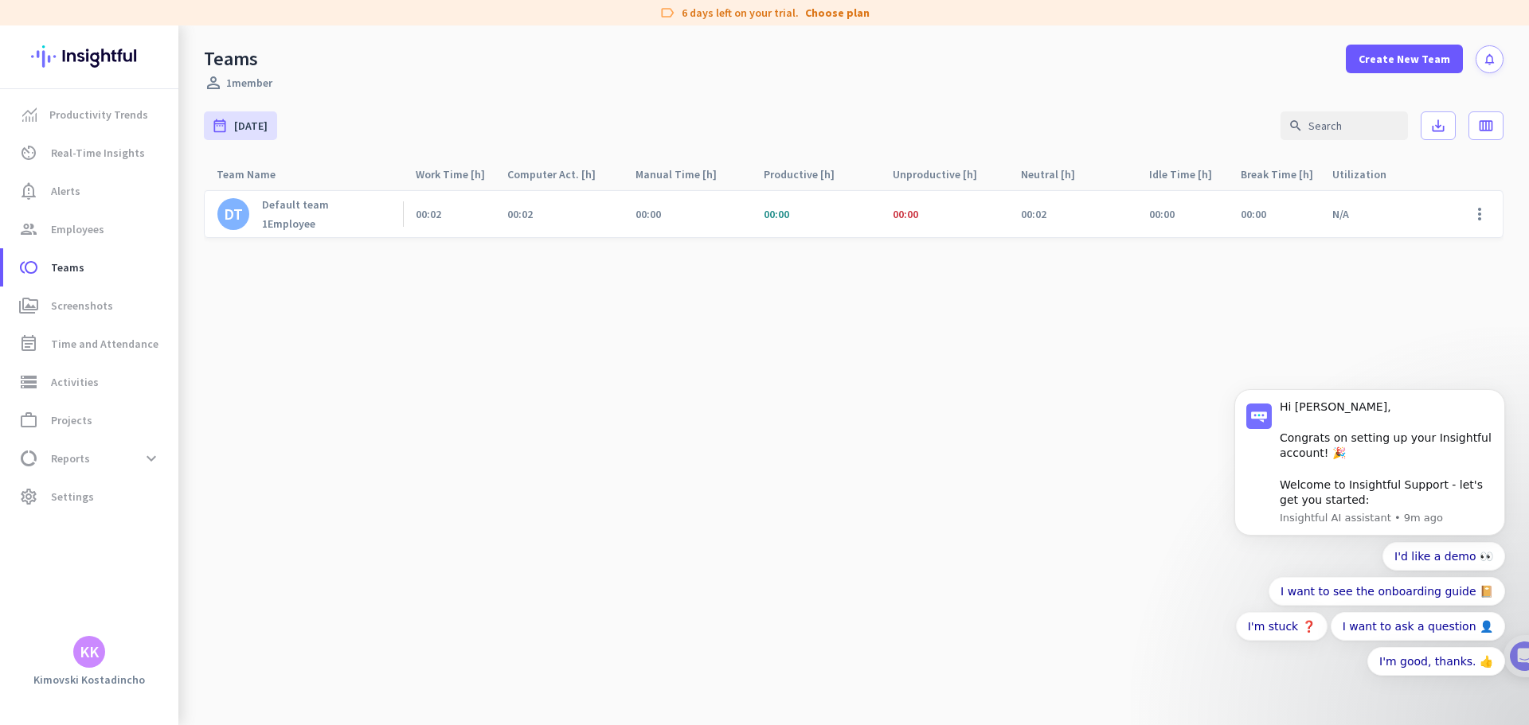
click at [328, 214] on div "DT Default team 1 Employee" at bounding box center [303, 214] width 199 height 46
click at [235, 235] on div "DT Default team 1 Employee" at bounding box center [303, 214] width 199 height 46
click at [264, 227] on b "1" at bounding box center [265, 224] width 6 height 14
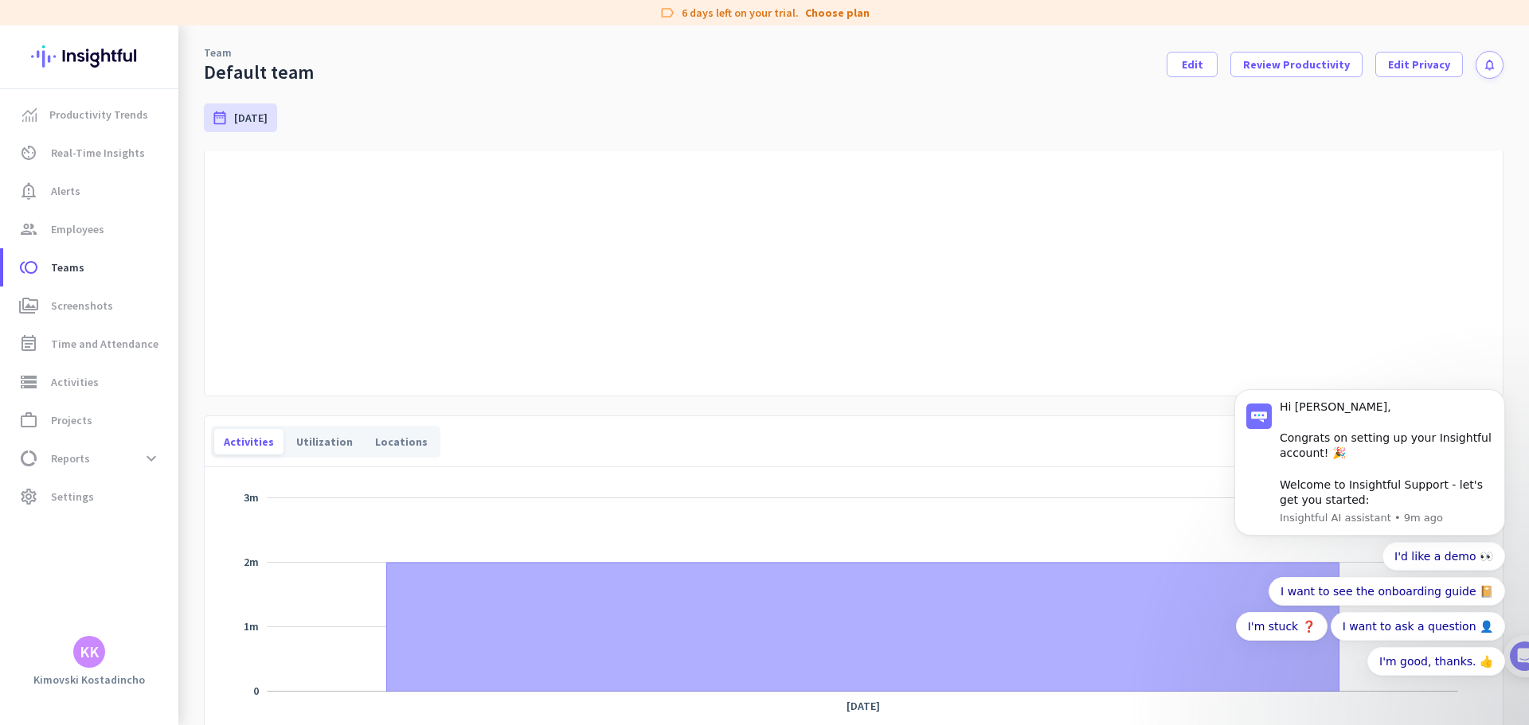
scroll to position [319, 0]
click at [37, 212] on link "group Employees" at bounding box center [90, 229] width 175 height 38
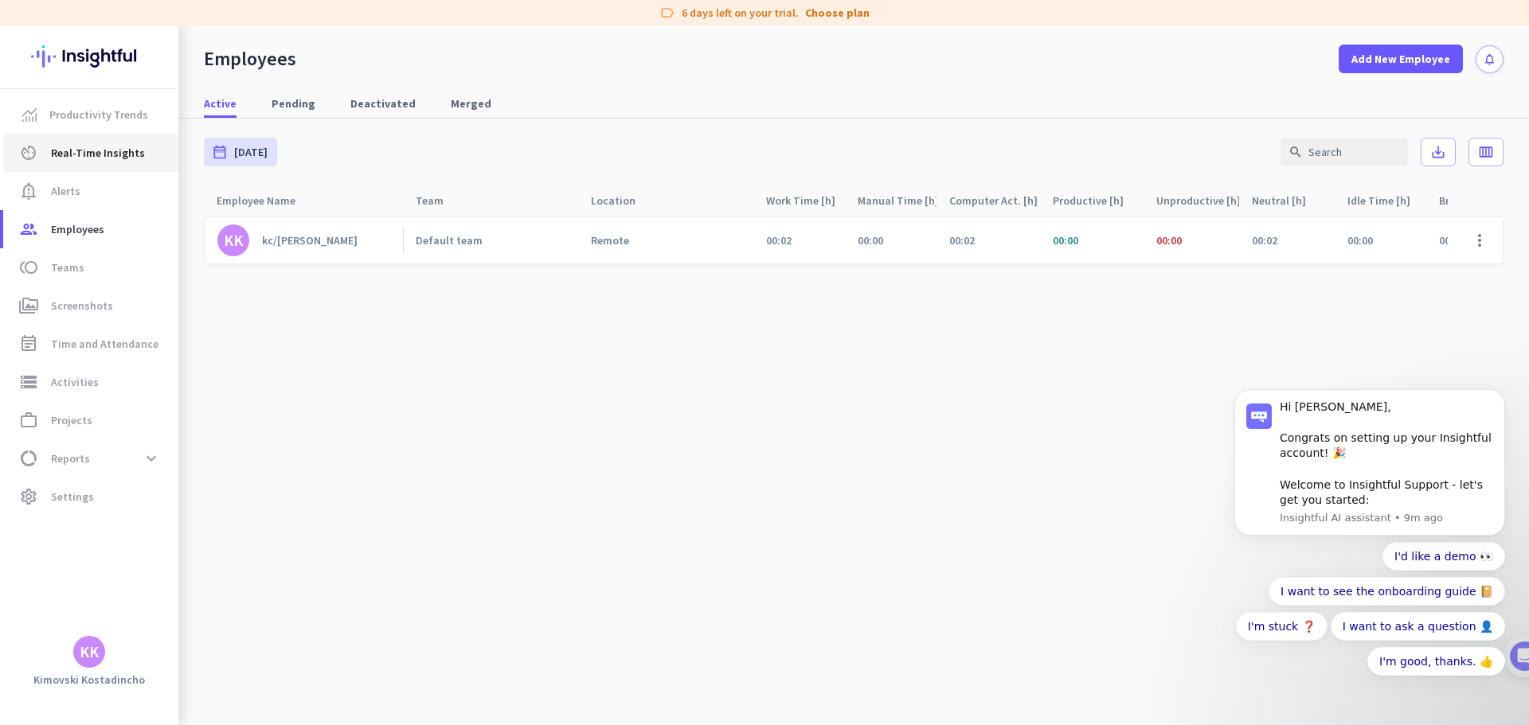
click at [72, 170] on link "av_timer Real-Time Insights" at bounding box center [90, 153] width 175 height 38
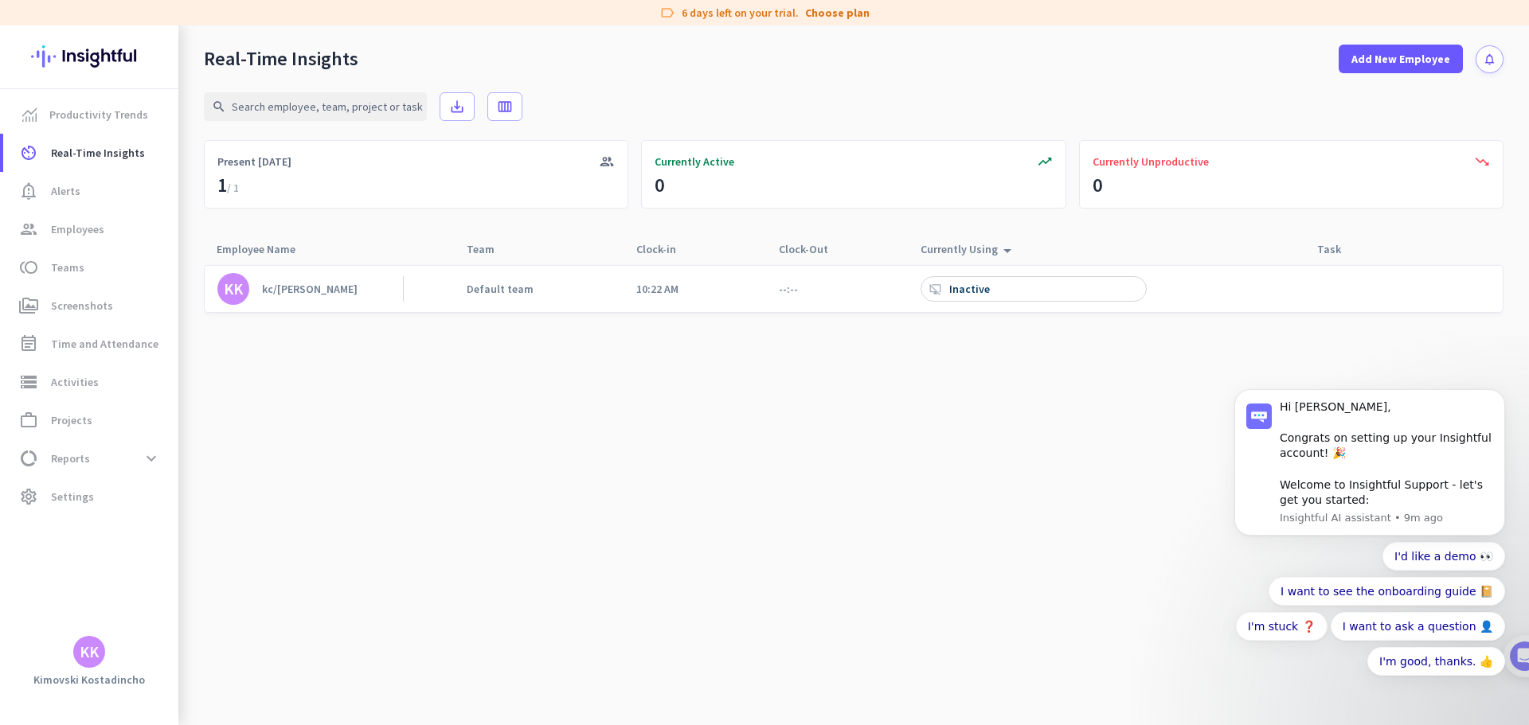
click at [944, 284] on div "desktop_access_disabled Inactive" at bounding box center [961, 289] width 64 height 14
click at [921, 285] on div "desktop_access_disabled Inactive" at bounding box center [1034, 288] width 226 height 25
click at [945, 256] on div "Currently Using arrow_drop_up" at bounding box center [969, 249] width 96 height 22
click at [960, 264] on div "Employee Name arrow_drop_up Team arrow_drop_up Clock-in arrow_drop_up Clock-Out…" at bounding box center [854, 479] width 1300 height 491
click at [967, 249] on div "Currently Using arrow_drop_up" at bounding box center [969, 249] width 96 height 22
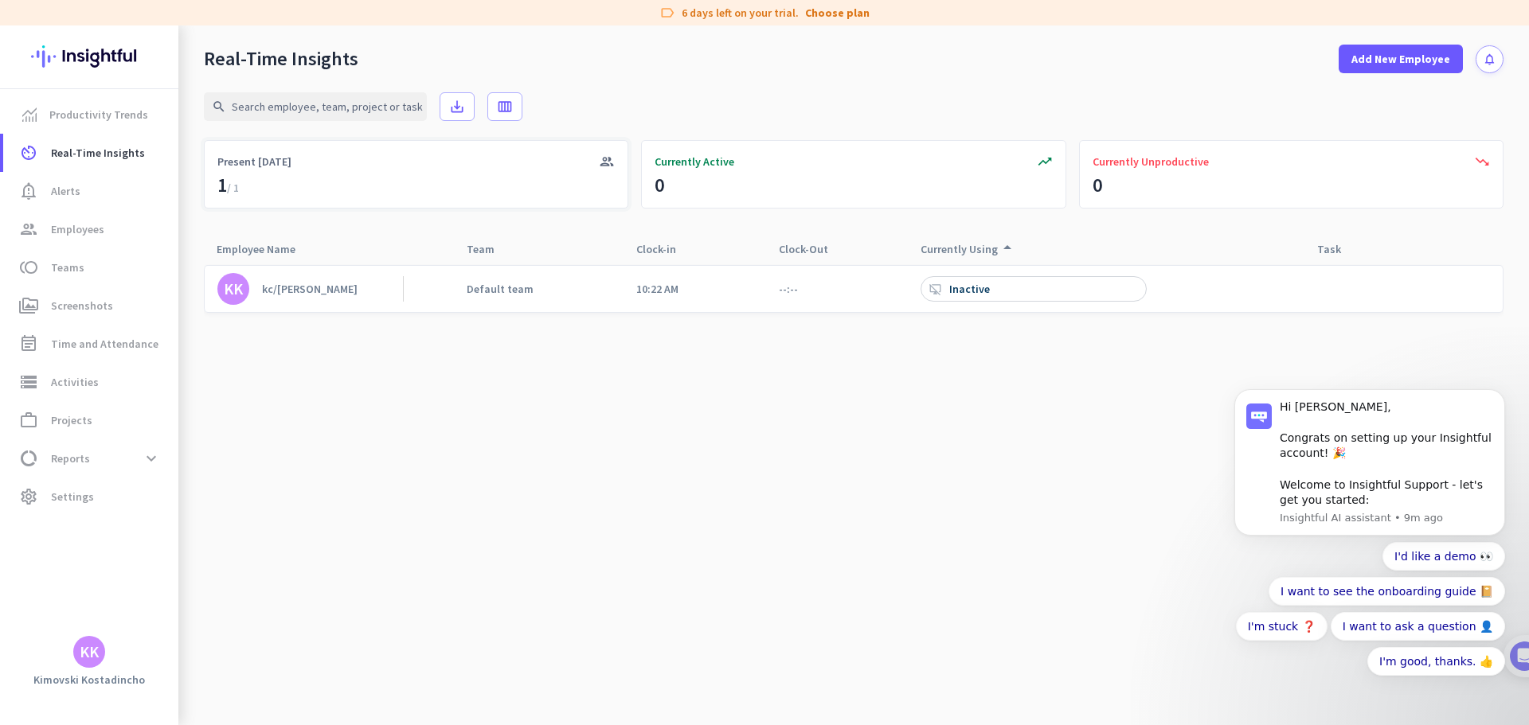
click at [365, 171] on div "group Present Today 1 / 1" at bounding box center [416, 174] width 424 height 68
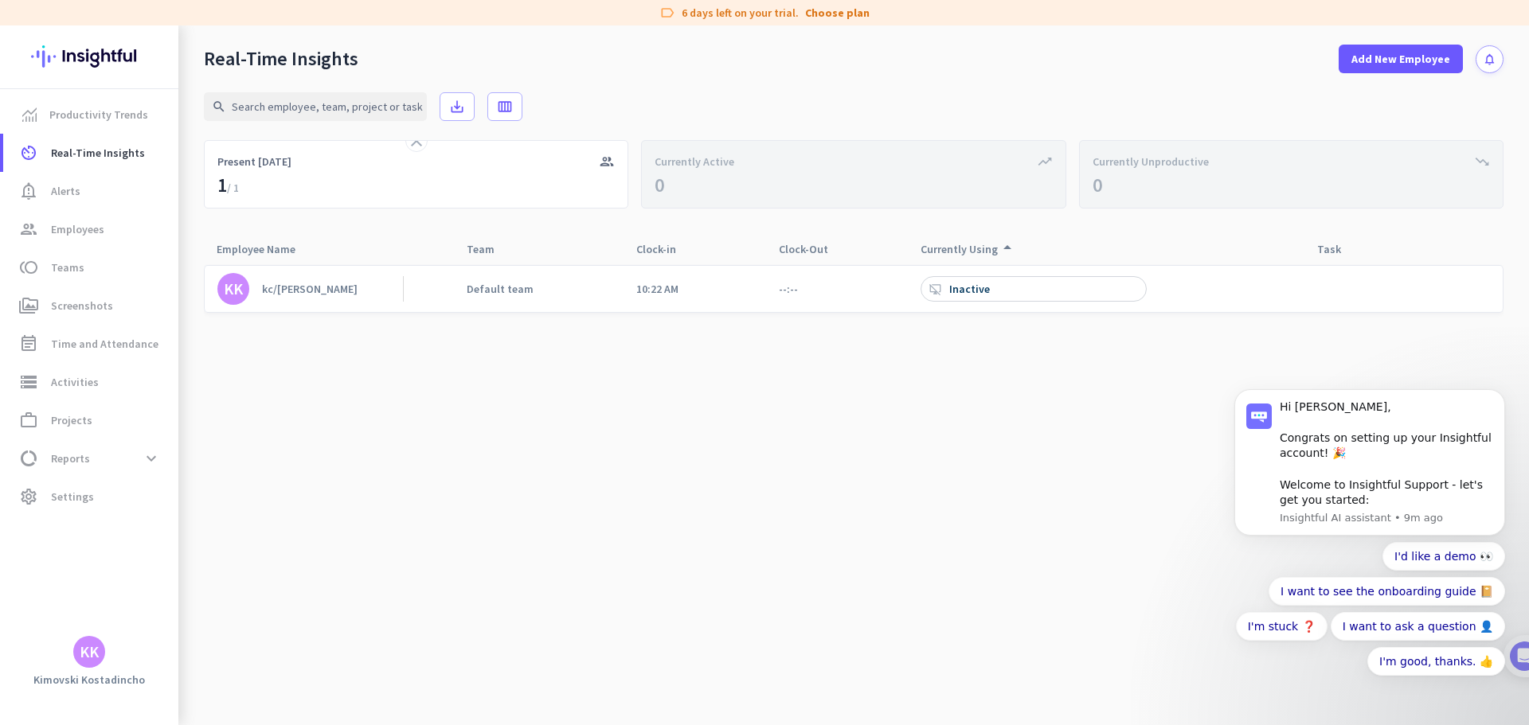
click at [319, 284] on div "kc/kostadincho kimovski" at bounding box center [310, 289] width 96 height 14
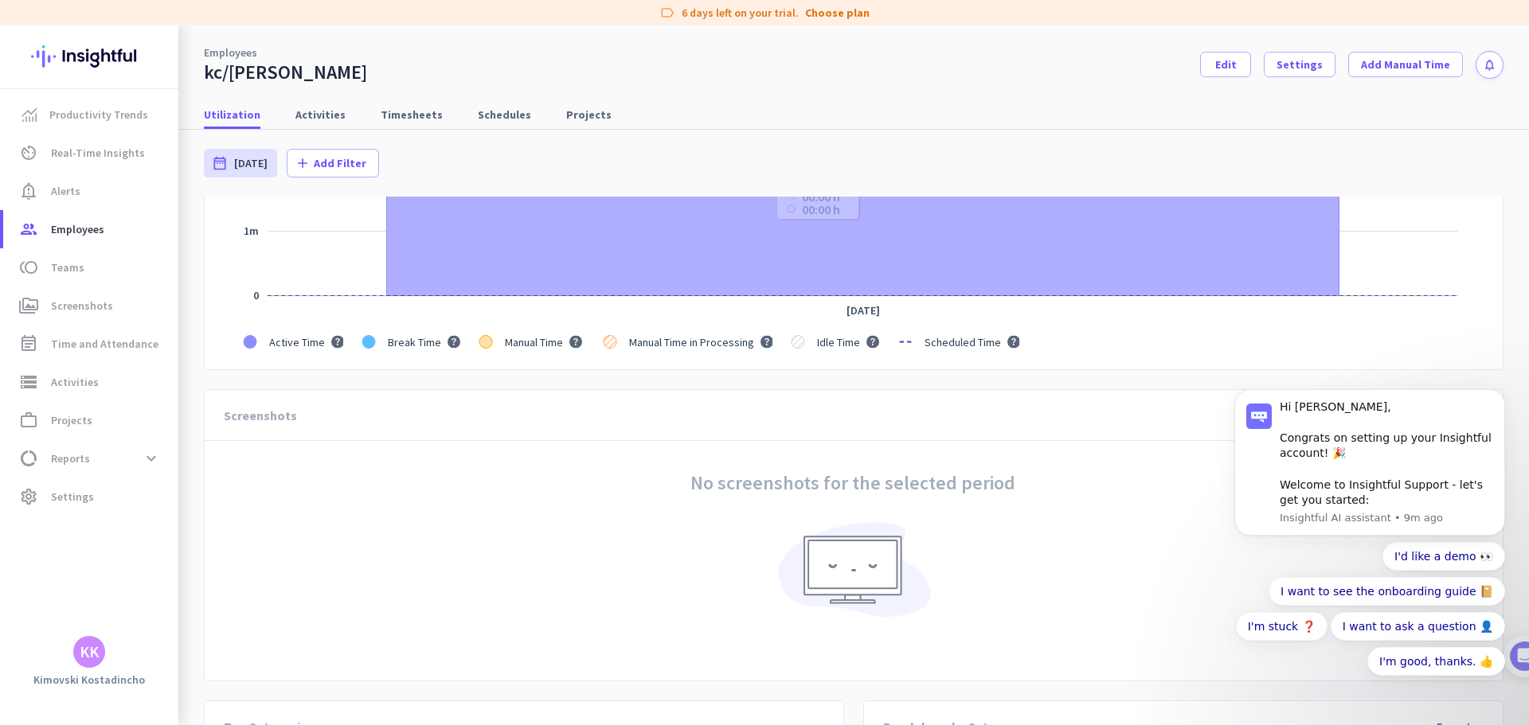
scroll to position [319, 0]
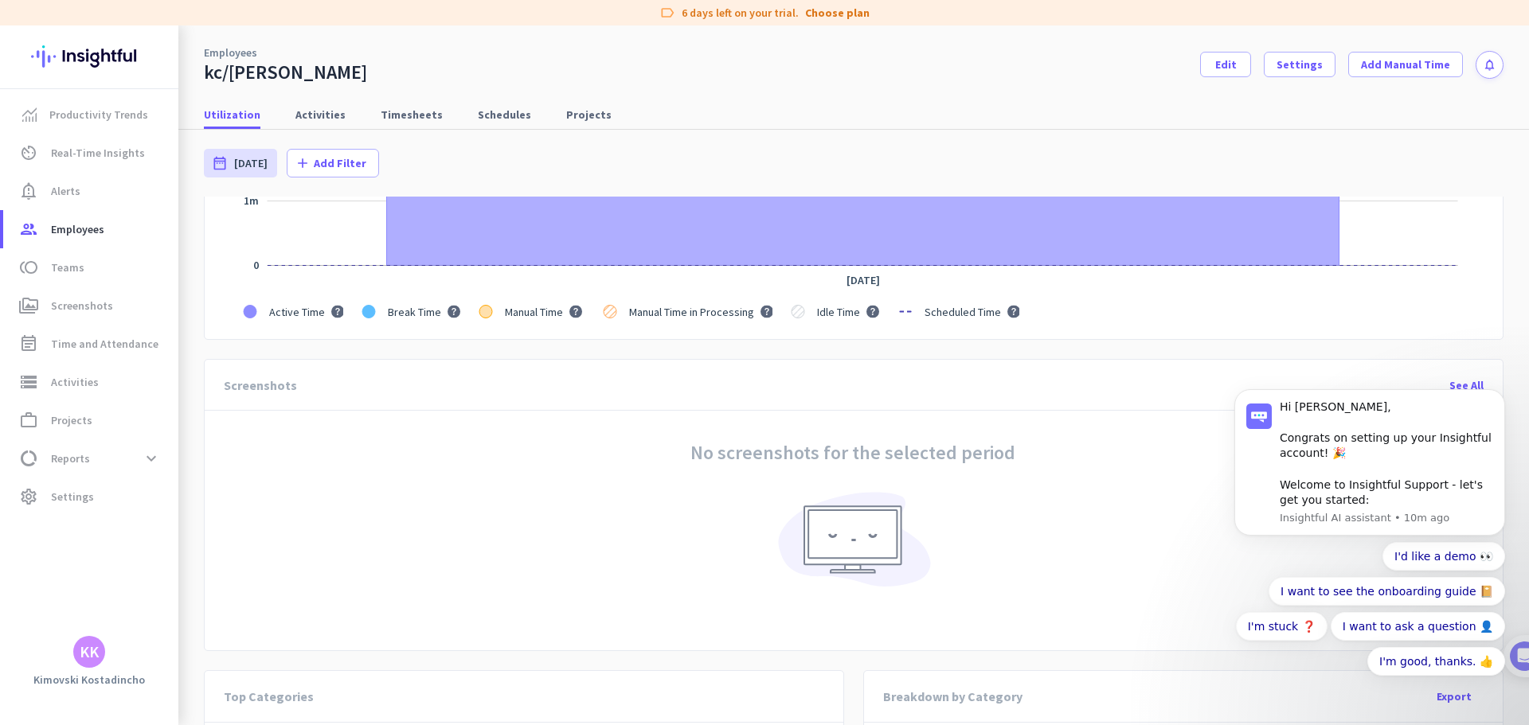
click at [365, 318] on rect "Legend" at bounding box center [412, 311] width 101 height 31
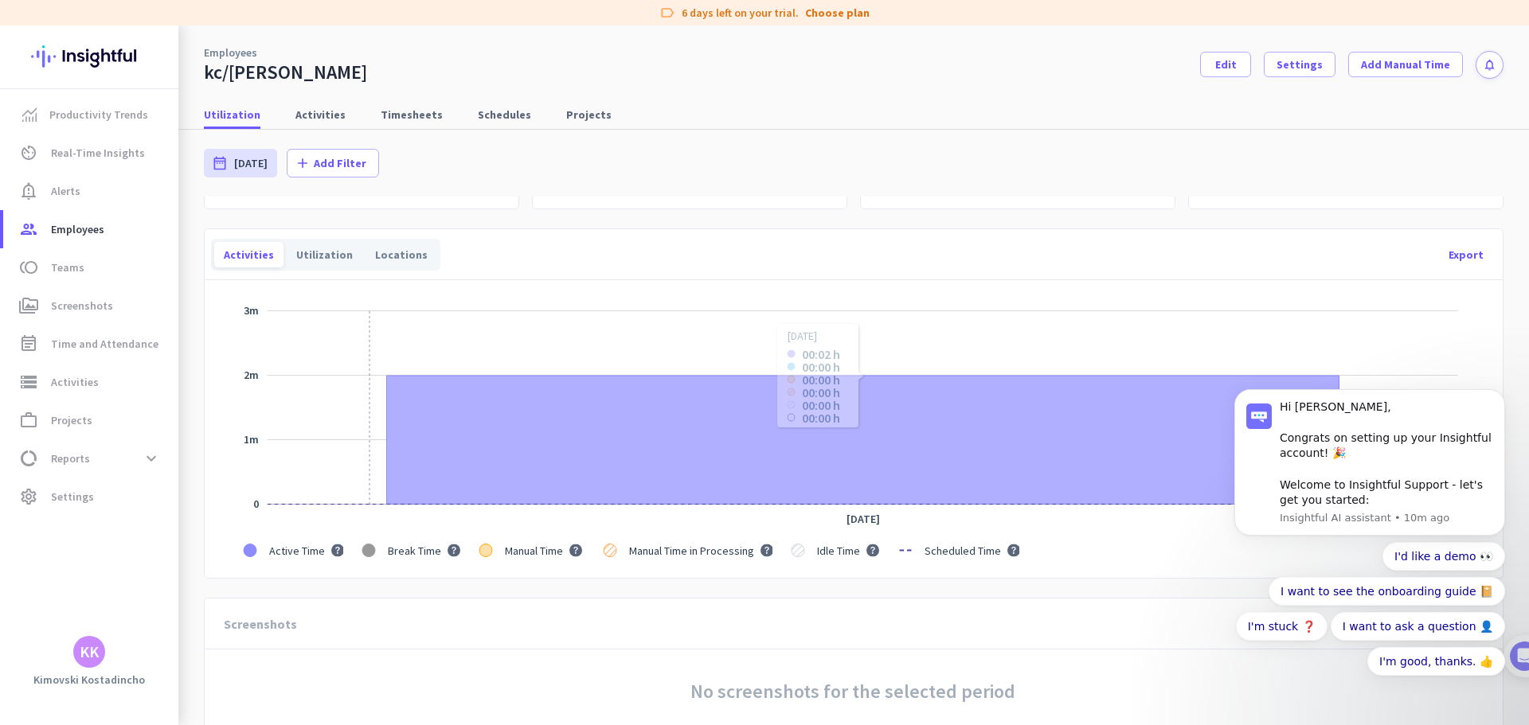
scroll to position [0, 0]
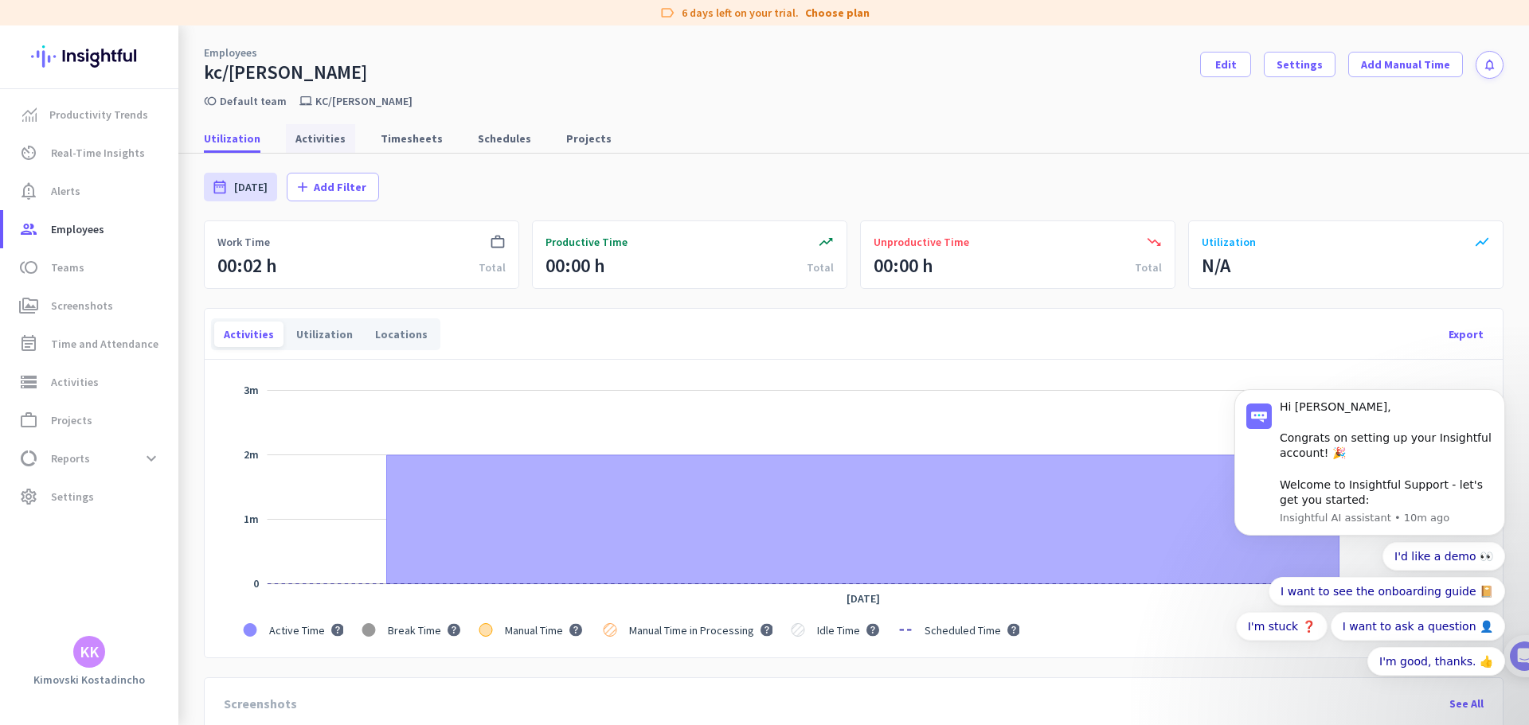
click at [320, 129] on span "Activities" at bounding box center [320, 138] width 50 height 29
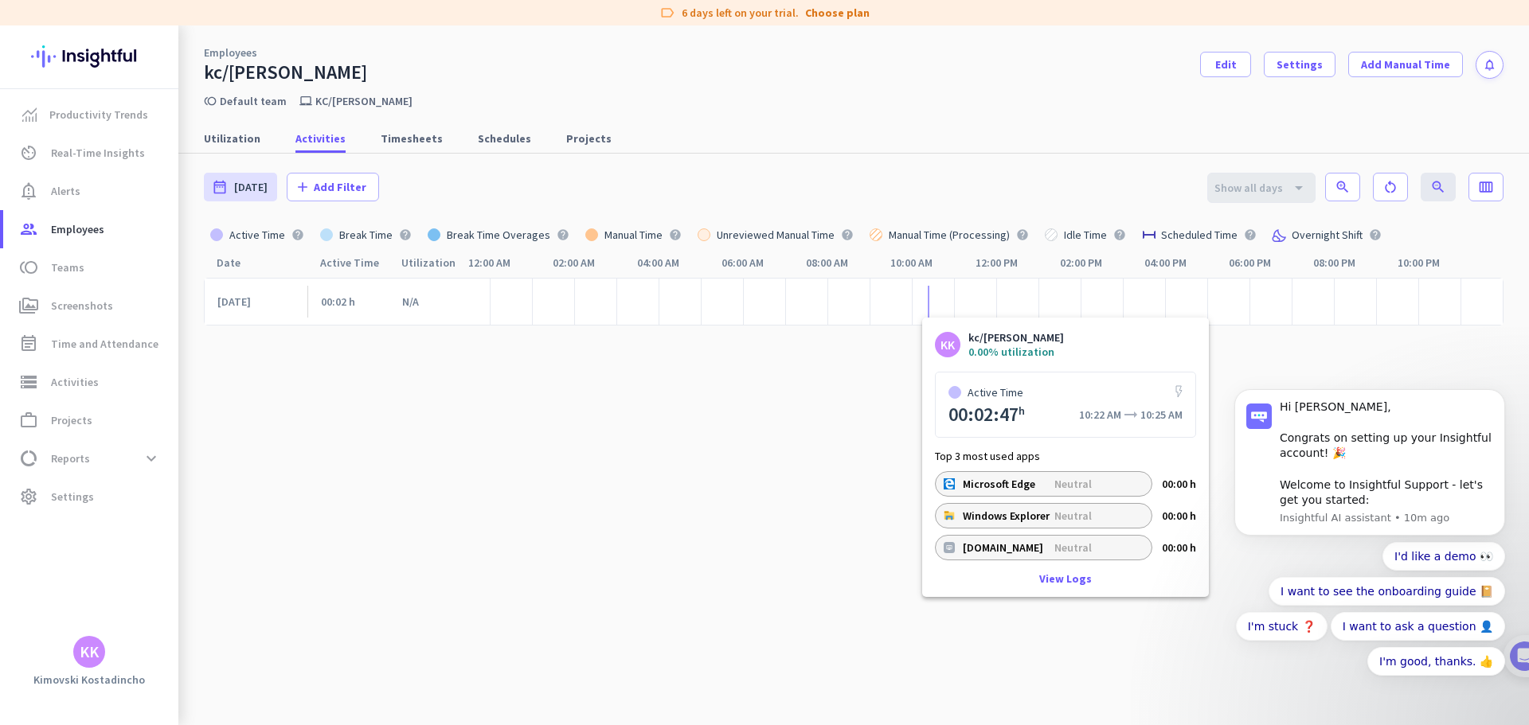
drag, startPoint x: 922, startPoint y: 295, endPoint x: 882, endPoint y: 343, distance: 62.8
click at [877, 338] on cdk-virtual-scroll-viewport "Aug 18, 2025 00:02 h N/A" at bounding box center [854, 506] width 1300 height 456
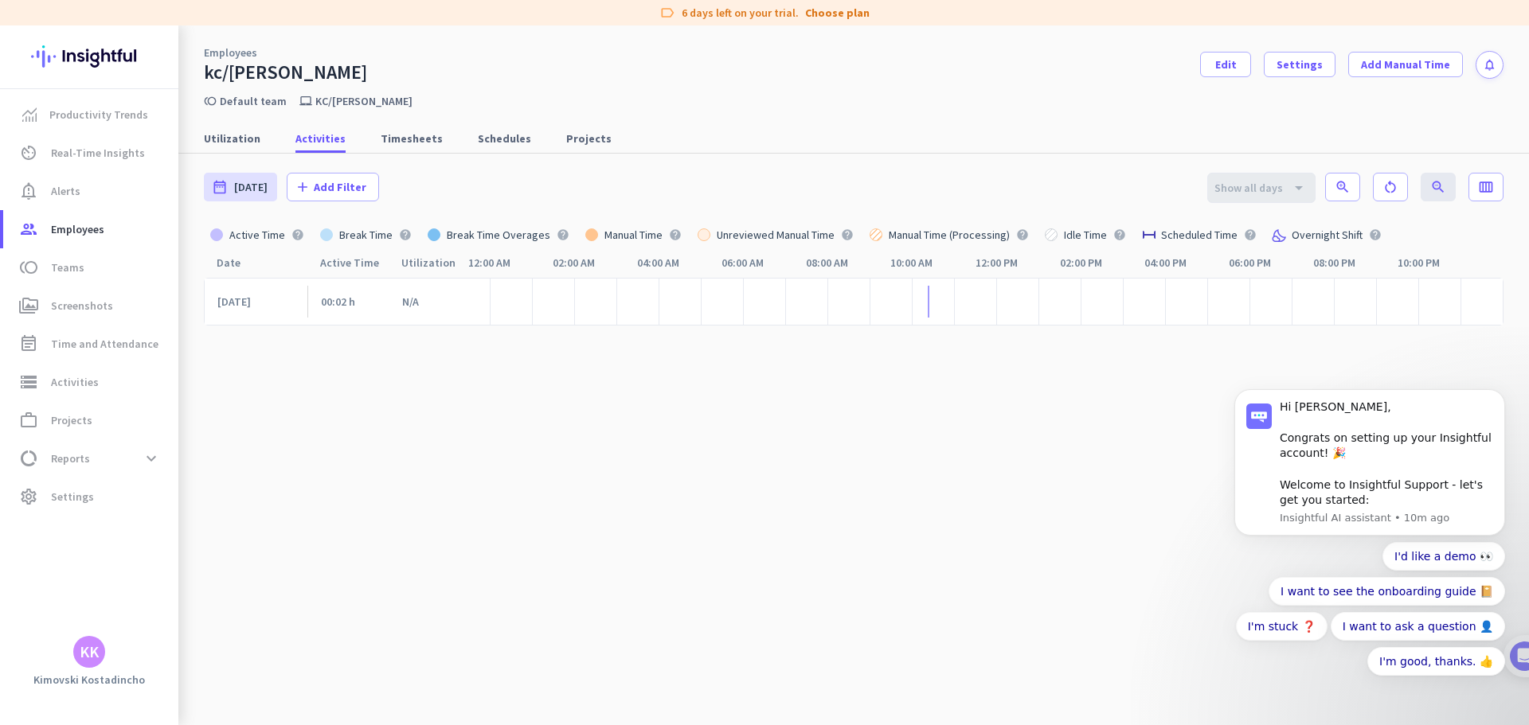
click at [927, 305] on div at bounding box center [933, 302] width 42 height 48
click at [925, 302] on div at bounding box center [933, 302] width 42 height 48
click at [924, 302] on div at bounding box center [933, 302] width 42 height 48
click at [921, 294] on div at bounding box center [933, 302] width 42 height 48
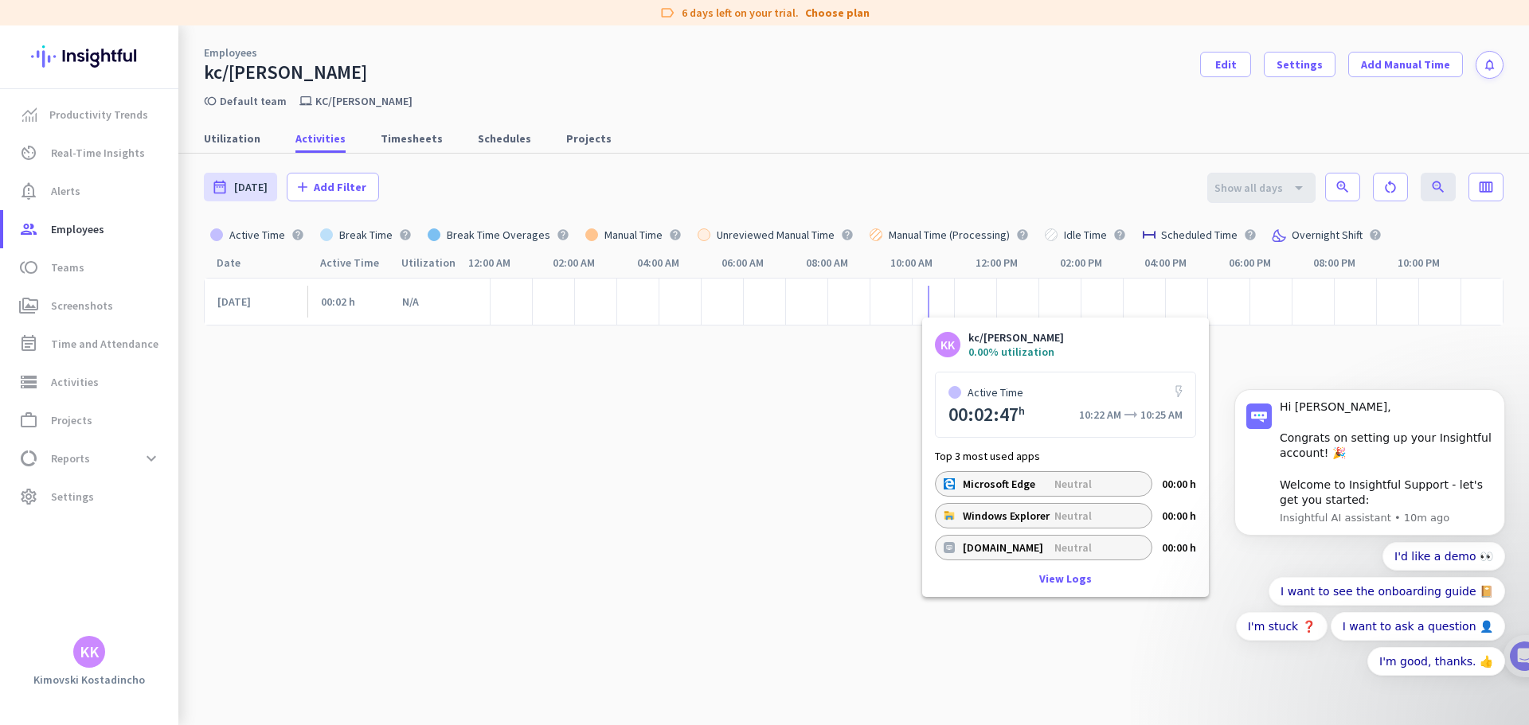
click at [928, 291] on div at bounding box center [929, 302] width 2 height 32
click at [1046, 583] on link "View Logs" at bounding box center [1065, 578] width 53 height 11
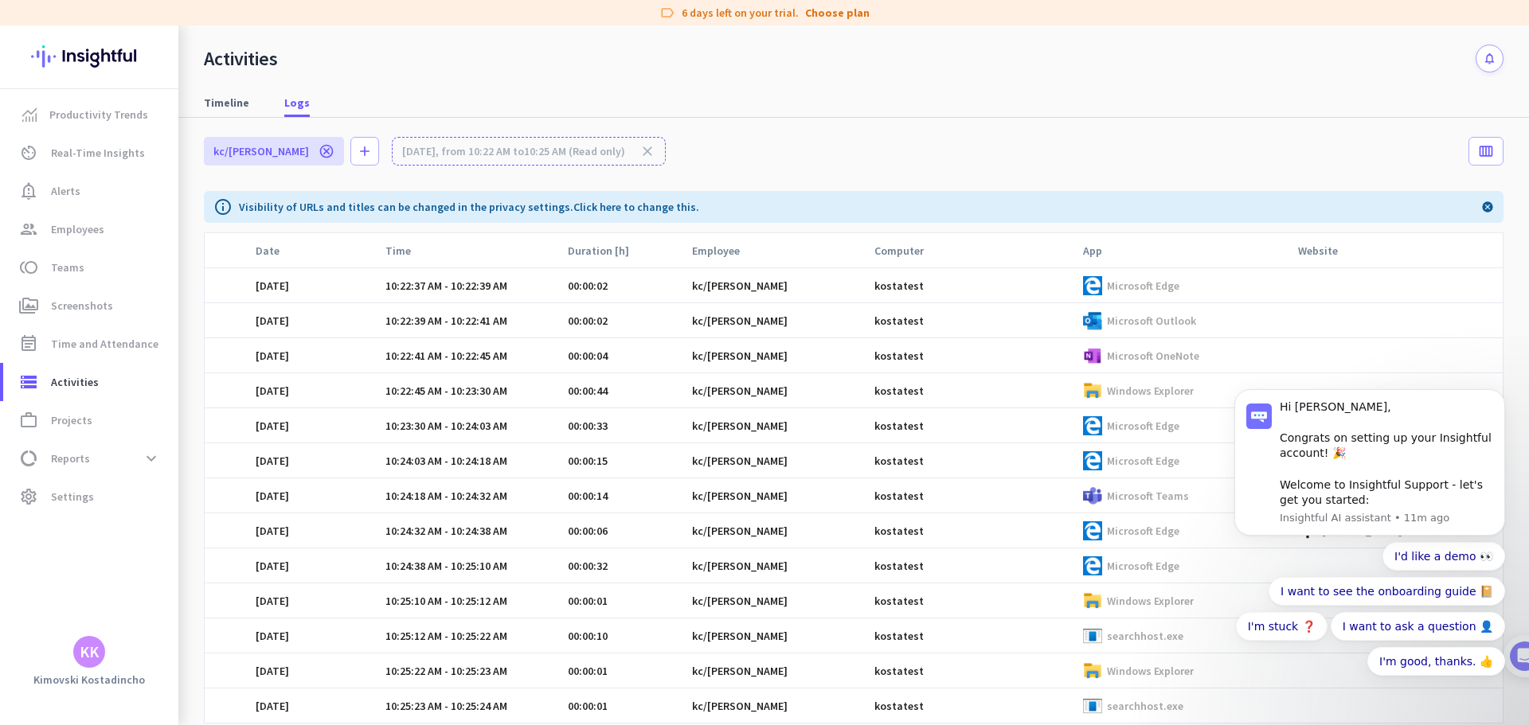
click at [1473, 342] on body "Hi Kimovski, Congrats on setting up your Insightful account! 🎉 Welcome to Insig…" at bounding box center [1370, 474] width 306 height 473
click at [37, 248] on link "group Employees" at bounding box center [90, 229] width 175 height 38
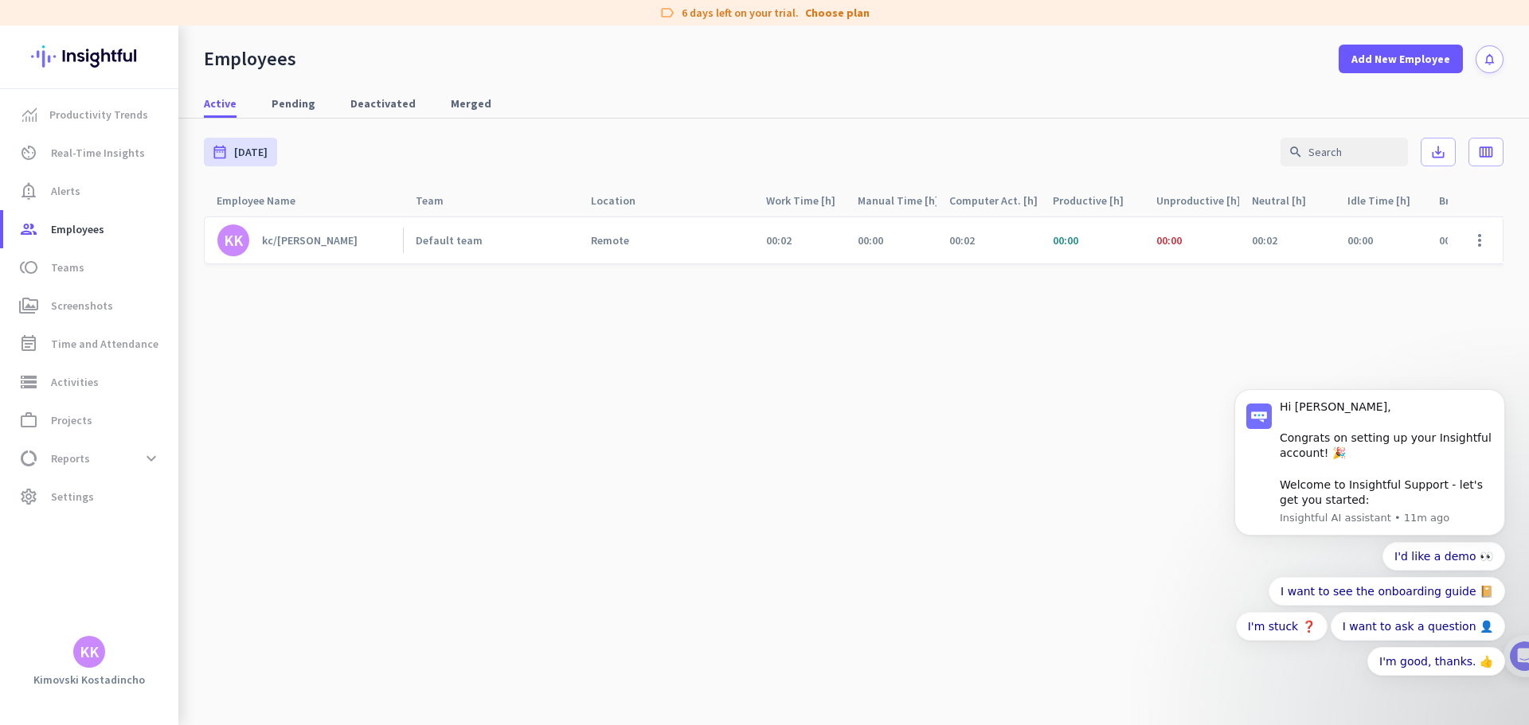
click at [852, 229] on div "00:00" at bounding box center [891, 240] width 92 height 46
click at [86, 145] on span "Real-Time Insights" at bounding box center [98, 152] width 94 height 19
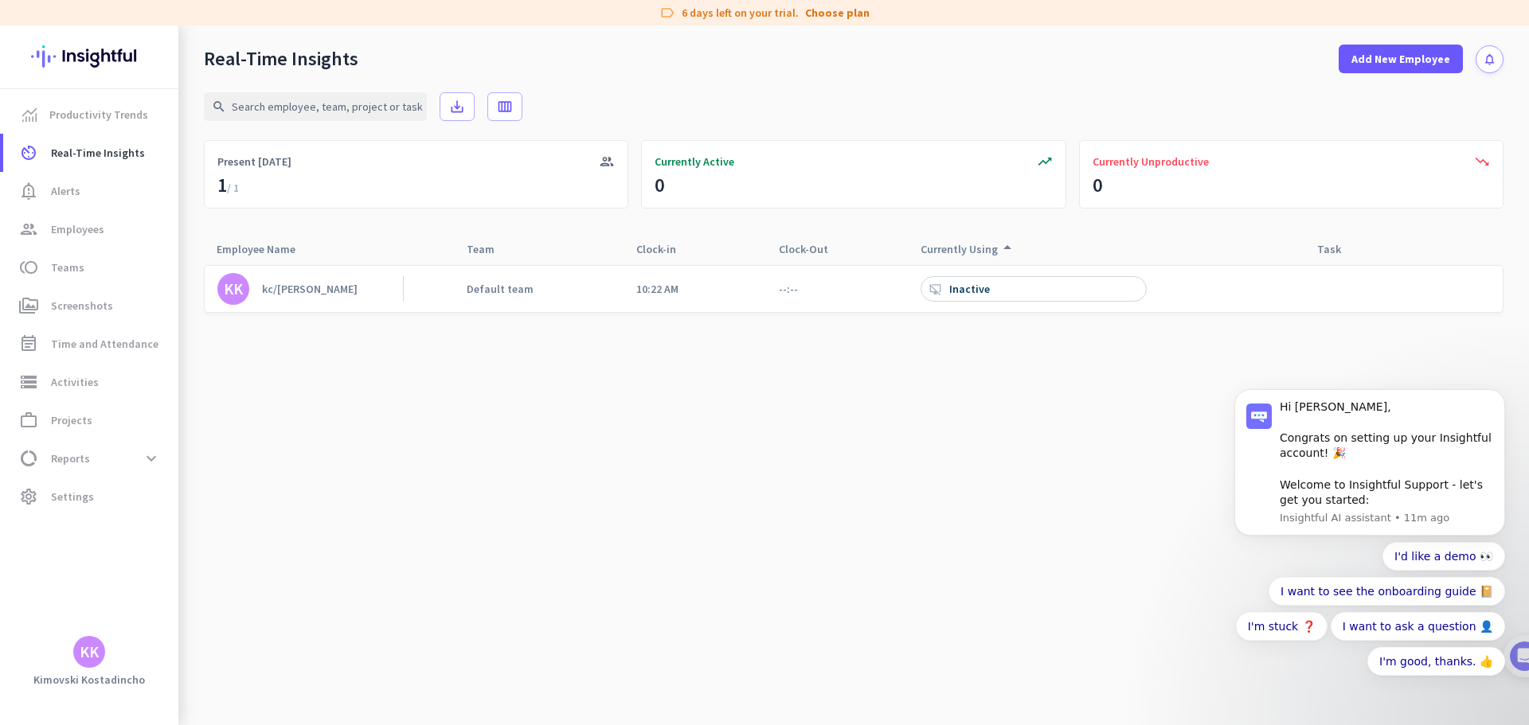
drag, startPoint x: 999, startPoint y: 294, endPoint x: 968, endPoint y: 293, distance: 31.1
click at [968, 293] on div "Inactive" at bounding box center [971, 289] width 44 height 14
click at [967, 253] on div "Currently Using arrow_drop_up" at bounding box center [969, 249] width 96 height 22
click at [1485, 64] on icon "notifications" at bounding box center [1490, 60] width 14 height 14
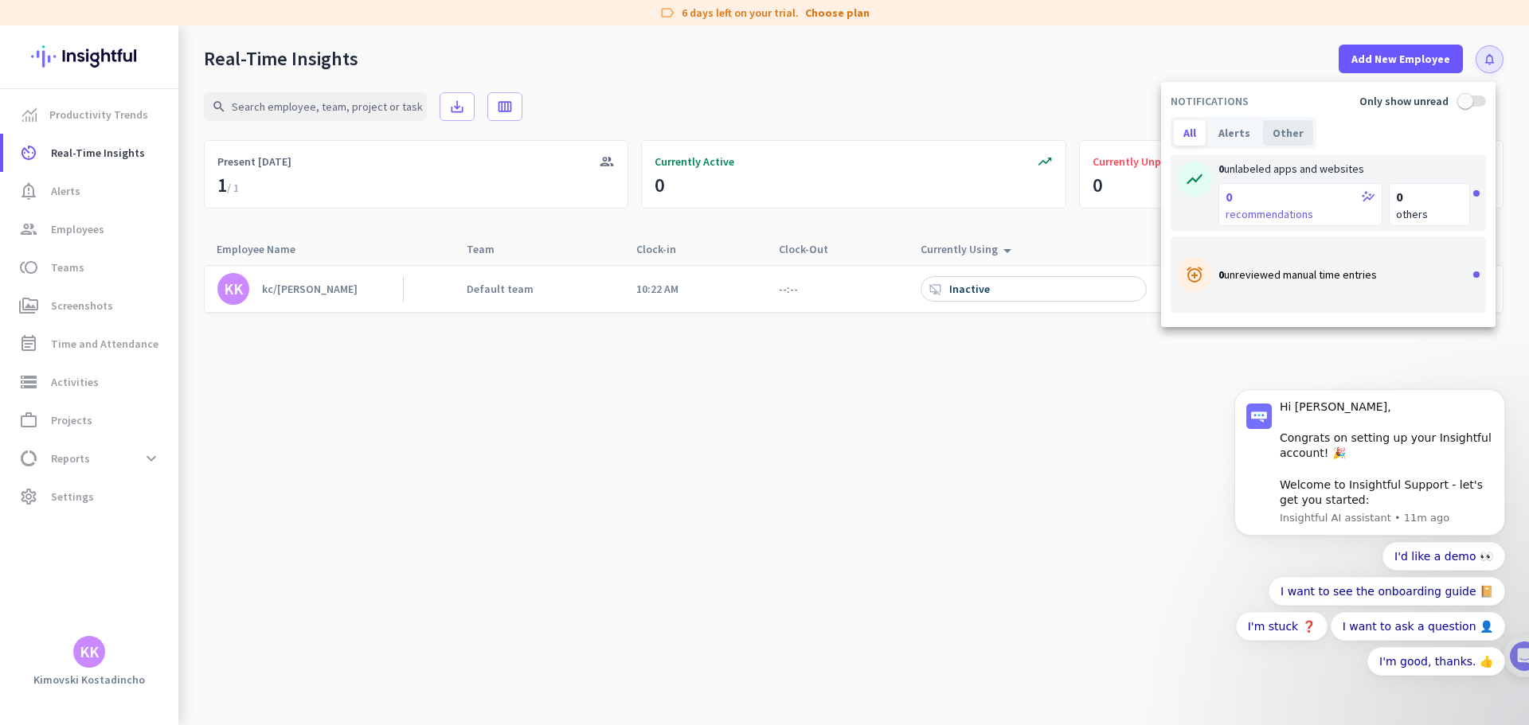
click at [1263, 131] on div "Other" at bounding box center [1288, 132] width 50 height 25
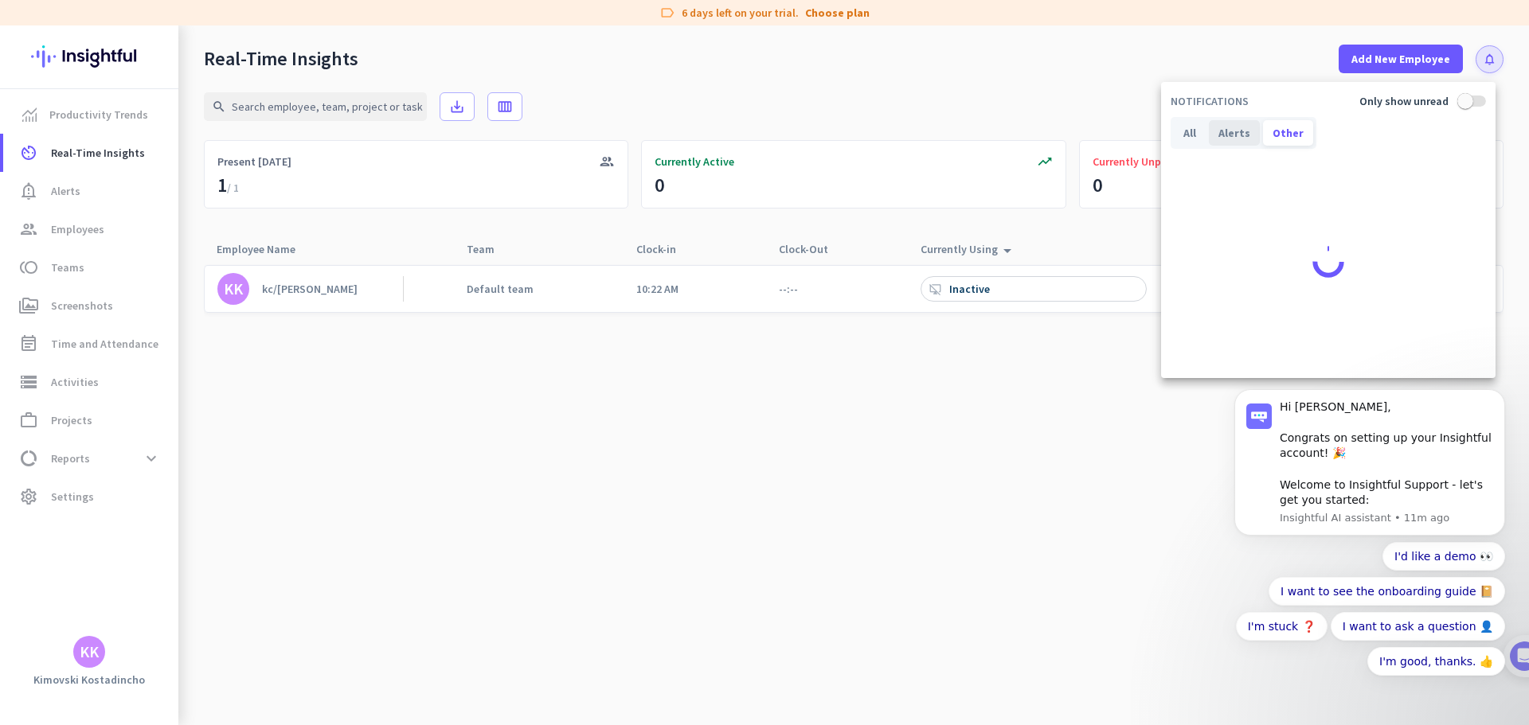
click at [1222, 139] on div "Alerts" at bounding box center [1234, 132] width 51 height 25
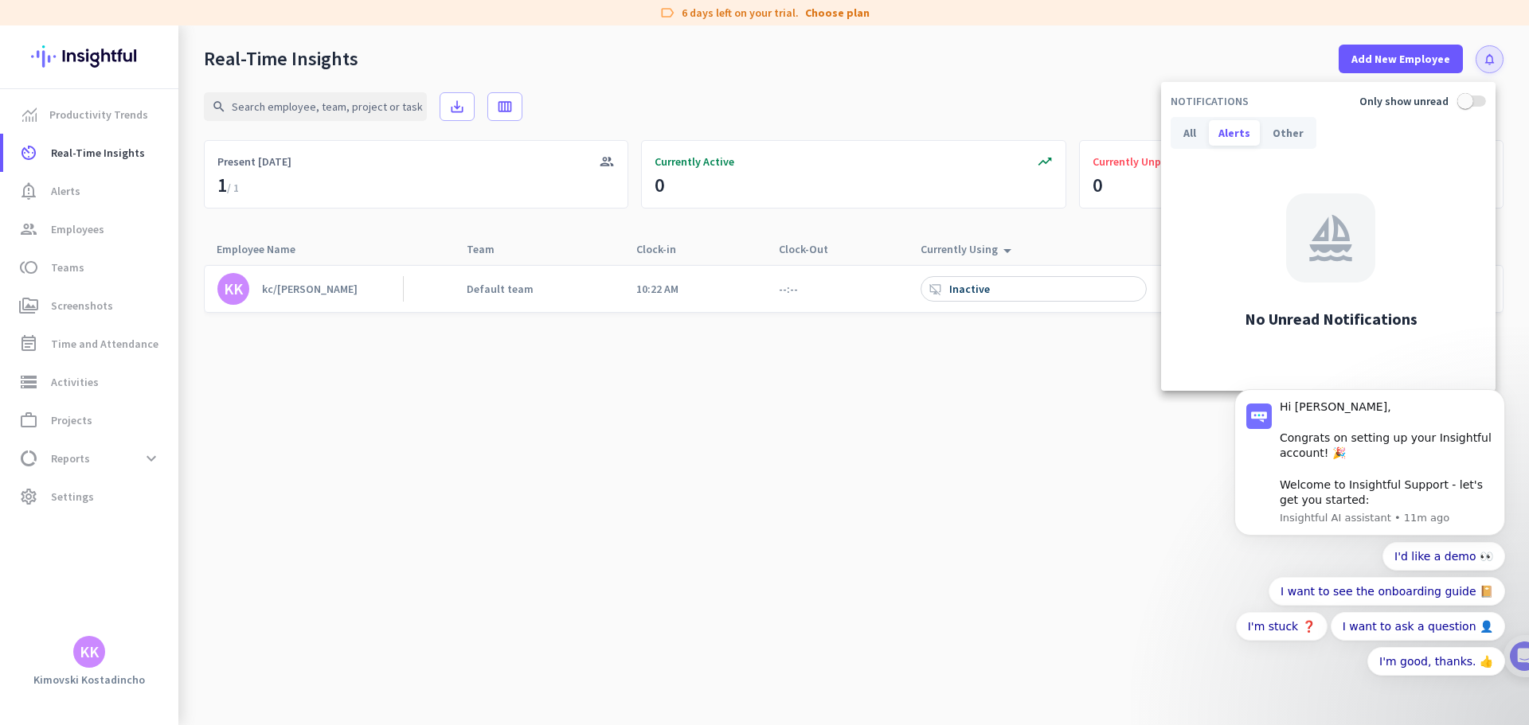
click at [64, 233] on div at bounding box center [764, 362] width 1529 height 725
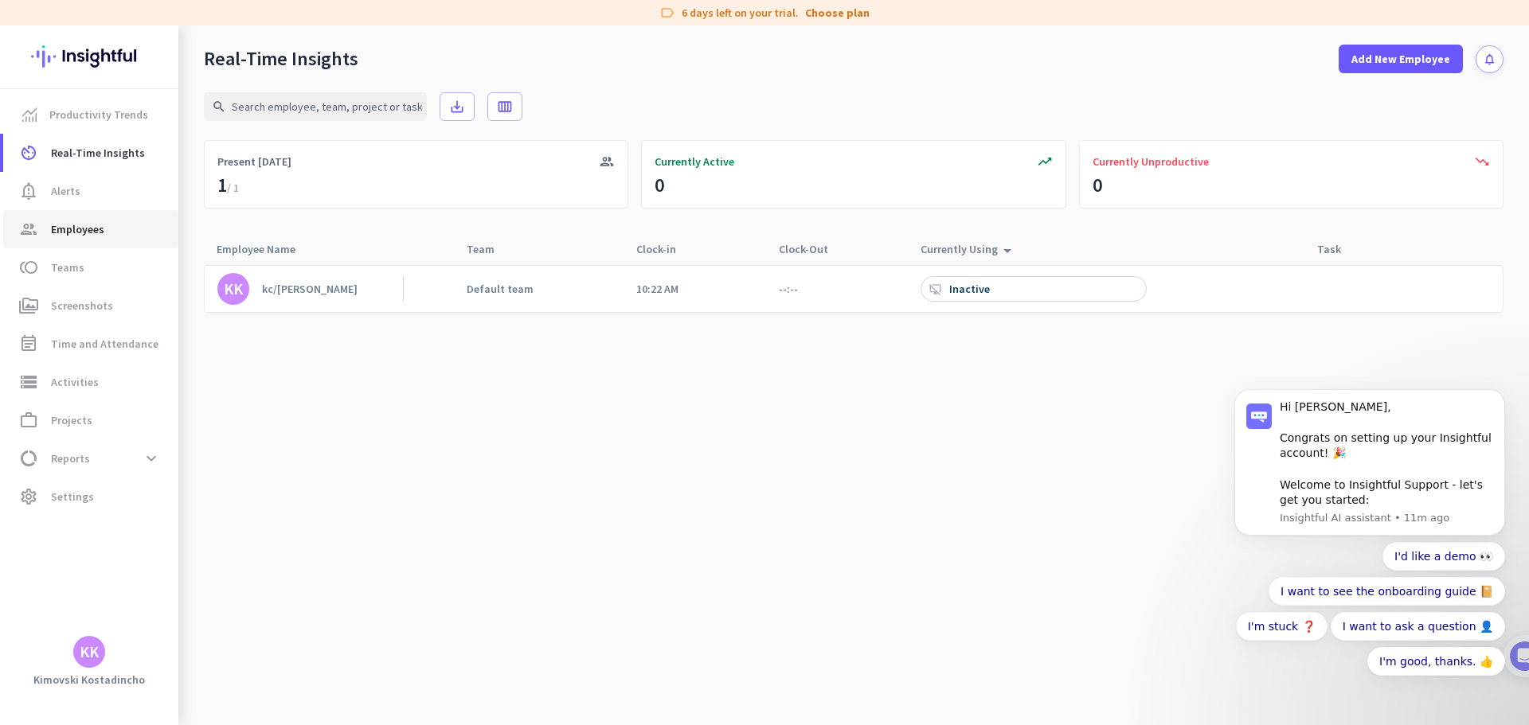
click at [64, 233] on span "Employees" at bounding box center [77, 229] width 53 height 19
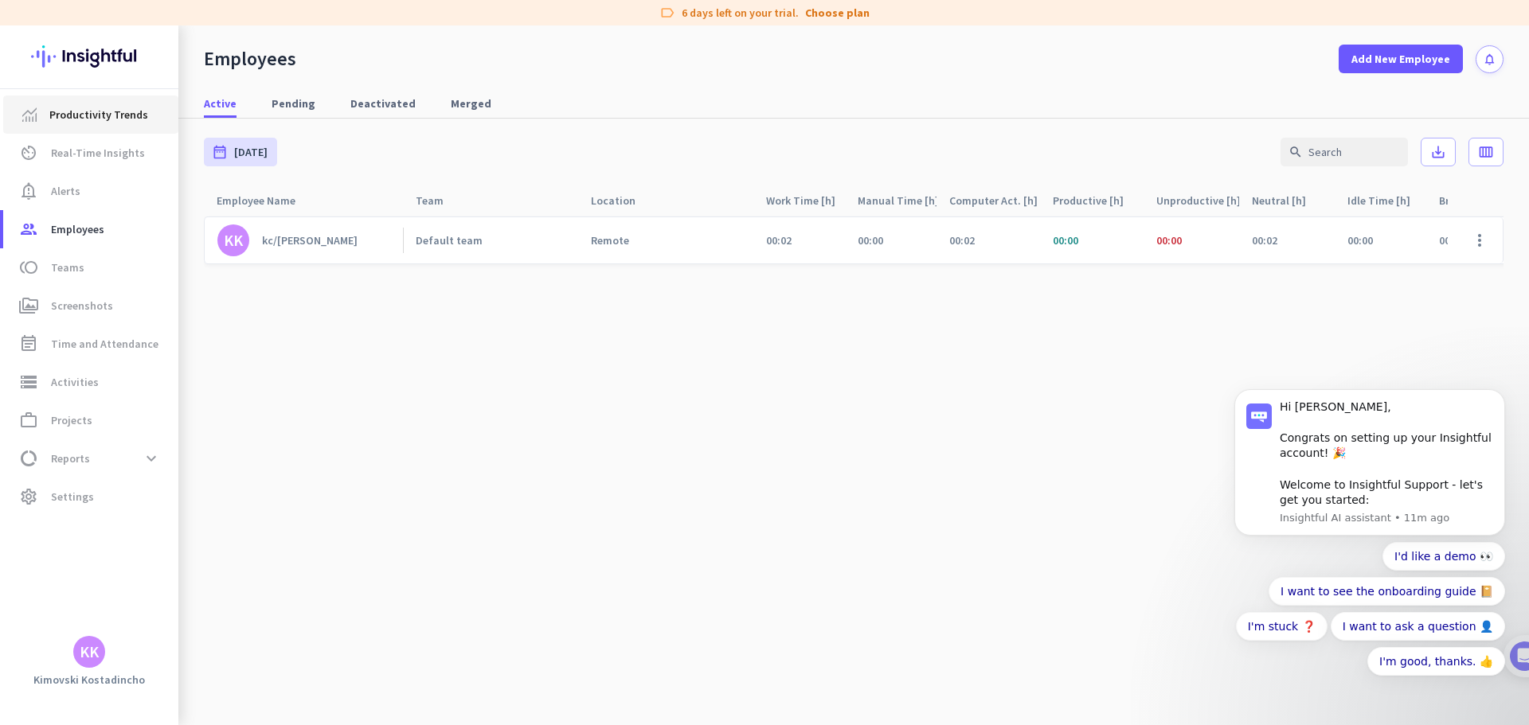
drag, startPoint x: 76, startPoint y: 131, endPoint x: 81, endPoint y: 125, distance: 8.5
click at [78, 129] on link "Productivity Trends" at bounding box center [90, 115] width 175 height 38
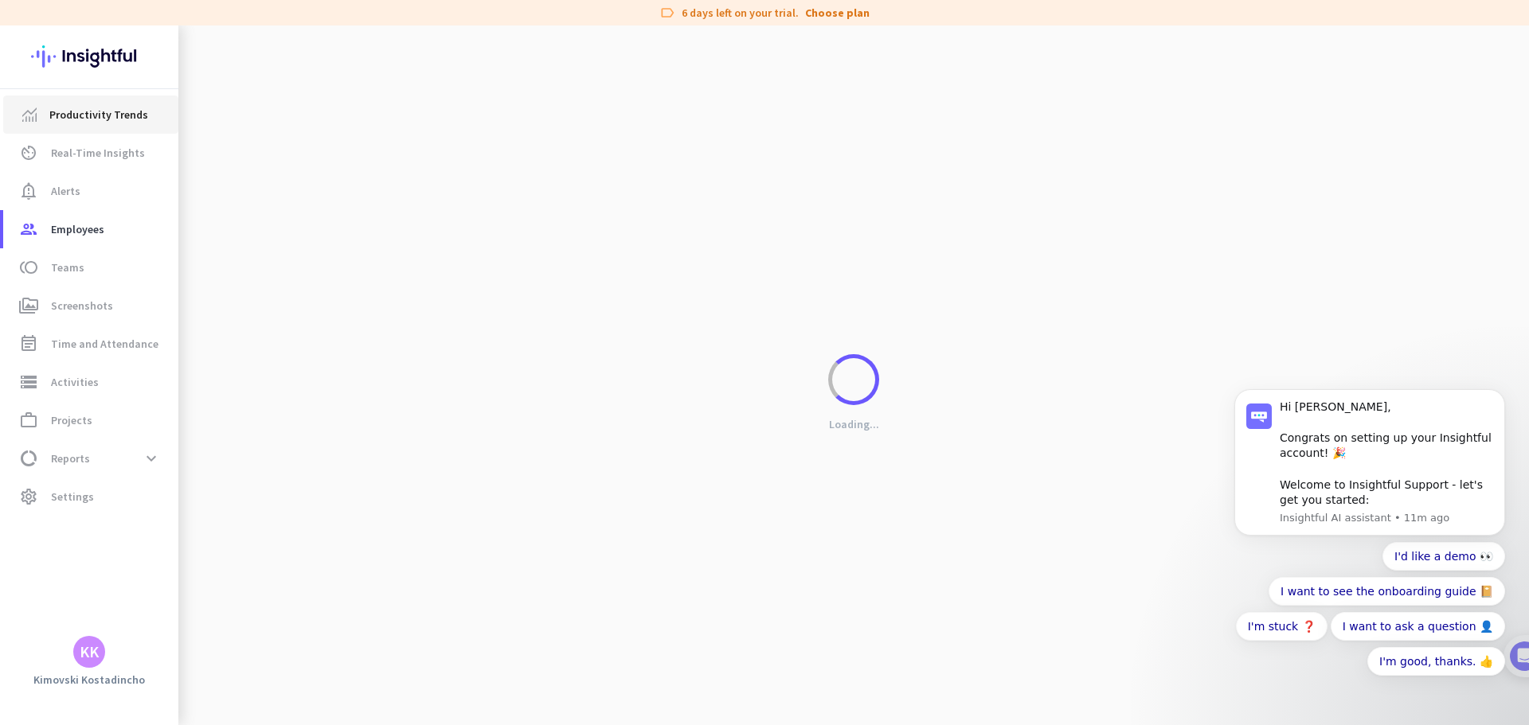
click at [81, 125] on link "Productivity Trends" at bounding box center [90, 115] width 175 height 38
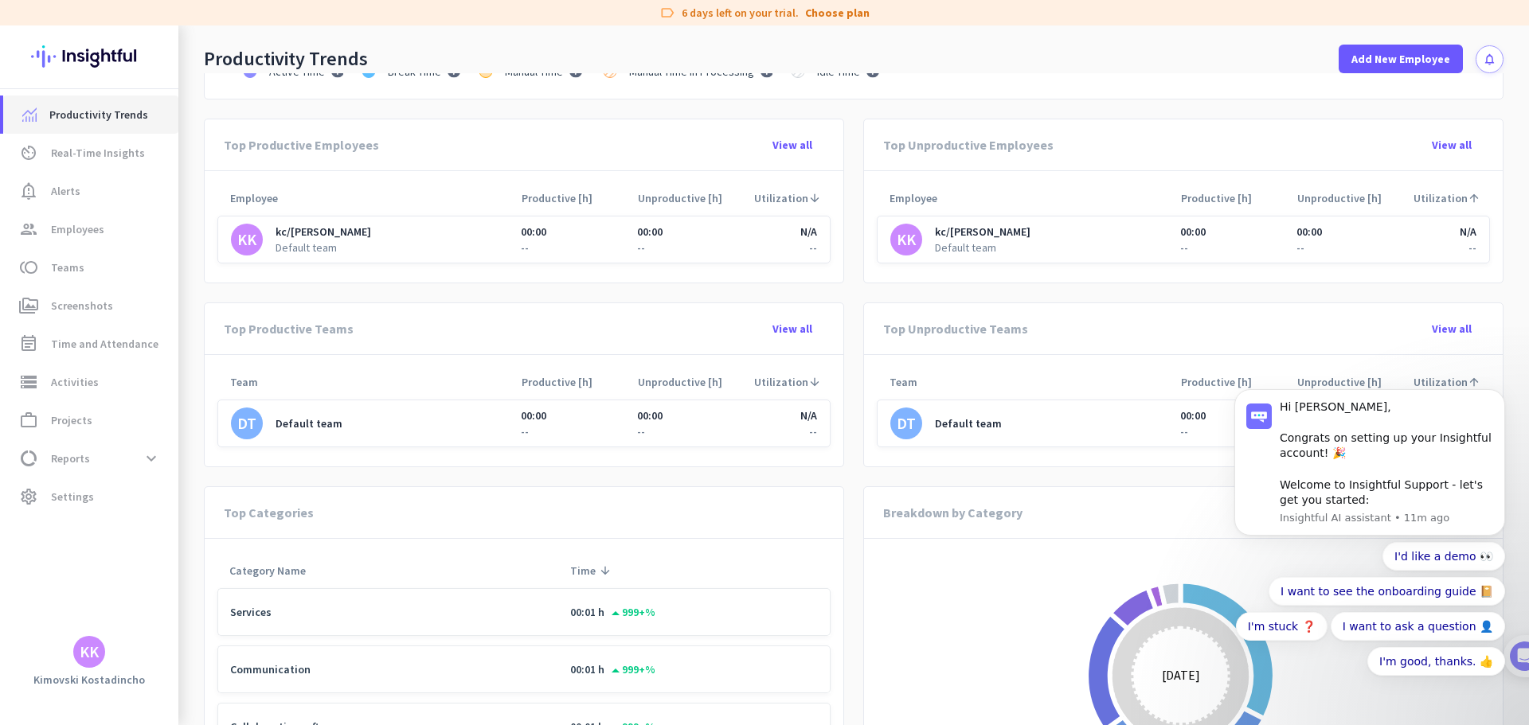
scroll to position [557, 0]
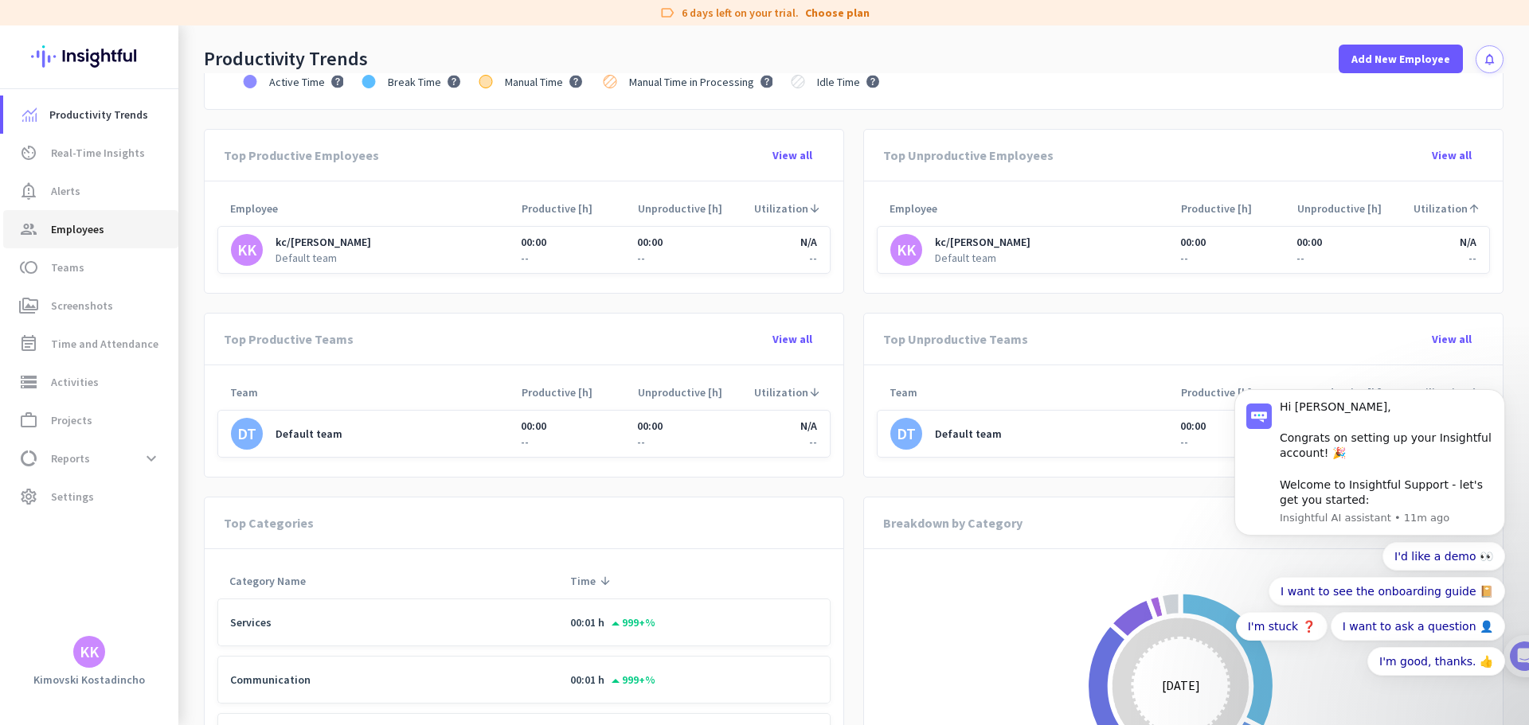
click at [84, 248] on link "group Employees" at bounding box center [90, 229] width 175 height 38
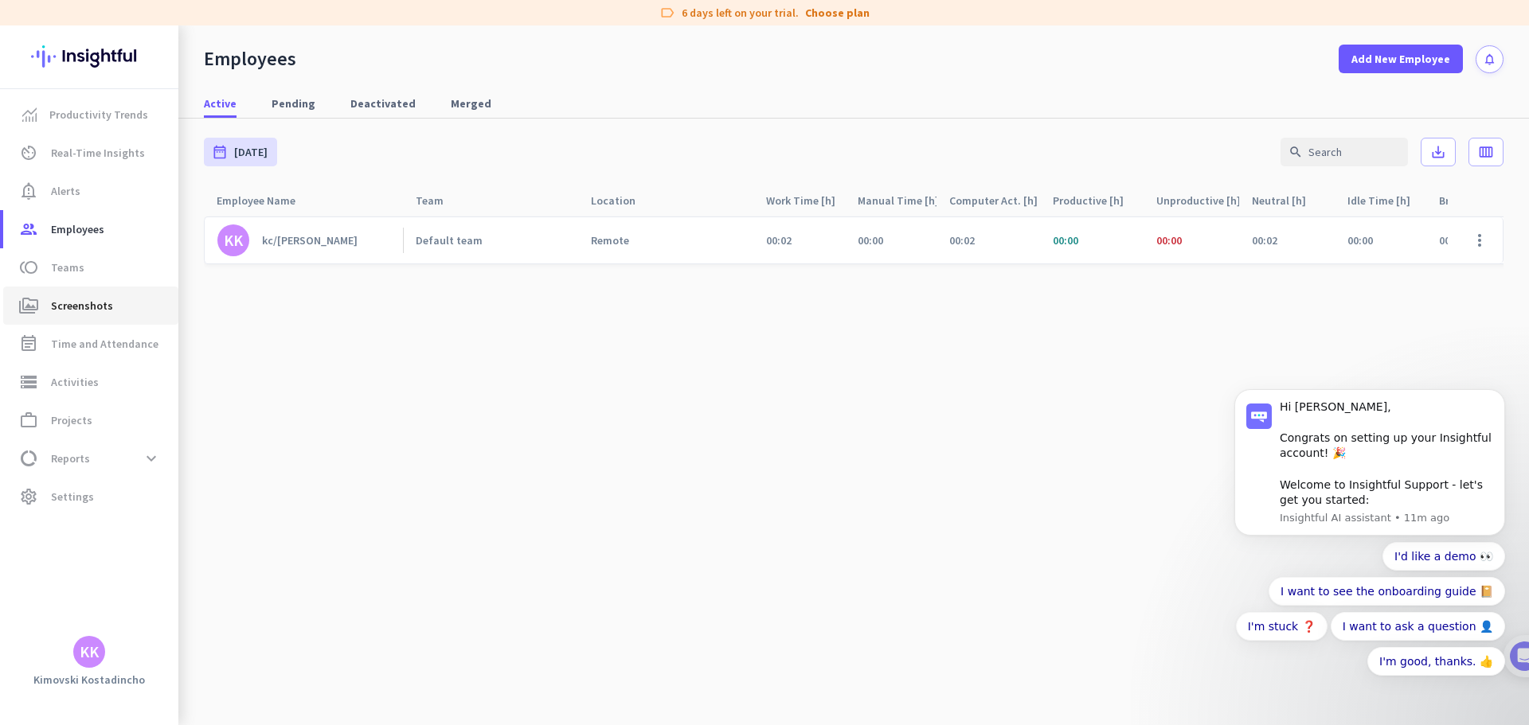
click at [80, 290] on link "perm_media Screenshots" at bounding box center [90, 306] width 175 height 38
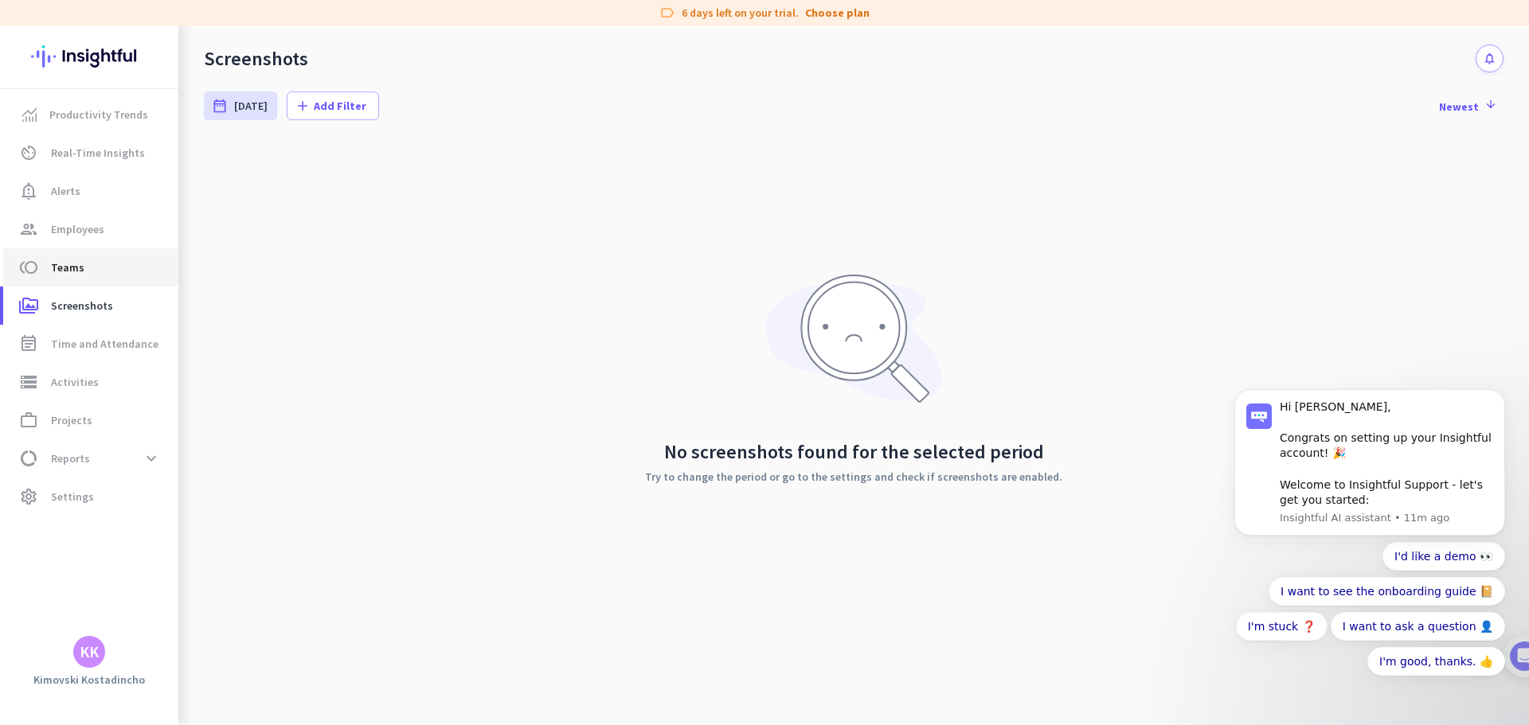
click at [97, 264] on span "toll Teams" at bounding box center [91, 267] width 150 height 19
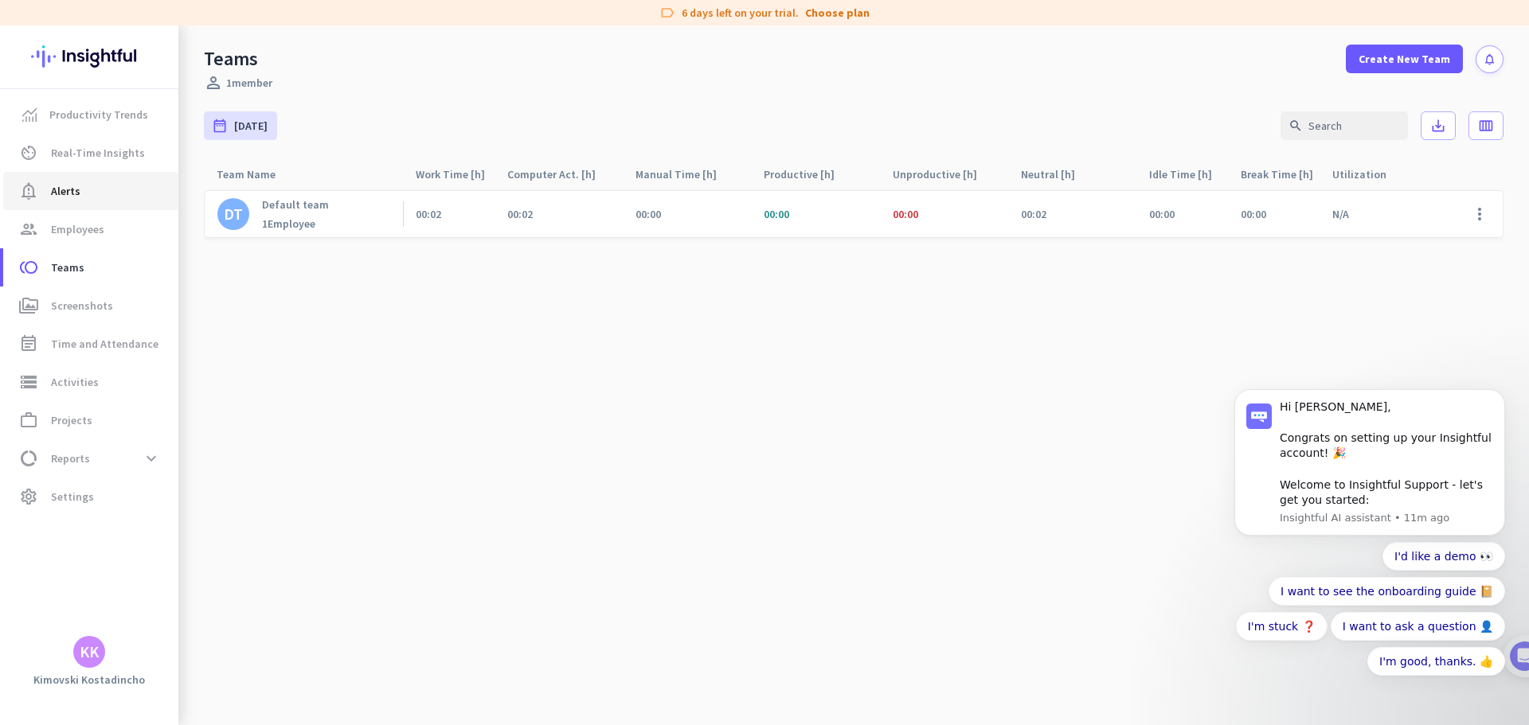
click at [110, 192] on span "notification_important Alerts" at bounding box center [91, 191] width 150 height 19
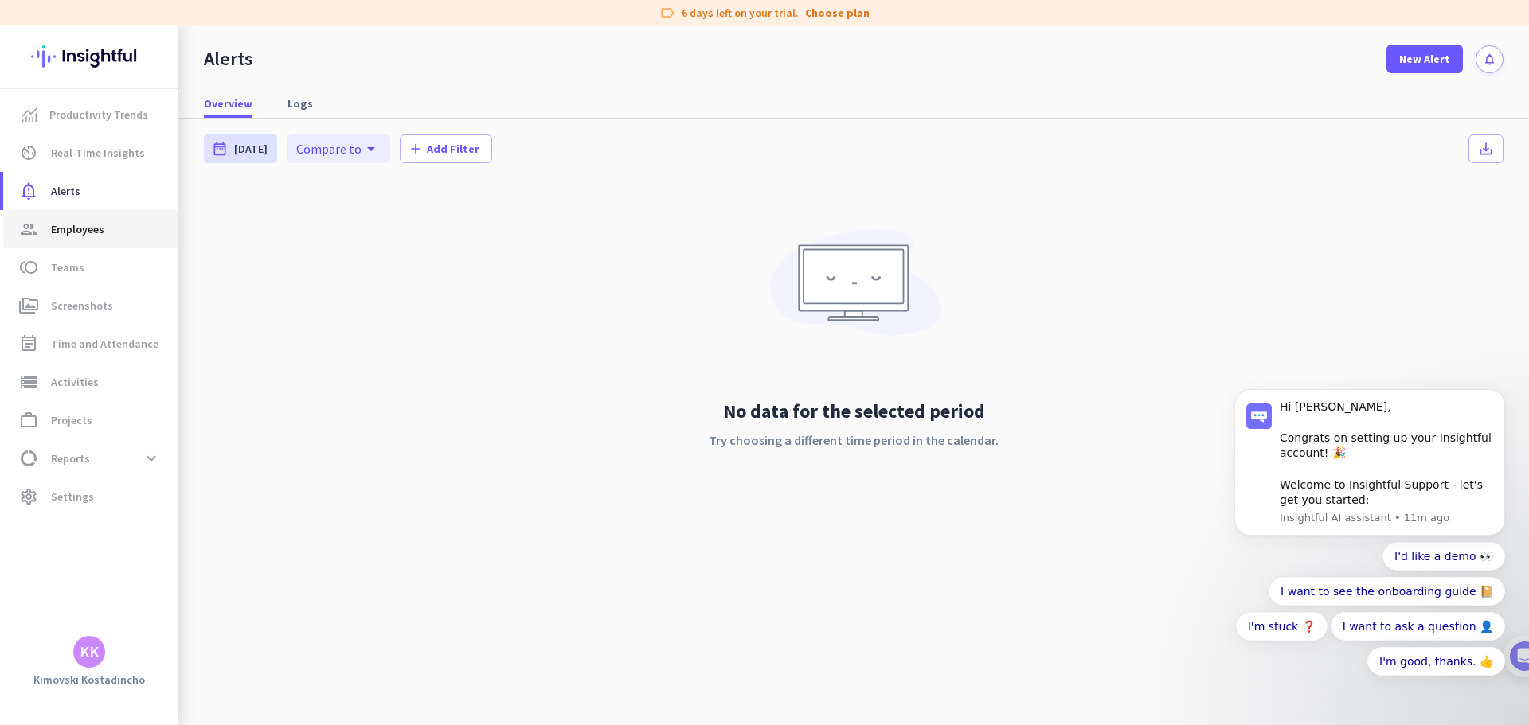
click at [91, 237] on span "Employees" at bounding box center [77, 229] width 53 height 19
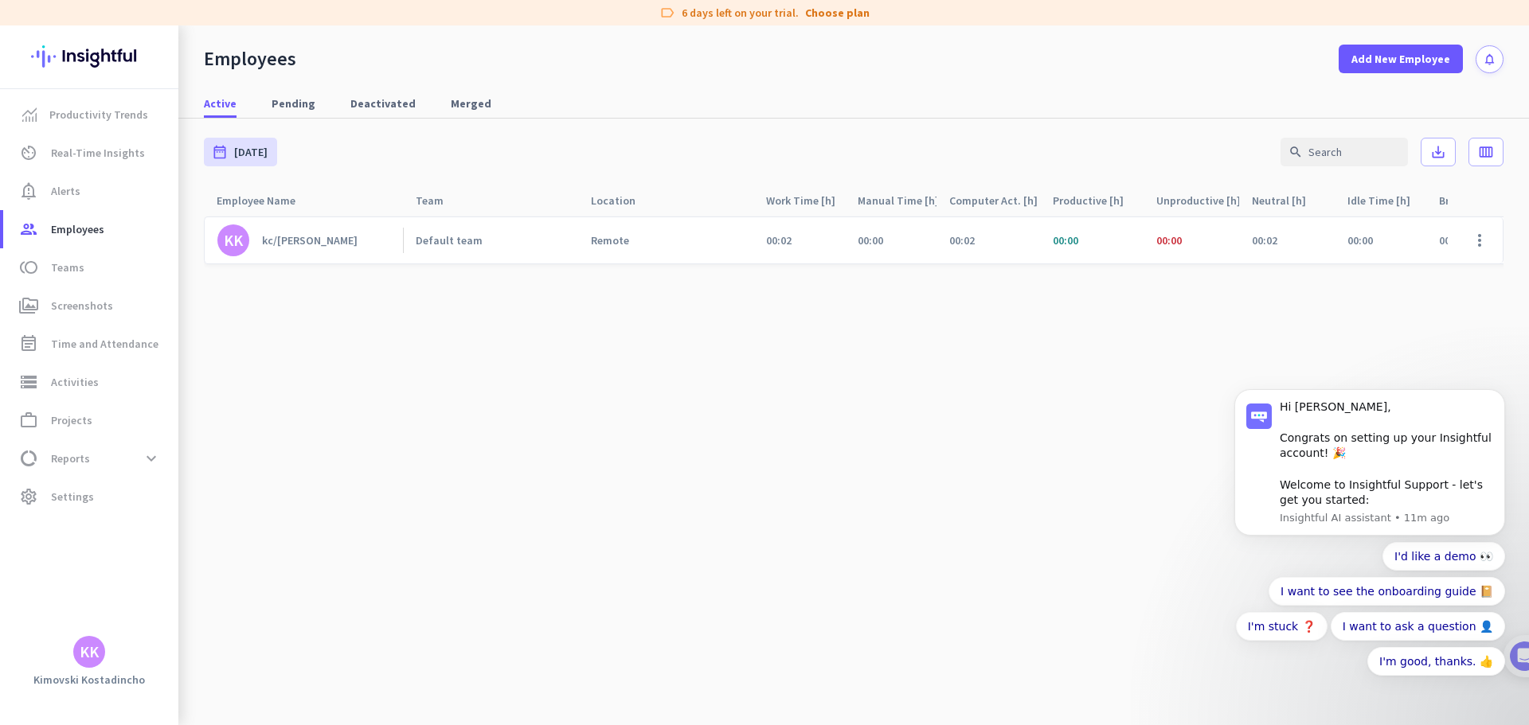
click at [827, 252] on div "00:02" at bounding box center [799, 240] width 92 height 46
click at [269, 236] on div "kc/kostadincho kimovski" at bounding box center [310, 240] width 96 height 14
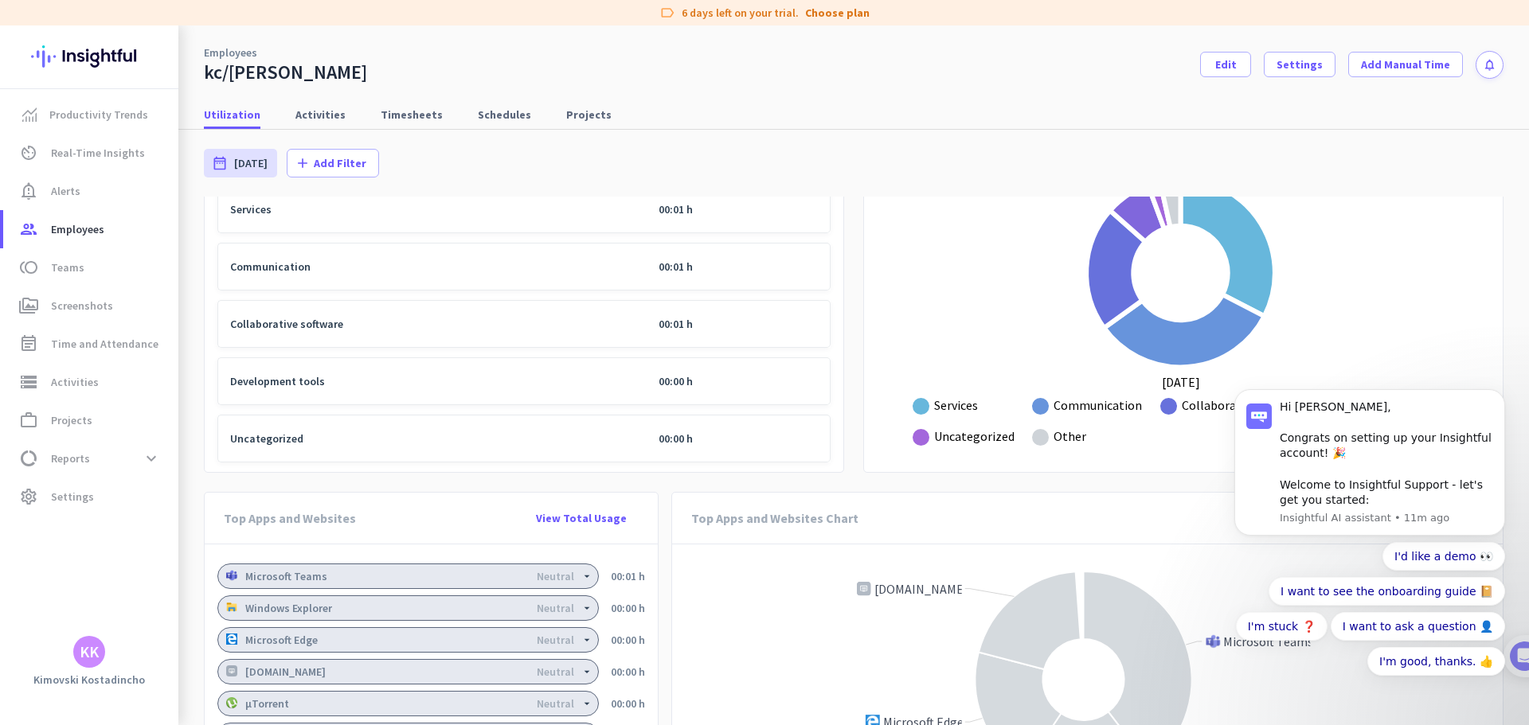
scroll to position [1082, 0]
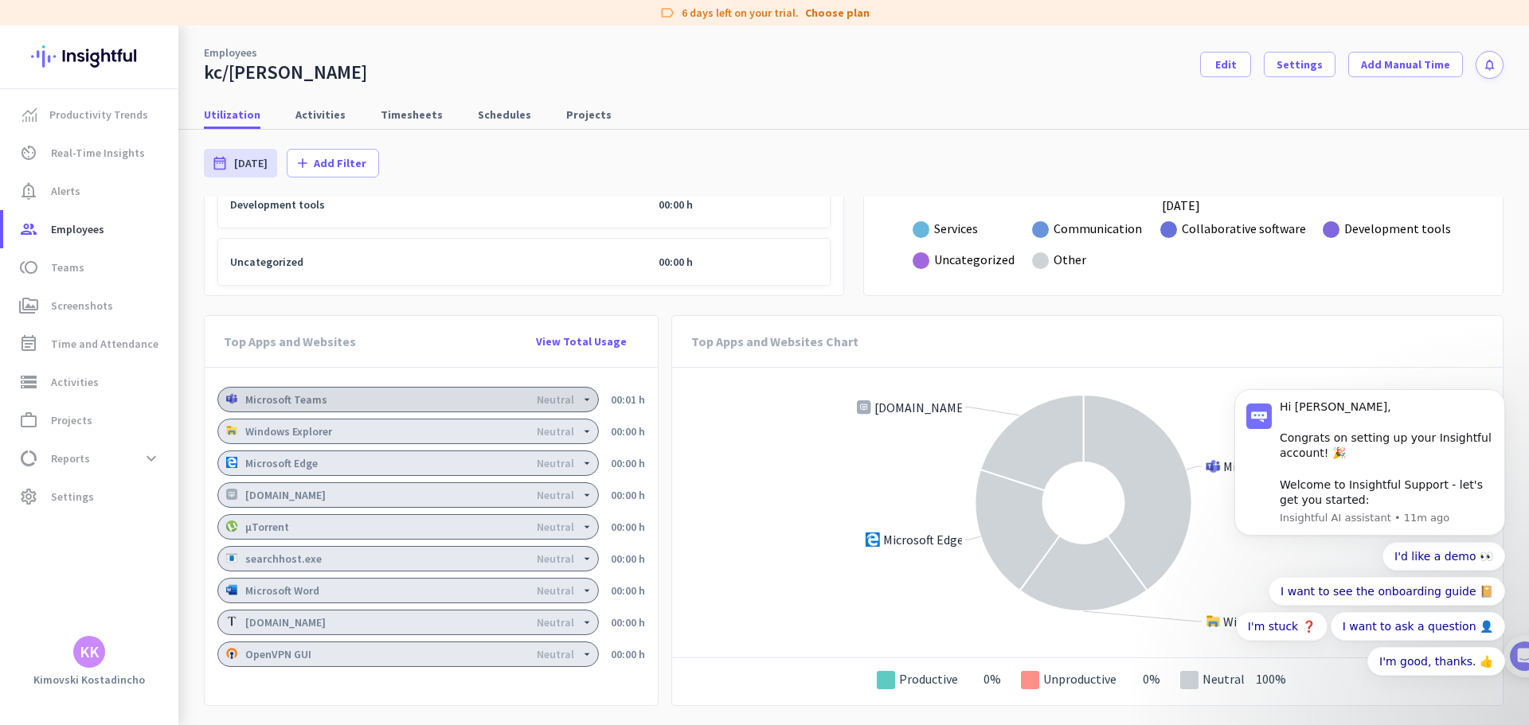
click at [428, 397] on div "Microsoft Teams Neutral" at bounding box center [408, 399] width 380 height 11
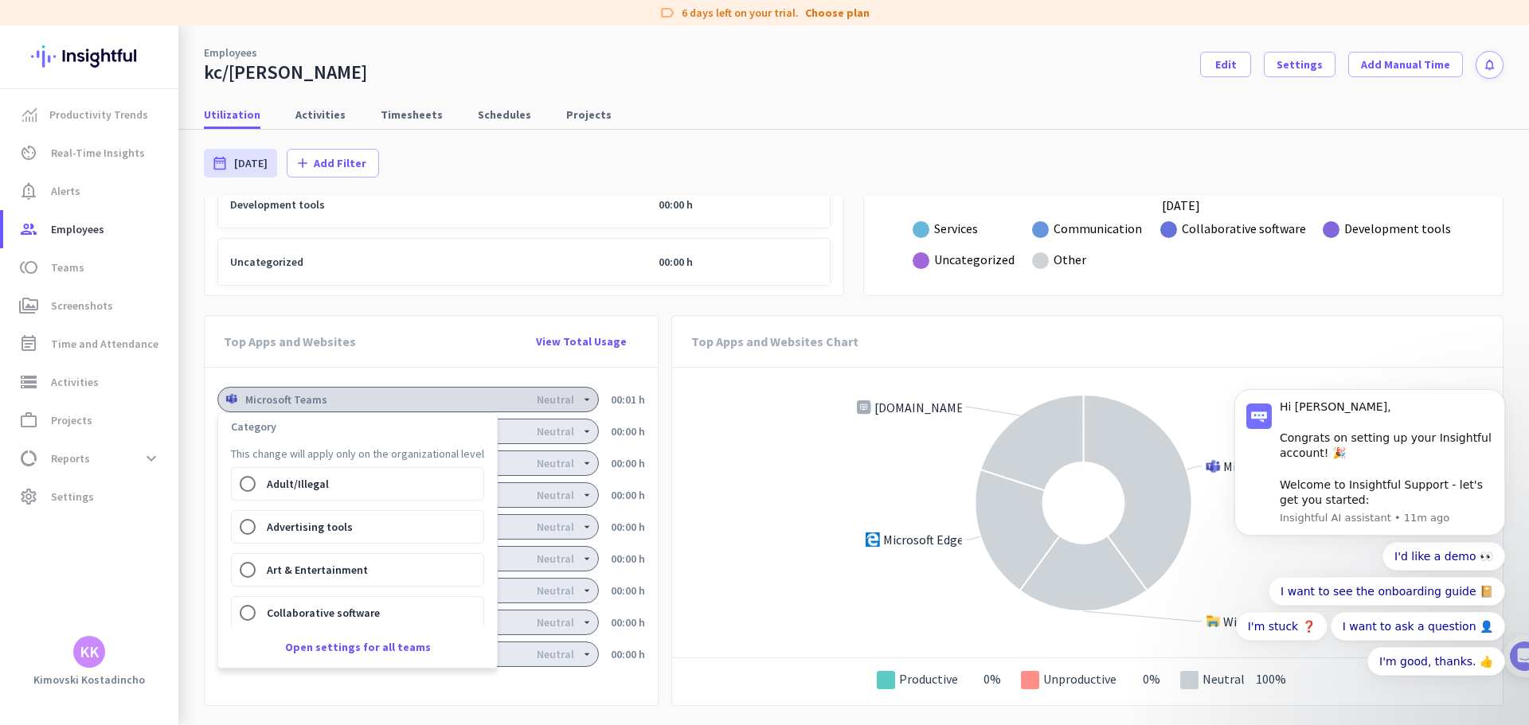
click at [428, 397] on div at bounding box center [764, 362] width 1529 height 725
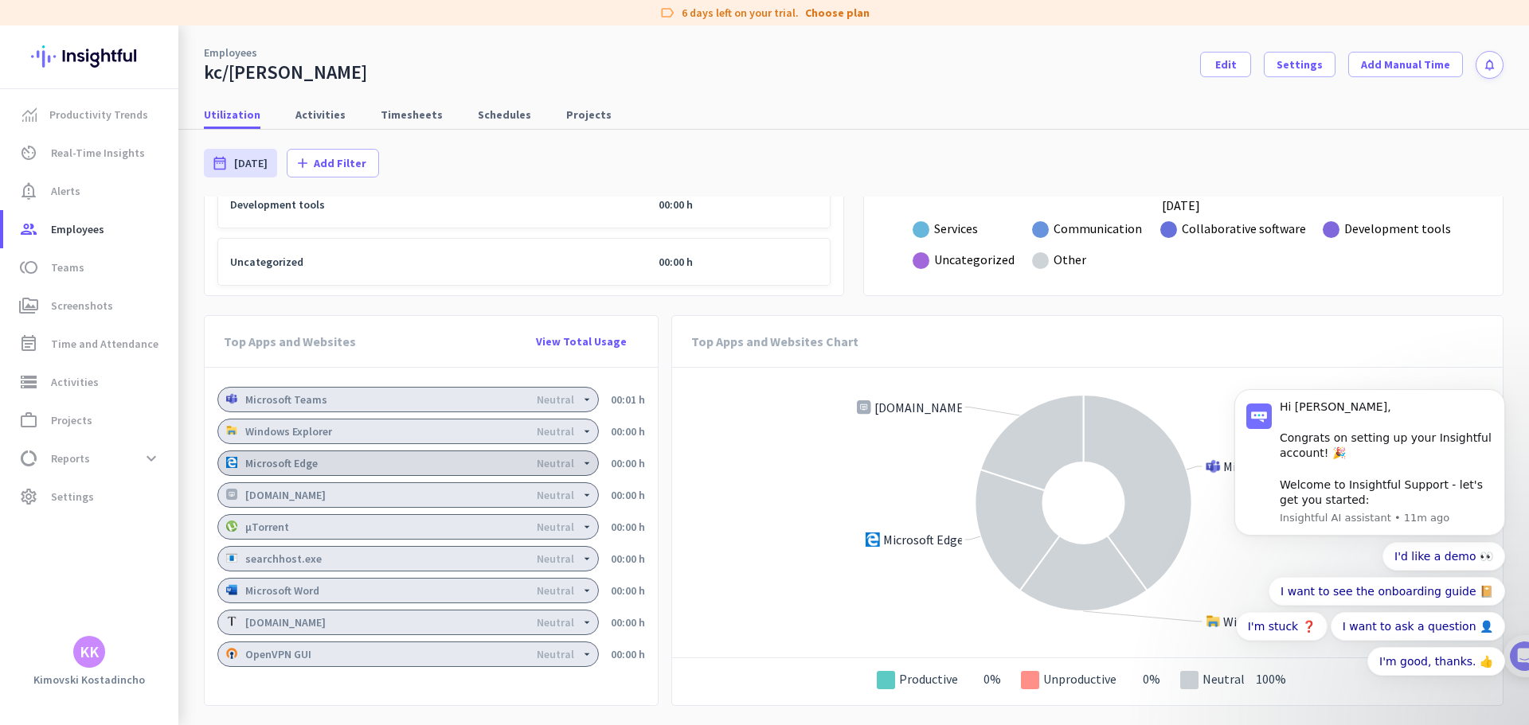
click at [395, 464] on div "Microsoft Edge Neutral" at bounding box center [408, 463] width 380 height 11
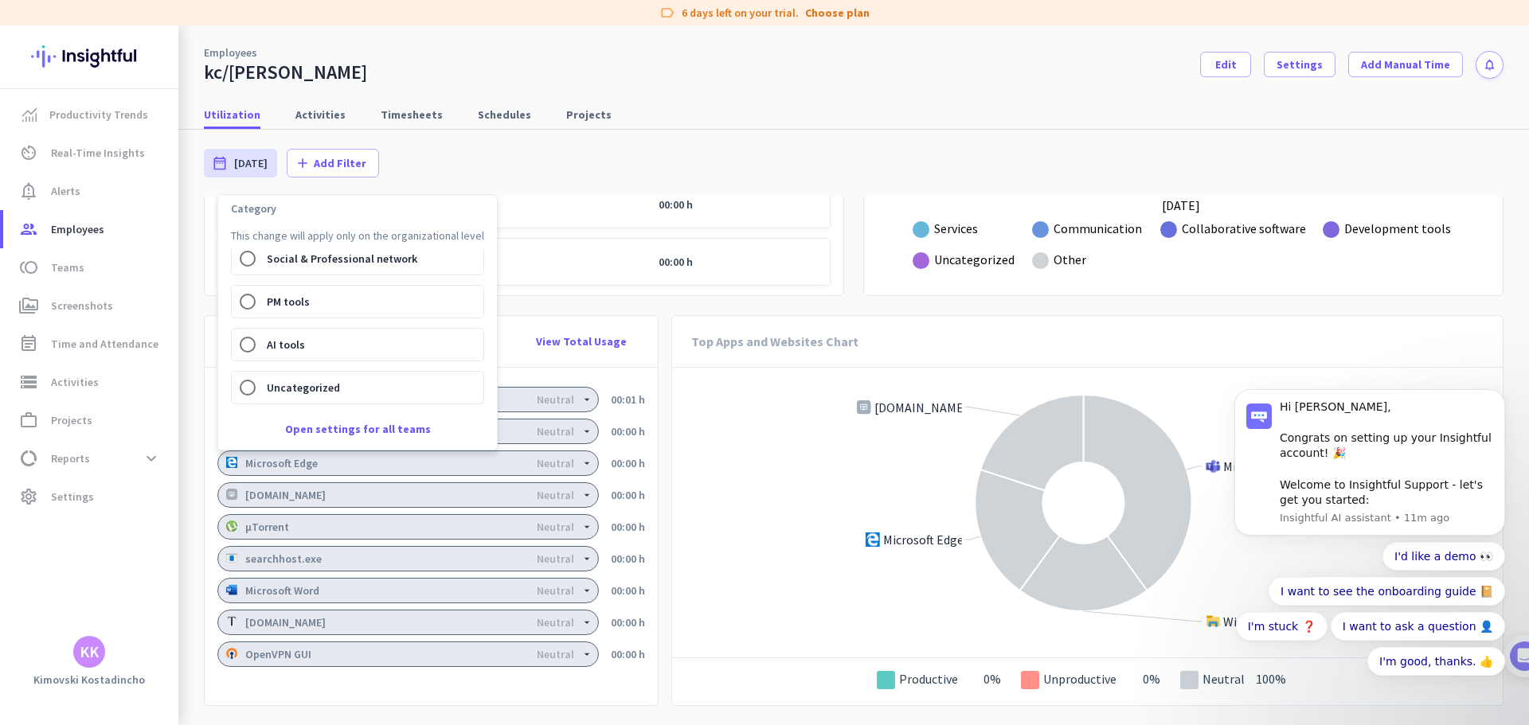
scroll to position [529, 0]
click at [400, 424] on link "Open settings for all teams" at bounding box center [358, 429] width 146 height 16
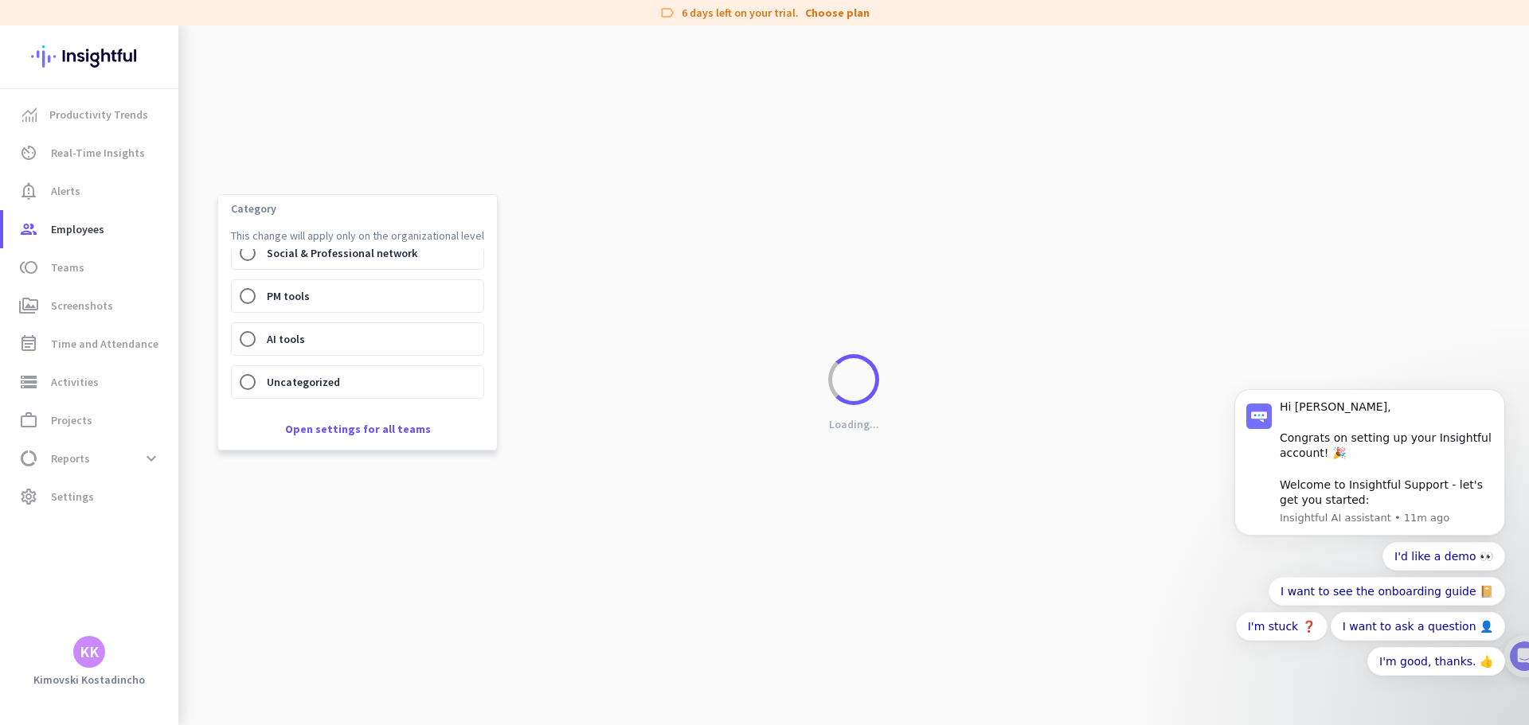
scroll to position [200, 0]
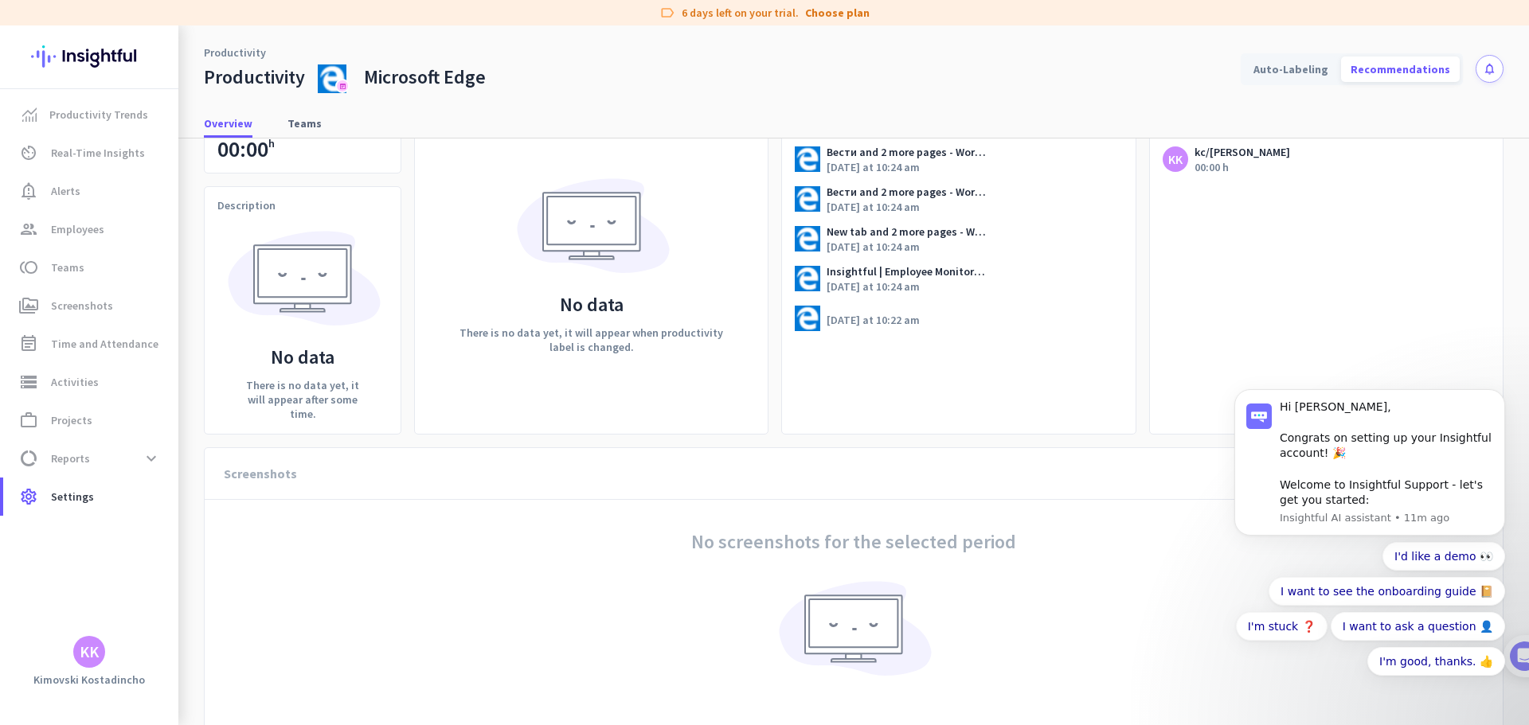
click at [765, 180] on div "Total Usage schedule 00:00 h Description No data There is no data yet, it will …" at bounding box center [854, 269] width 1300 height 330
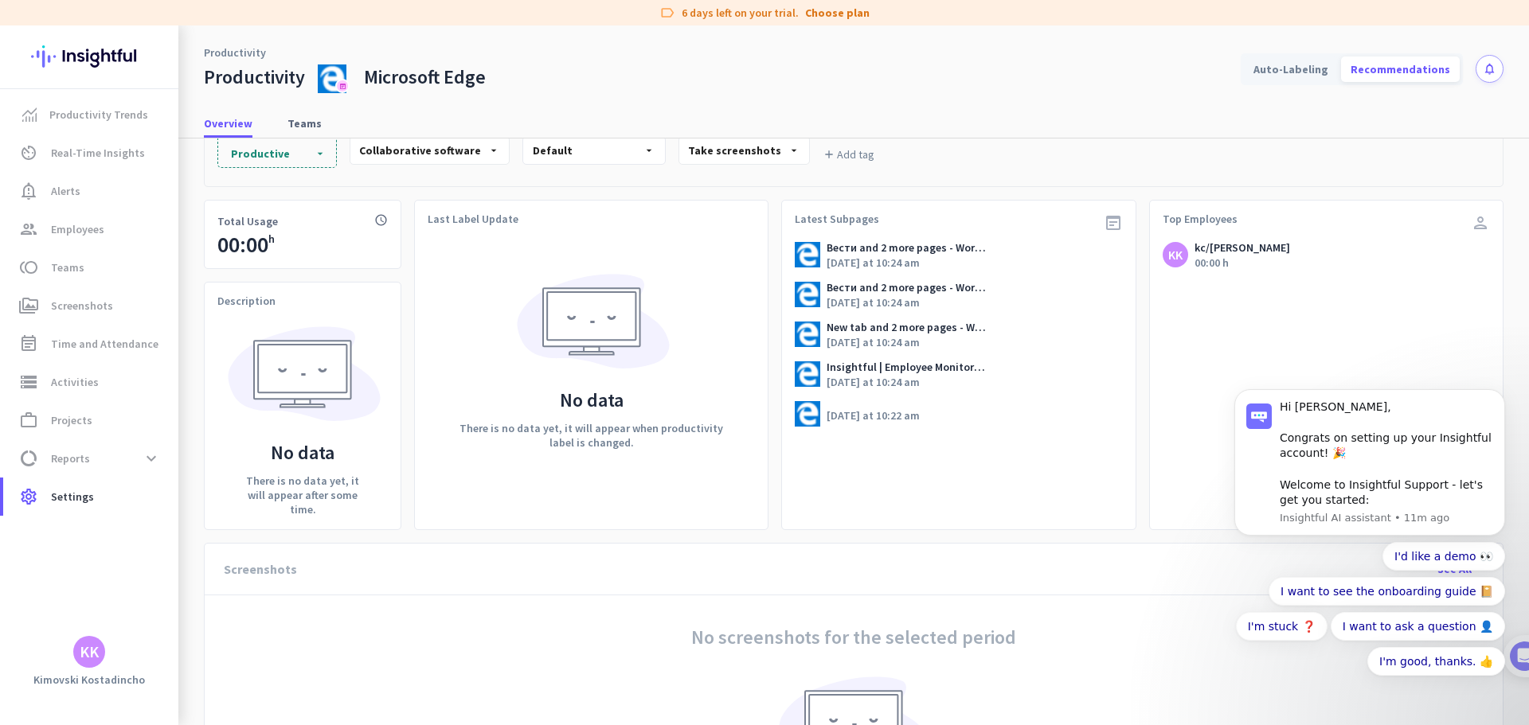
scroll to position [0, 0]
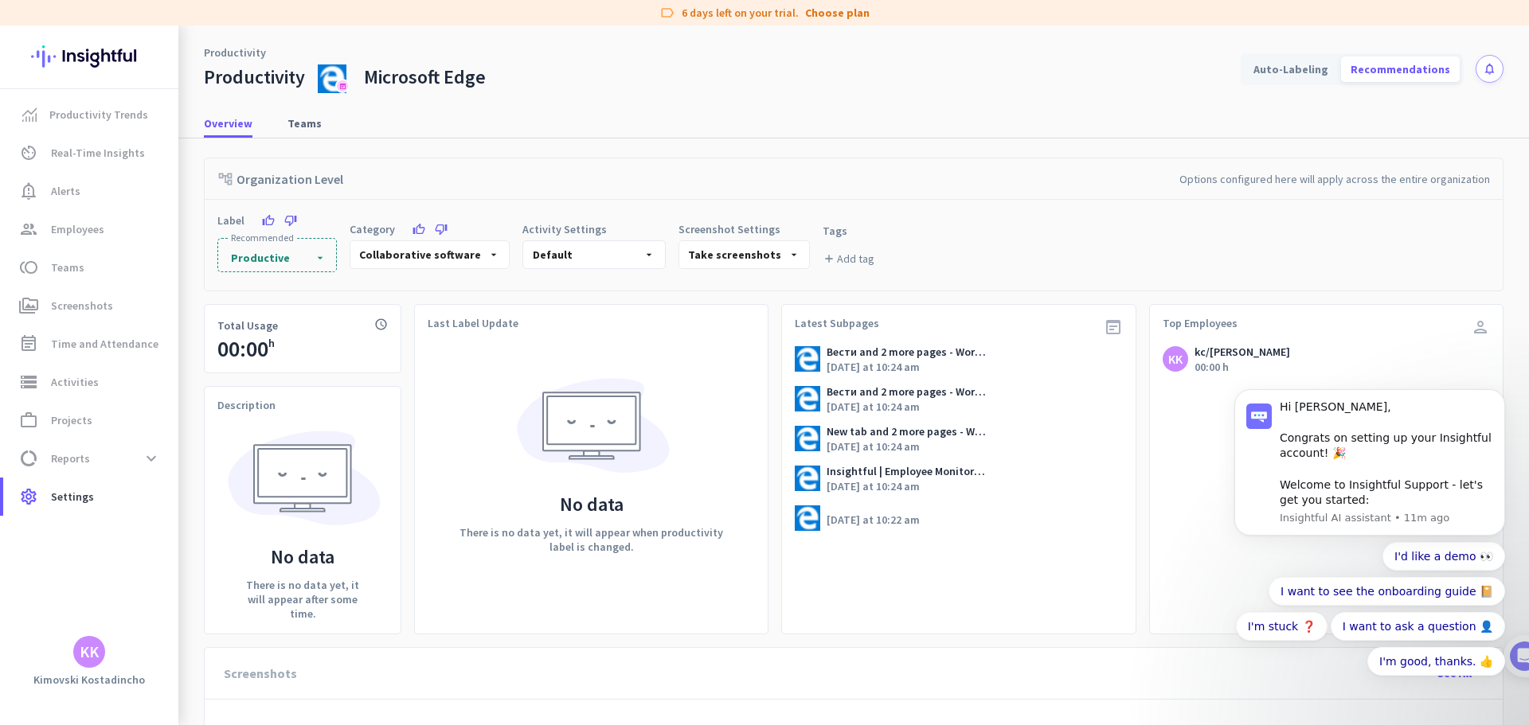
click at [795, 365] on img at bounding box center [807, 358] width 25 height 25
click at [311, 97] on nav "Overview Teams" at bounding box center [853, 115] width 1351 height 45
click at [307, 127] on span "Teams" at bounding box center [304, 123] width 34 height 16
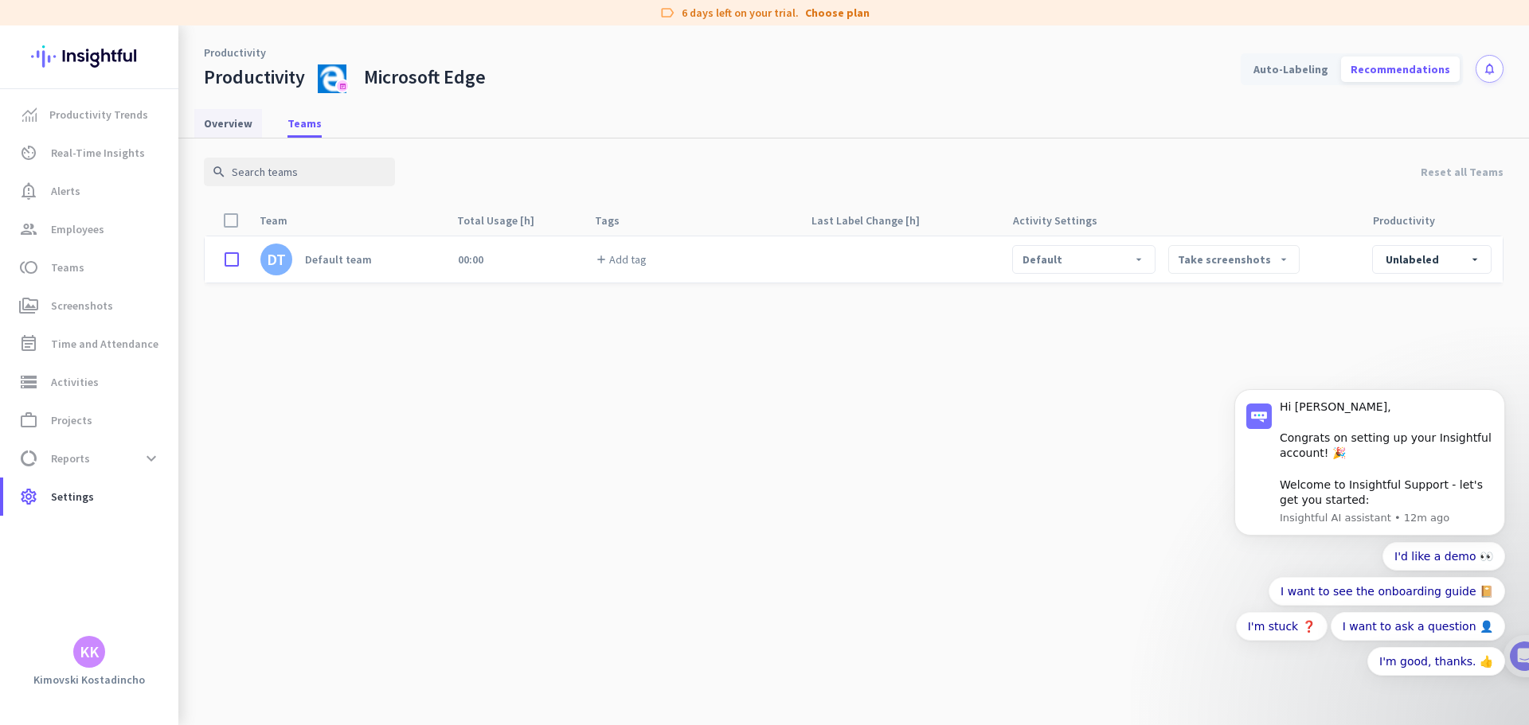
click at [241, 128] on span "Overview" at bounding box center [228, 123] width 49 height 16
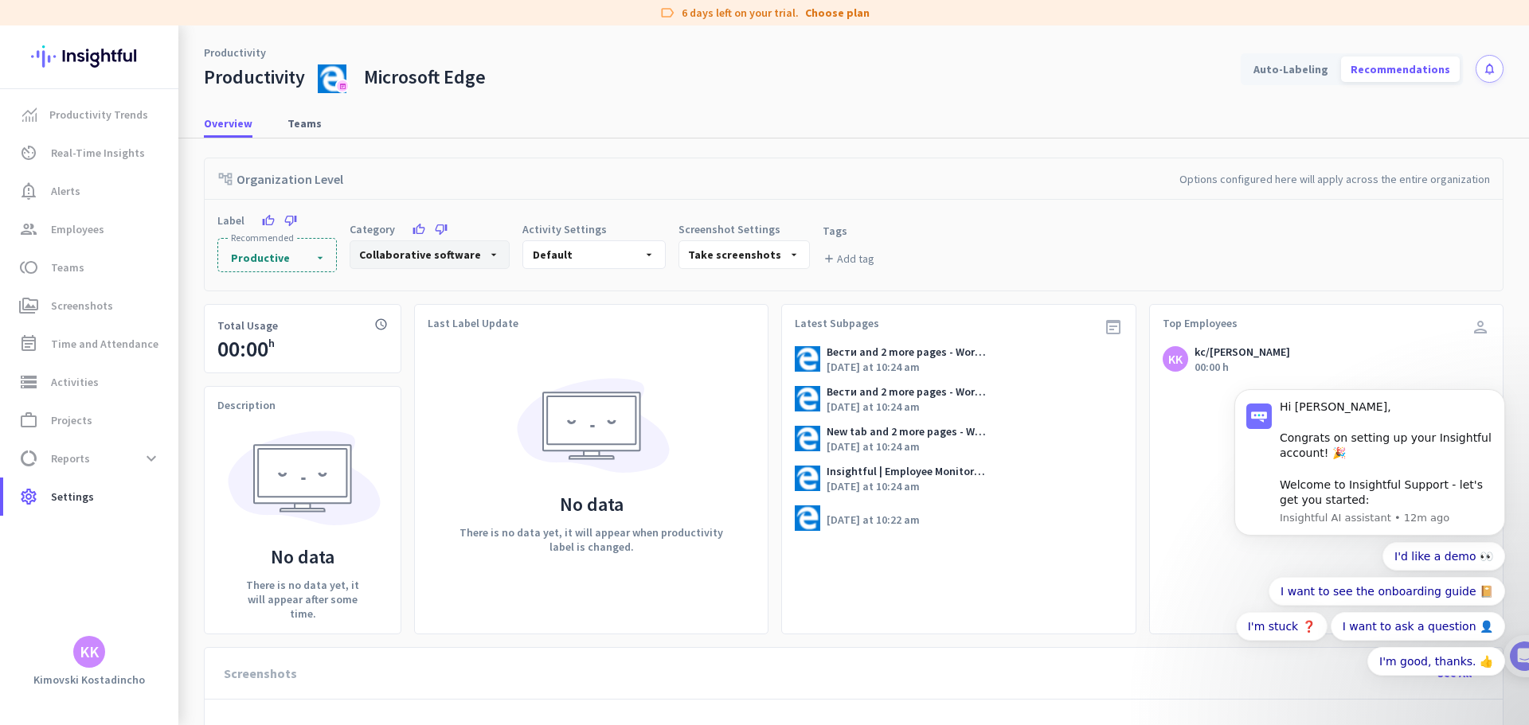
click at [449, 263] on div "Collaborative software arrow_drop_down" at bounding box center [430, 254] width 160 height 29
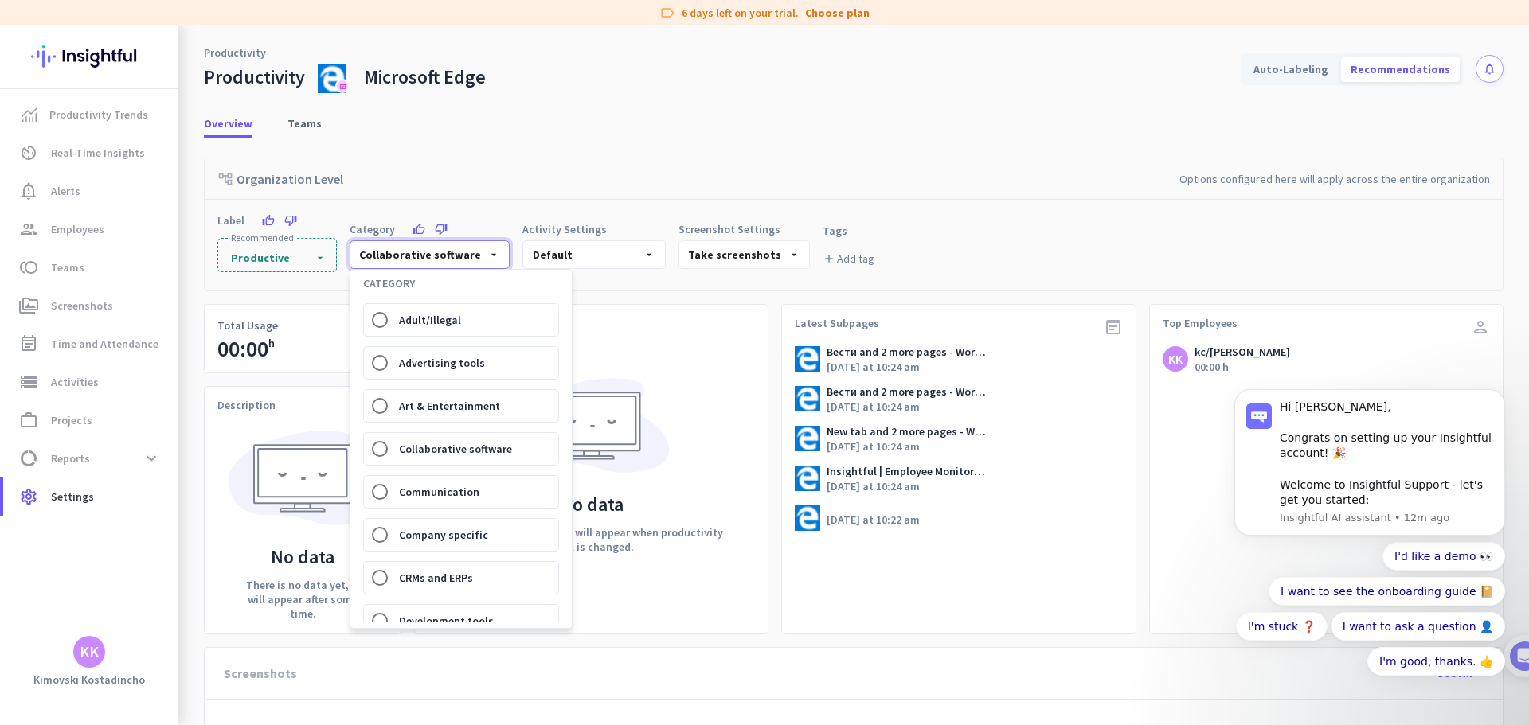
click at [612, 299] on div at bounding box center [764, 362] width 1529 height 725
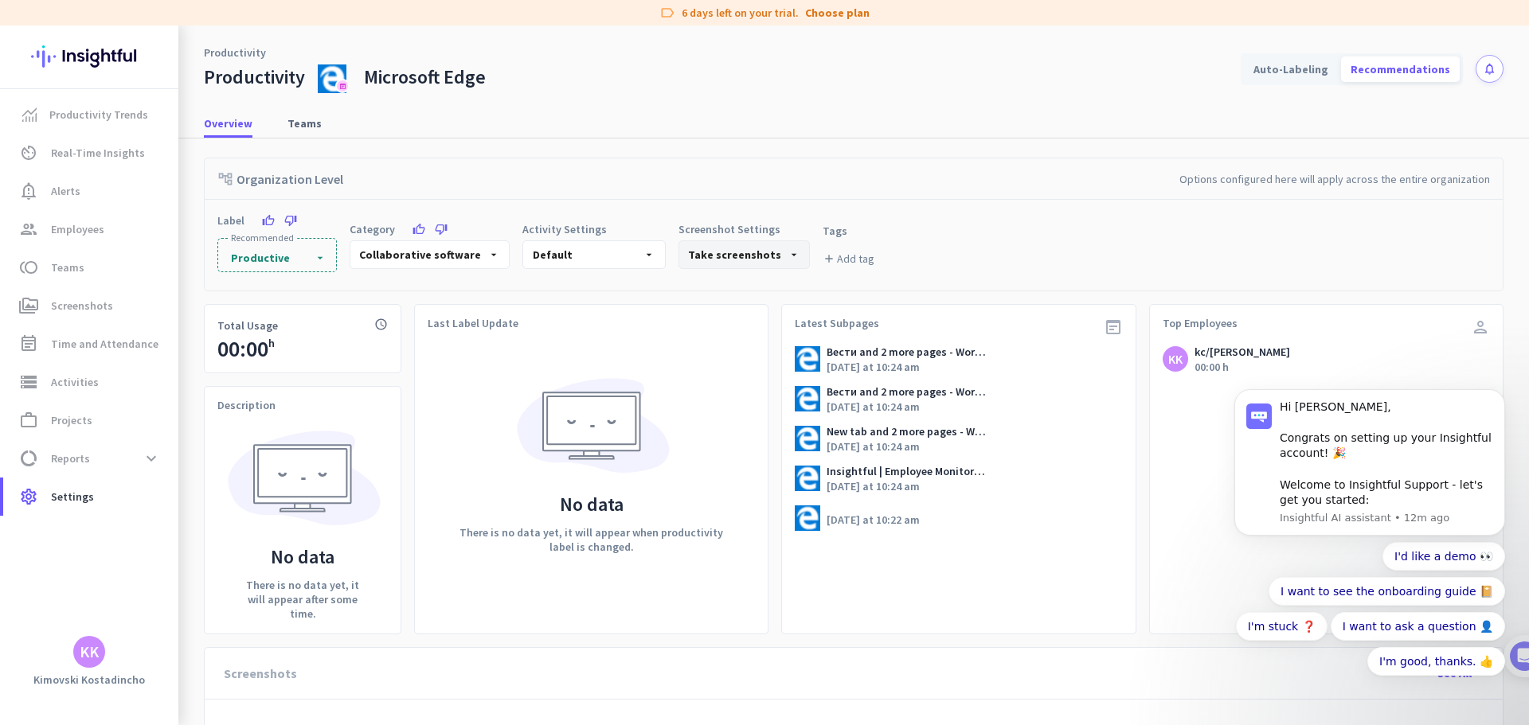
click at [757, 258] on div "Take screenshots arrow_drop_down" at bounding box center [743, 254] width 131 height 29
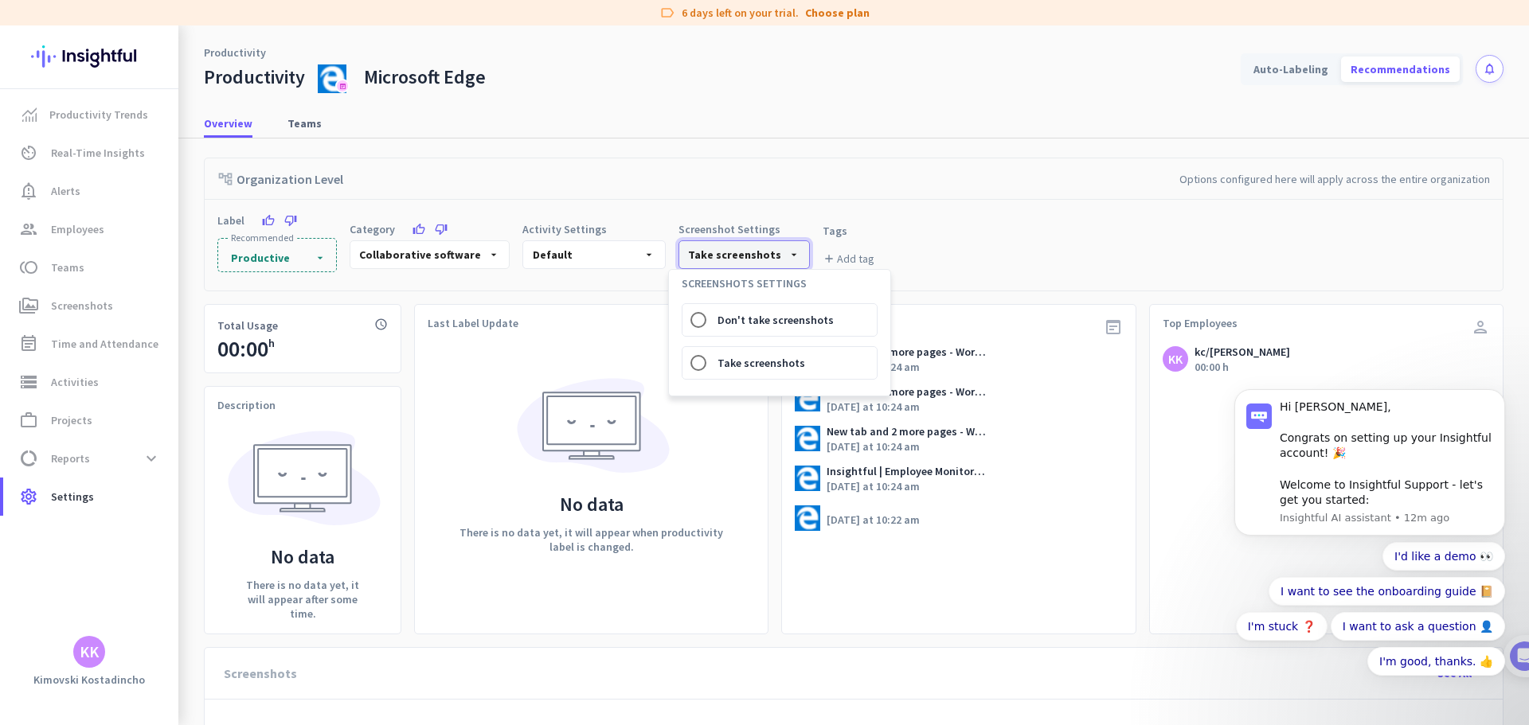
click at [757, 258] on div at bounding box center [764, 362] width 1529 height 725
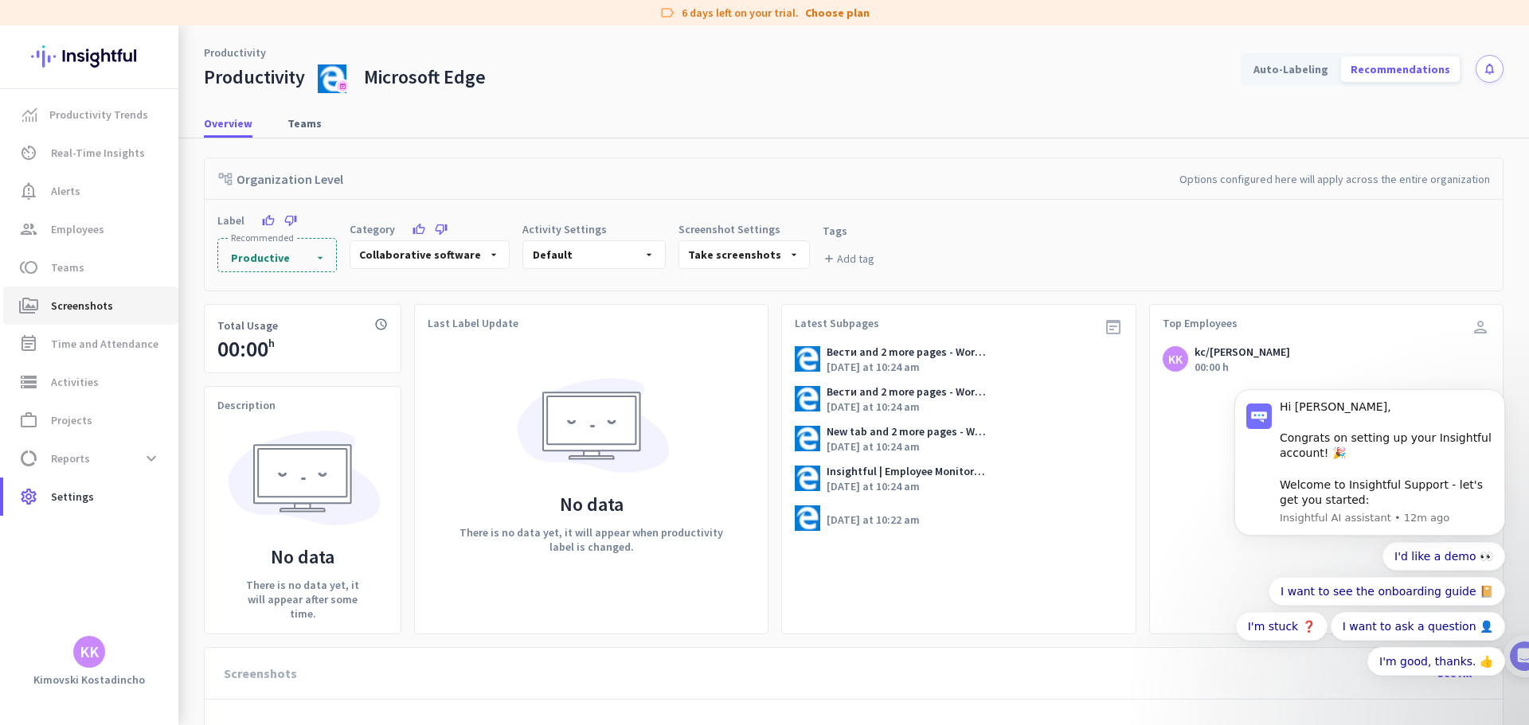
click at [127, 292] on link "perm_media Screenshots" at bounding box center [90, 306] width 175 height 38
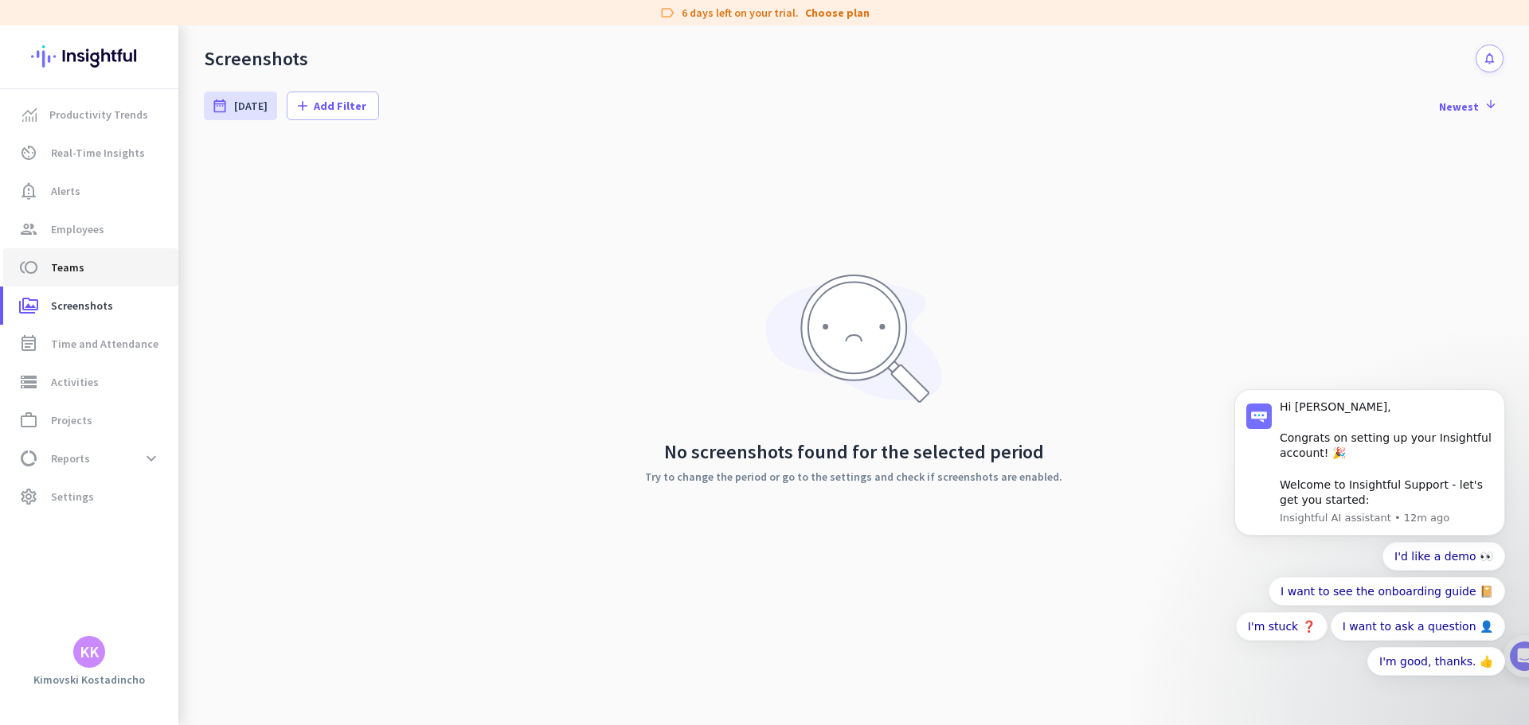
click at [109, 263] on span "toll Teams" at bounding box center [91, 267] width 150 height 19
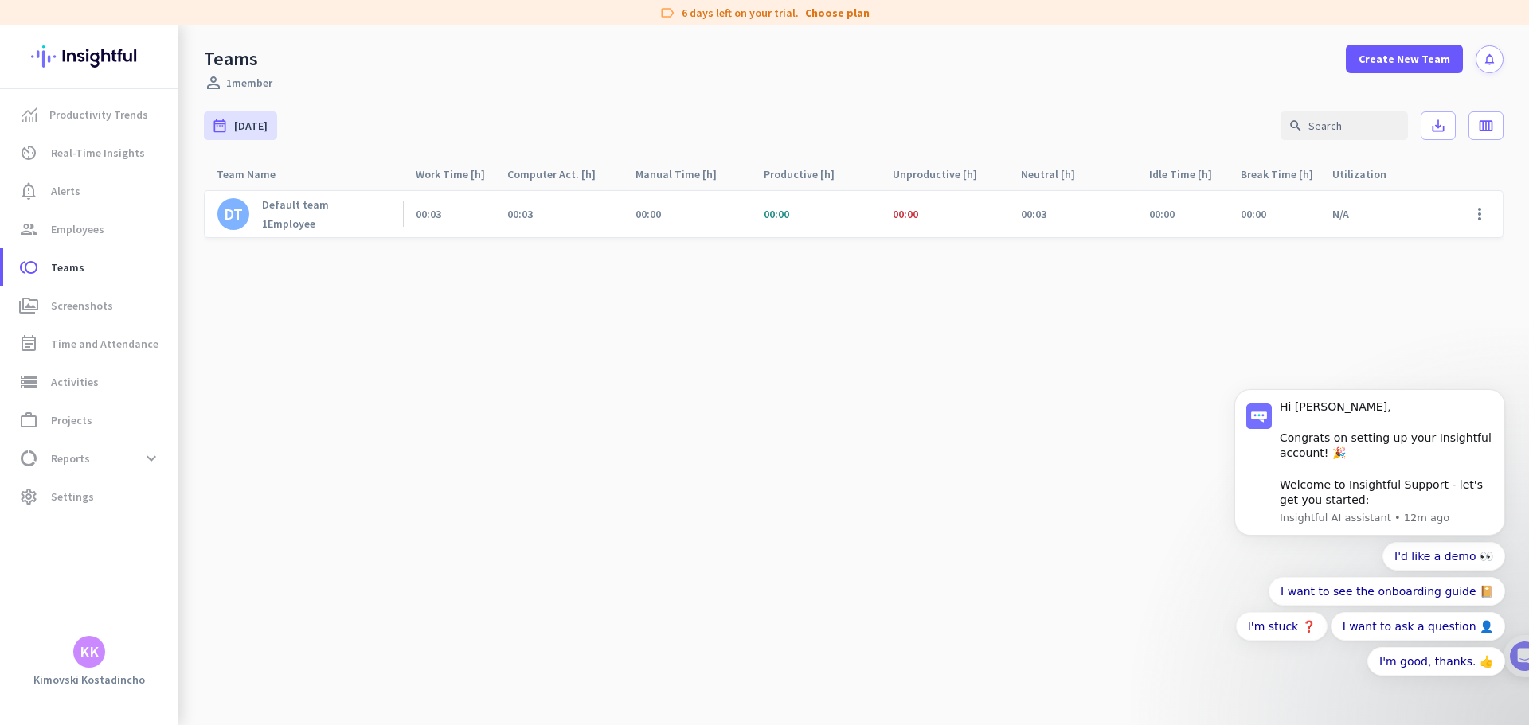
click at [384, 220] on div "DT Default team 1 Employee" at bounding box center [303, 214] width 199 height 46
click at [260, 220] on link "DT Default team 1 Employee" at bounding box center [272, 213] width 111 height 33
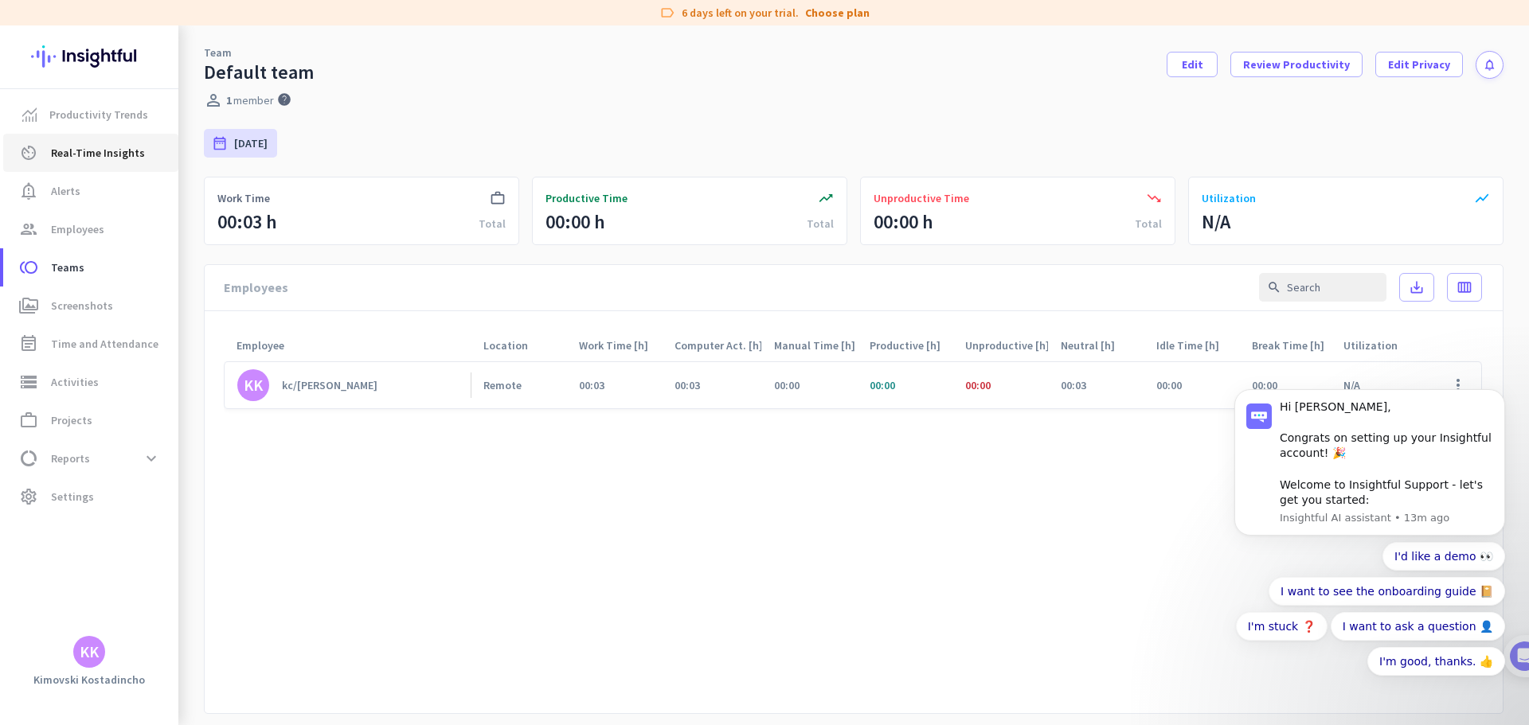
click at [139, 154] on span "Real-Time Insights" at bounding box center [98, 152] width 94 height 19
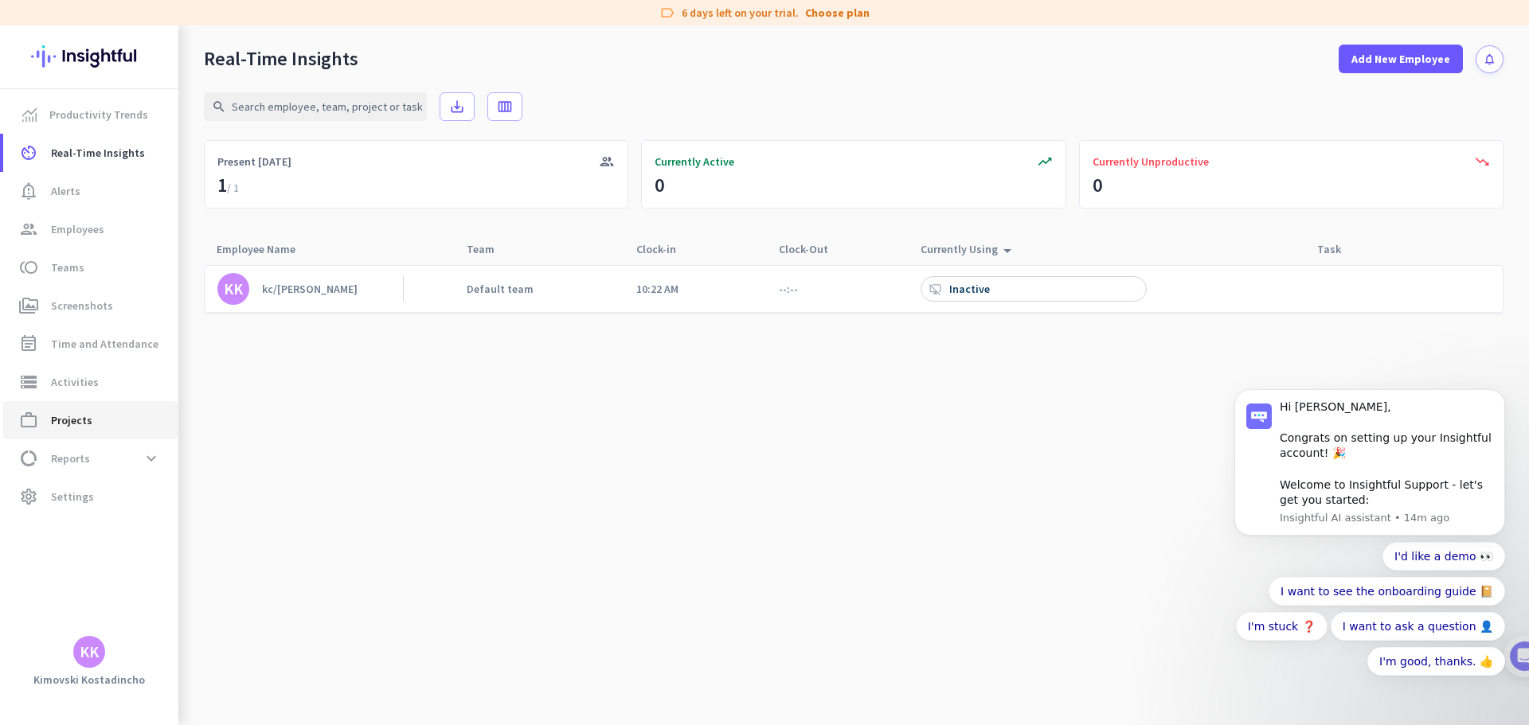
click at [68, 412] on span "Projects" at bounding box center [71, 420] width 41 height 19
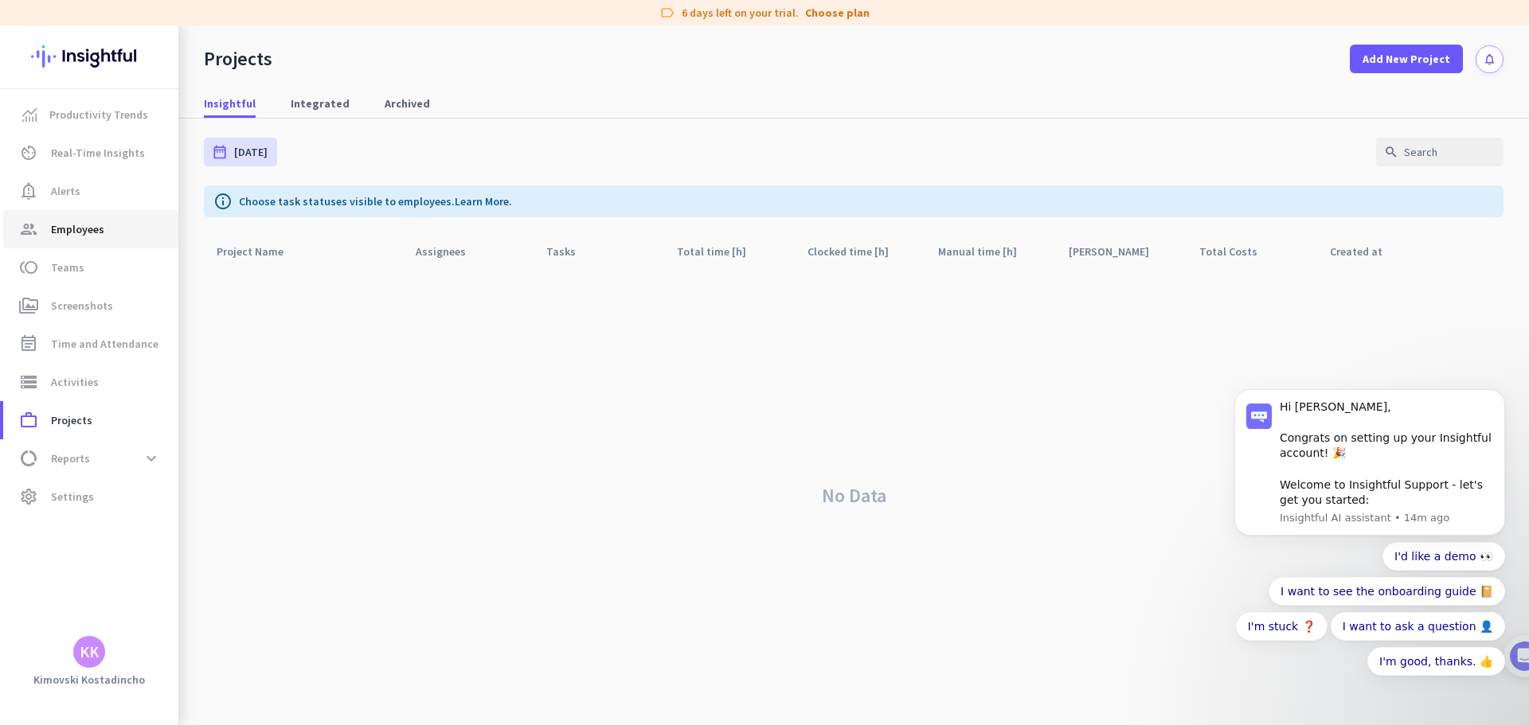
click at [68, 227] on span "Employees" at bounding box center [77, 229] width 53 height 19
